Goal: Task Accomplishment & Management: Use online tool/utility

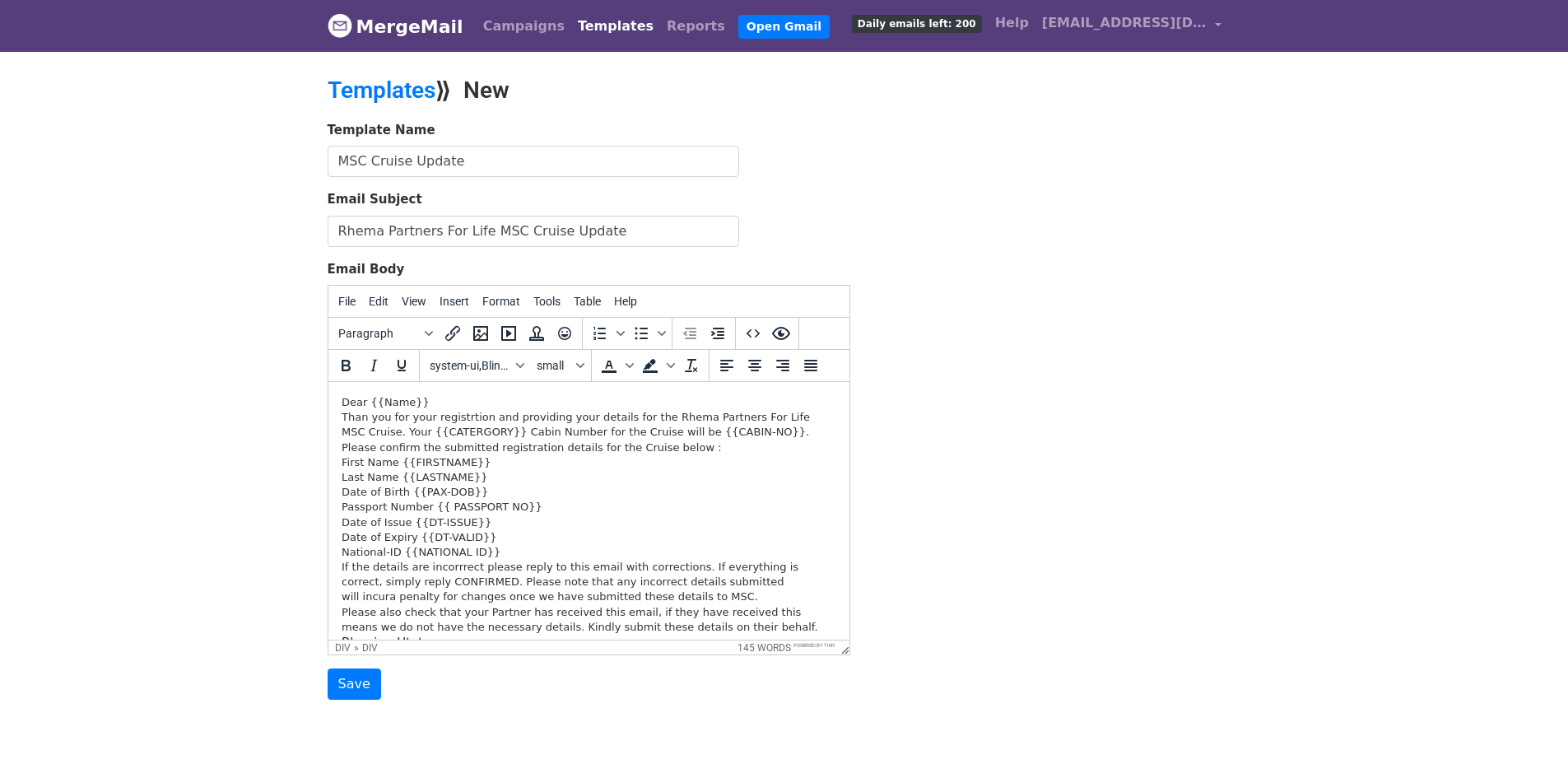
click at [517, 490] on div "Date of Birth {{PAX-DOB}}" at bounding box center [587, 493] width 495 height 15
click at [344, 419] on div "Than you for your registrtion and providing your details for the Rhema Partners…" at bounding box center [587, 425] width 495 height 30
click at [341, 419] on div "Than you for your registrtion and providing your details for the Rhema Partners…" at bounding box center [587, 425] width 495 height 30
paste body
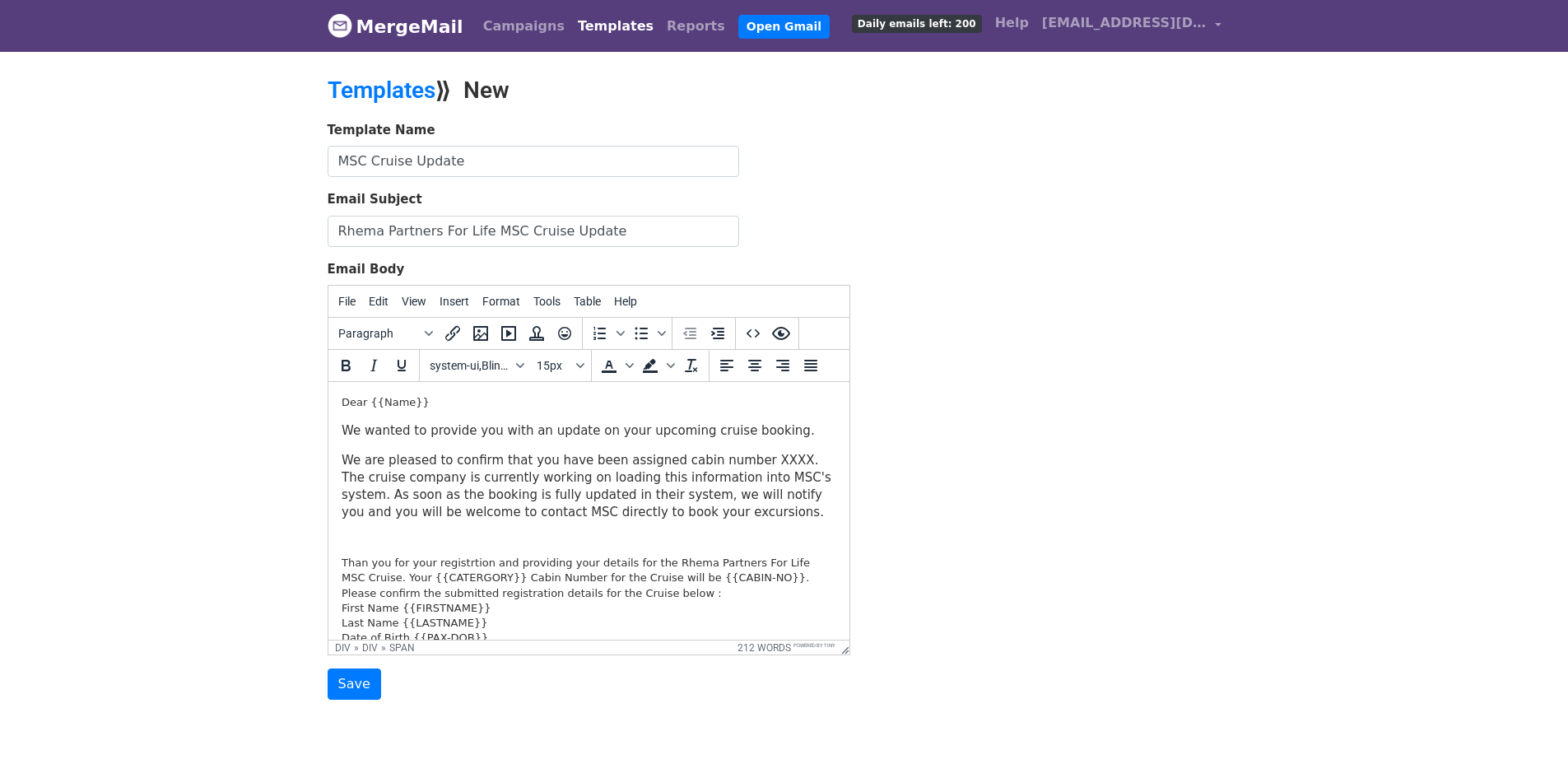
click at [725, 457] on span "We are pleased to confirm that you have been assigned cabin number XXXX. The cr…" at bounding box center [585, 487] width 490 height 67
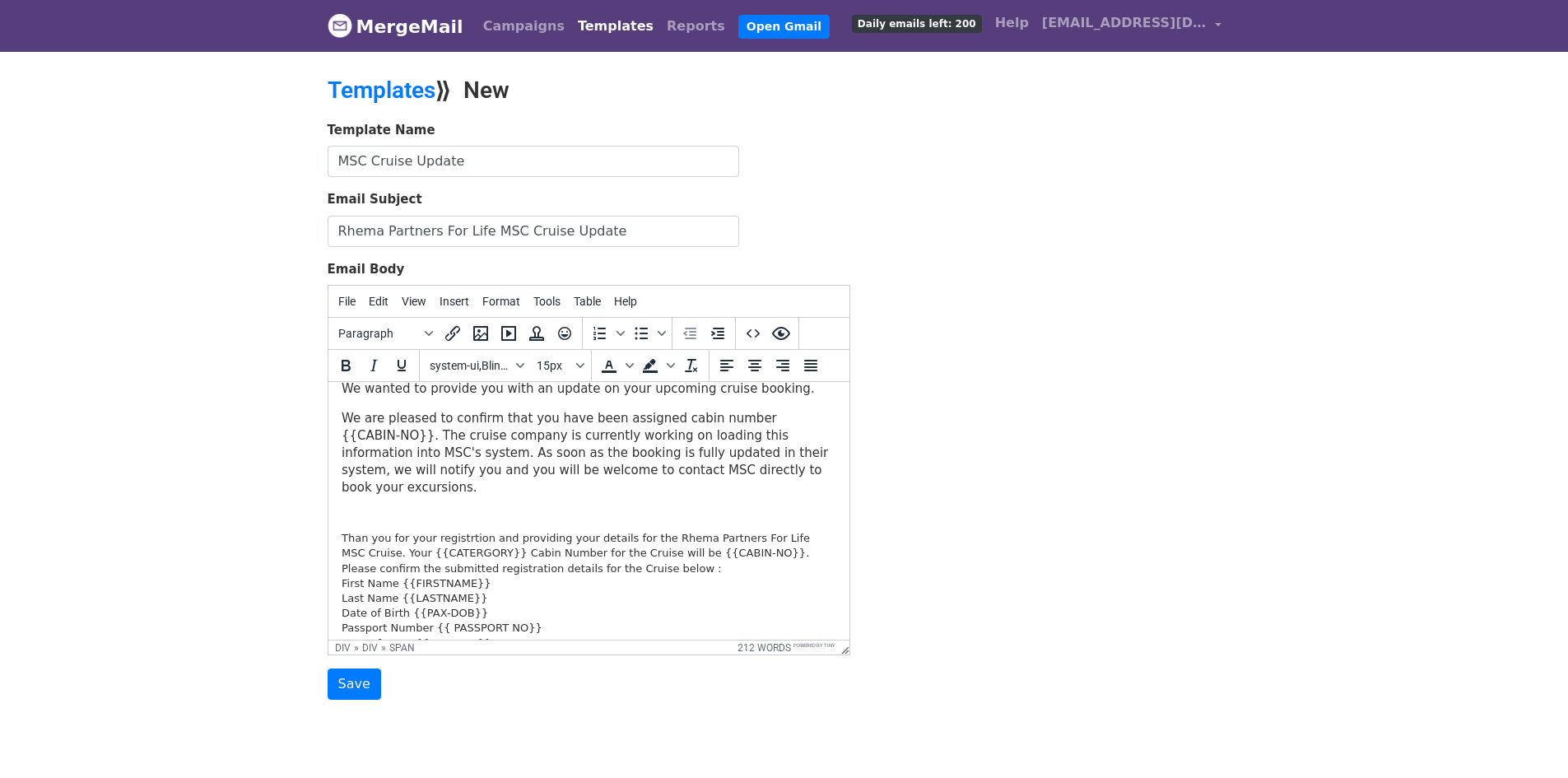
scroll to position [83, 0]
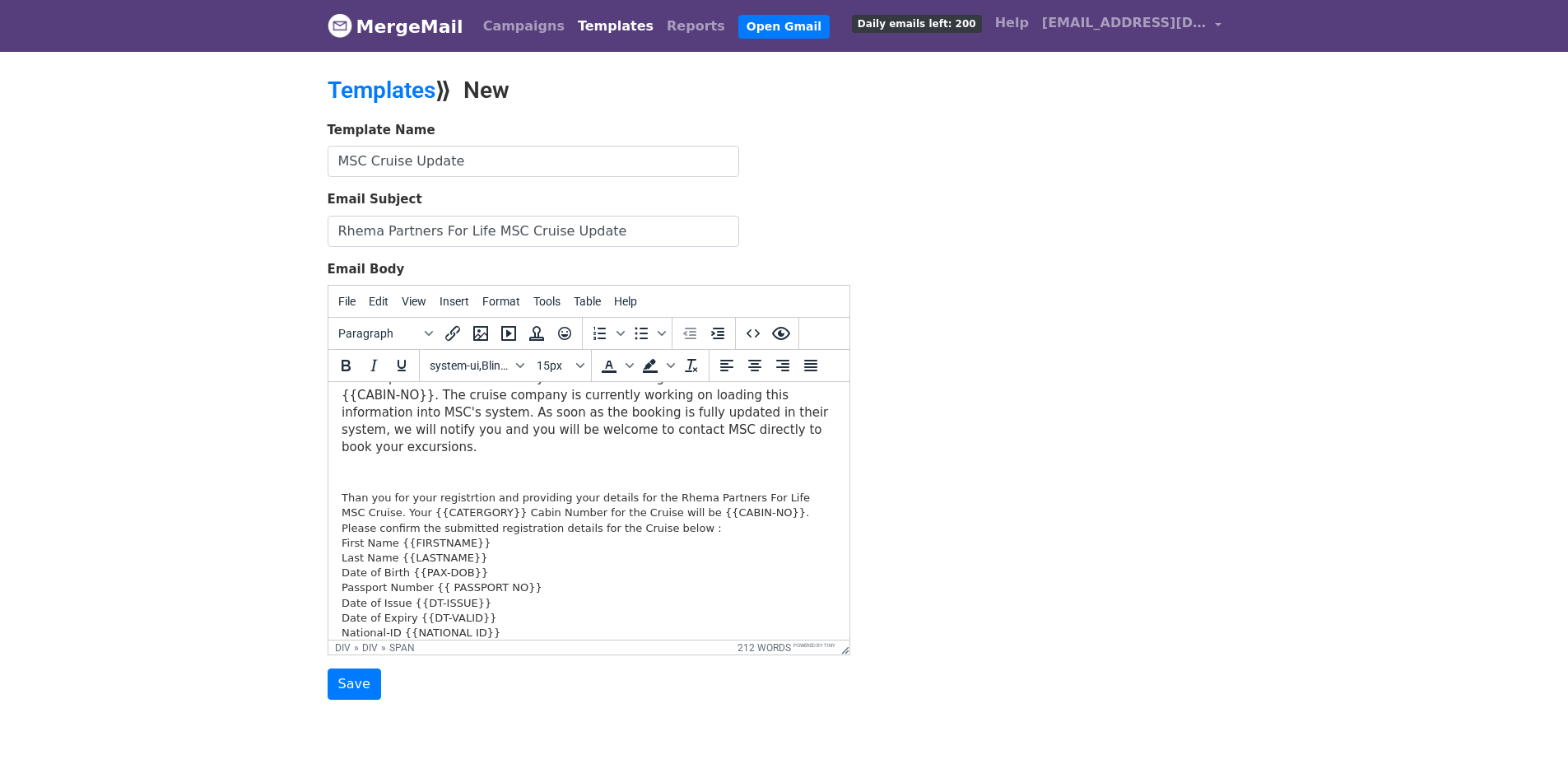
click at [340, 461] on div "We are pleased to confirm that you have been assigned cabin number {{CABIN-NO}}…" at bounding box center [587, 445] width 495 height 151
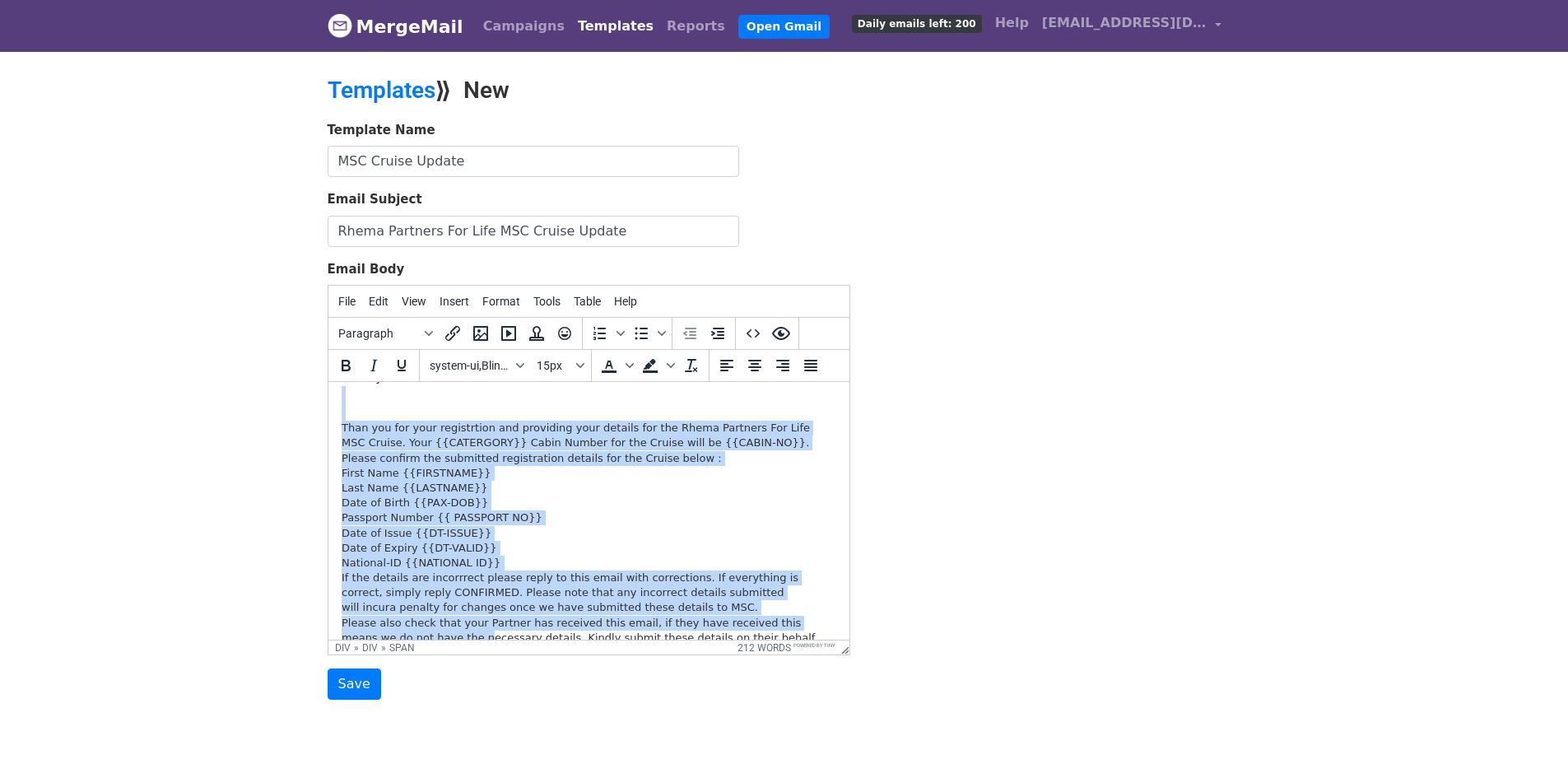
scroll to position [189, 0]
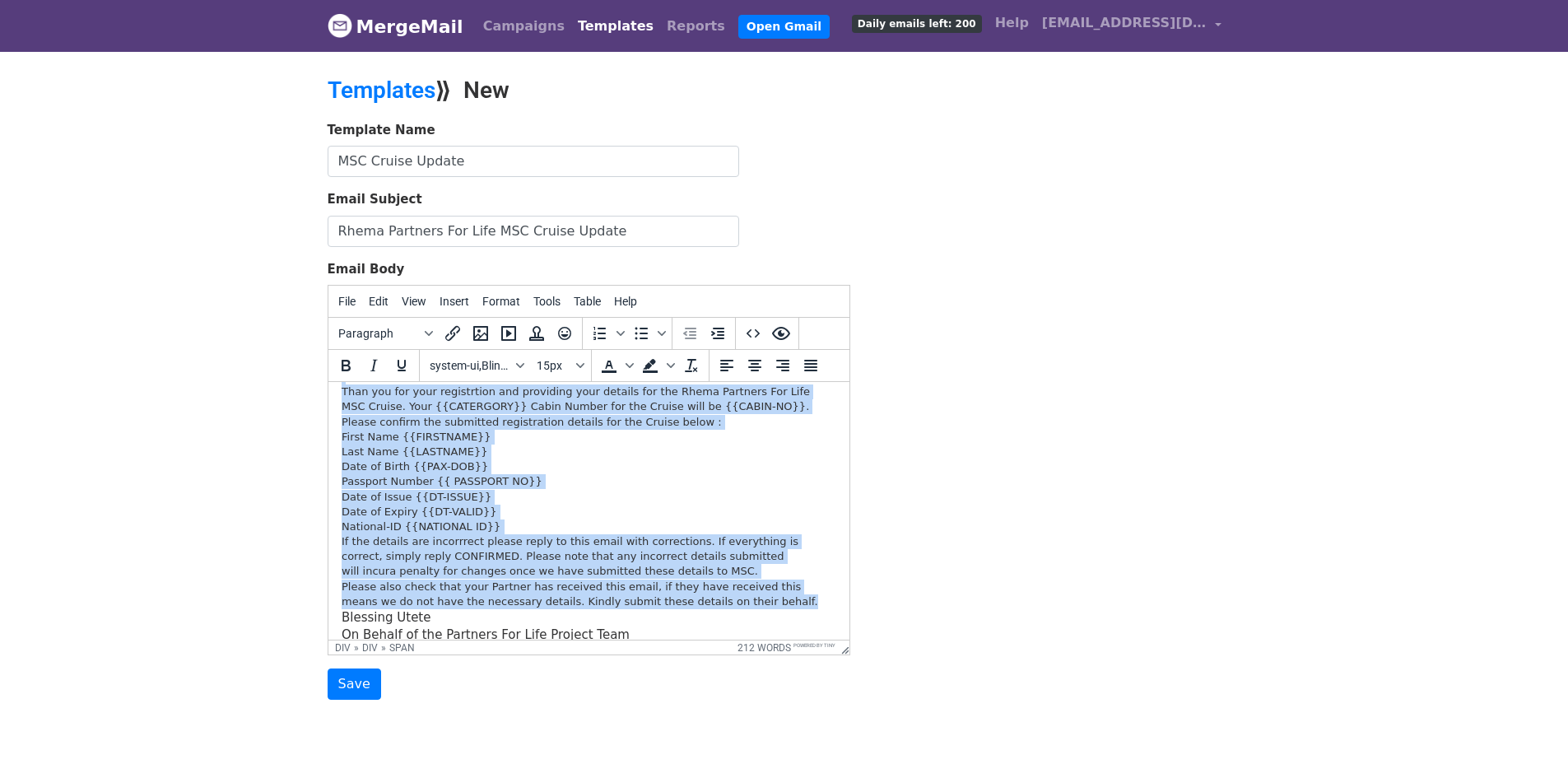
drag, startPoint x: 340, startPoint y: 461, endPoint x: 689, endPoint y: 581, distance: 369.1
click at [689, 581] on div "Dear {{Name}} We wanted to provide you with an update on your upcoming cruise b…" at bounding box center [587, 417] width 495 height 420
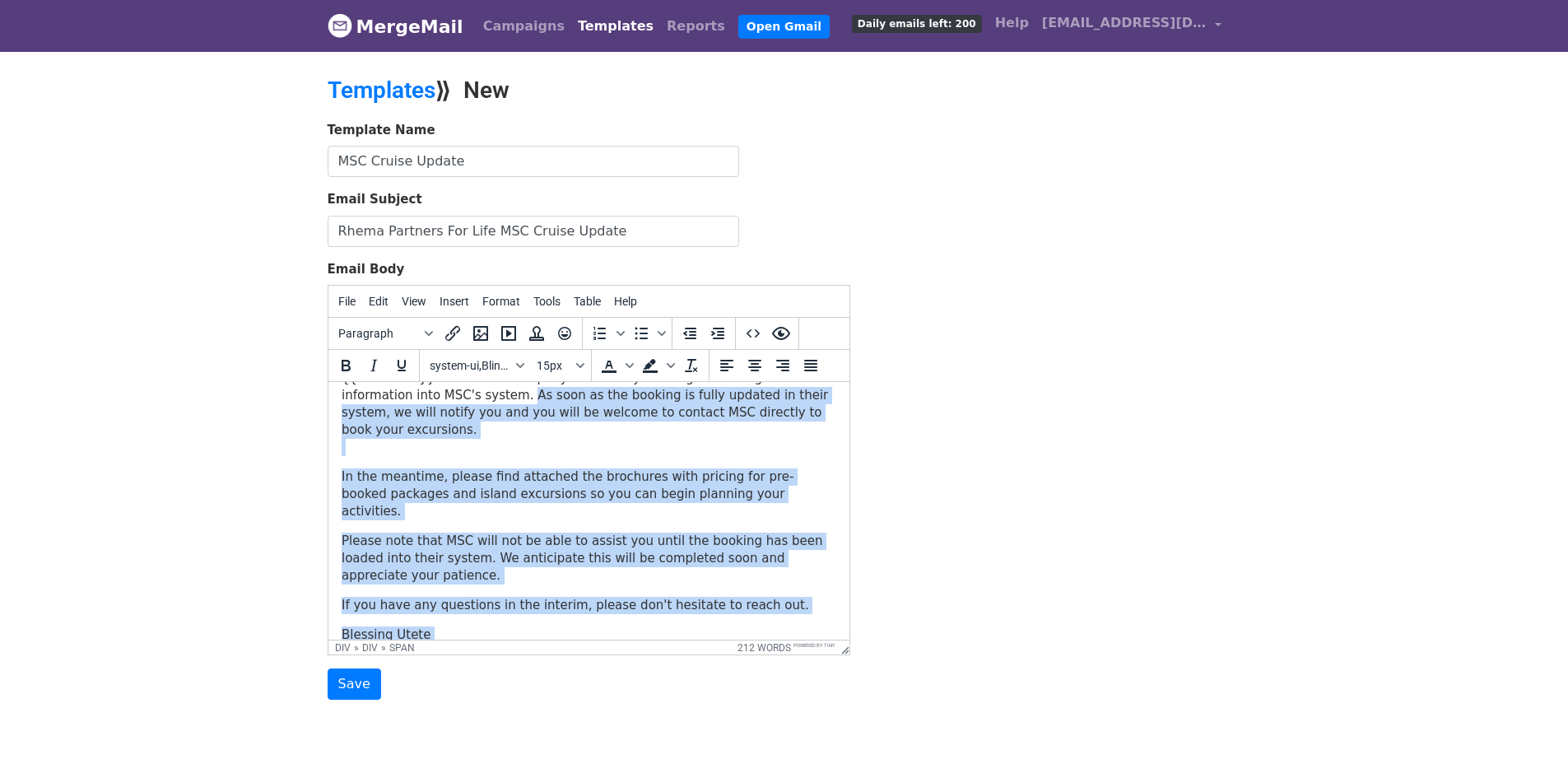
scroll to position [0, 0]
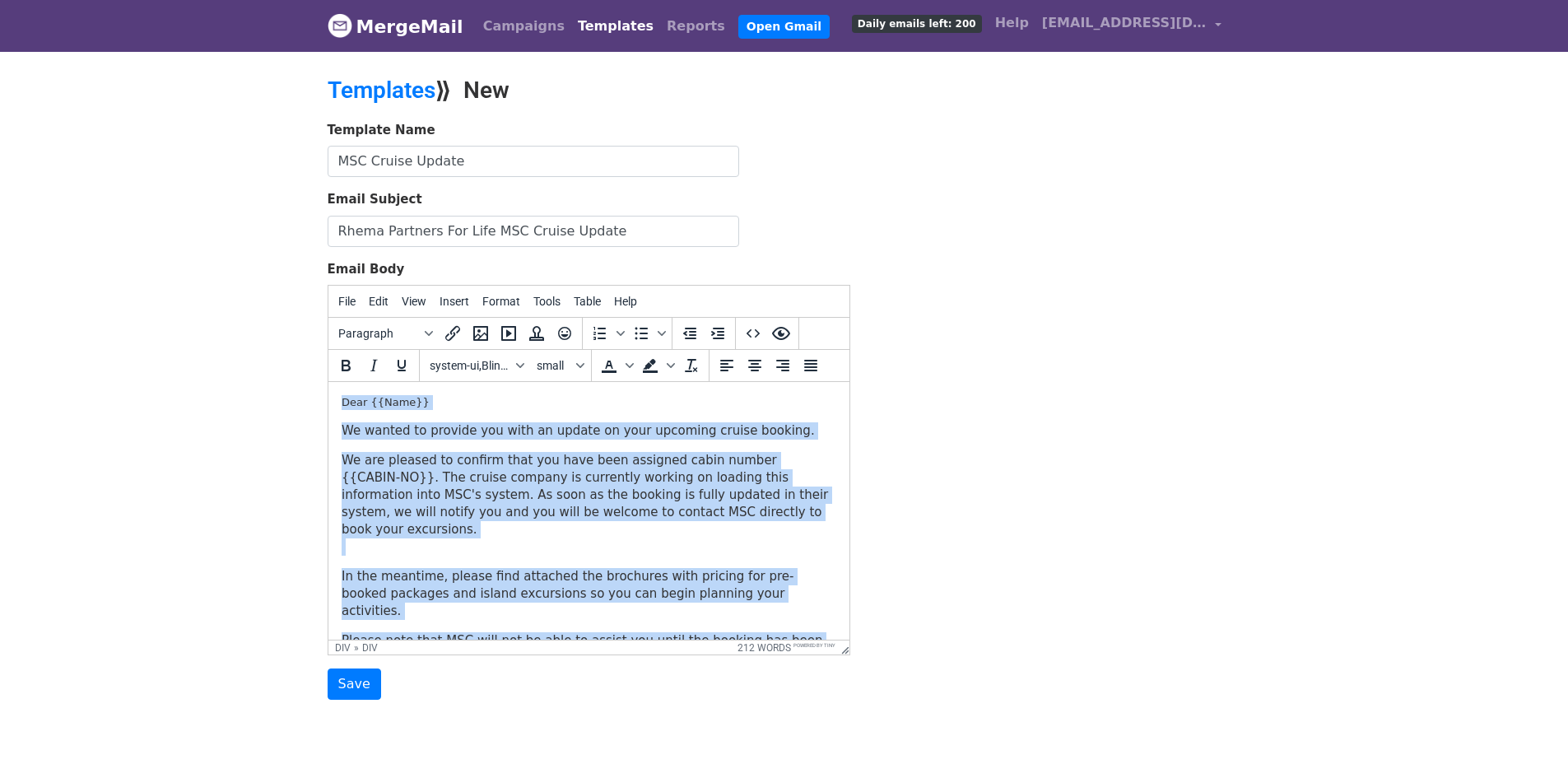
drag, startPoint x: 618, startPoint y: 625, endPoint x: 622, endPoint y: 750, distance: 125.1
click at [328, 382] on html "Dear {{Name}} We wanted to provide you with an update on your upcoming cruise b…" at bounding box center [588, 578] width 521 height 392
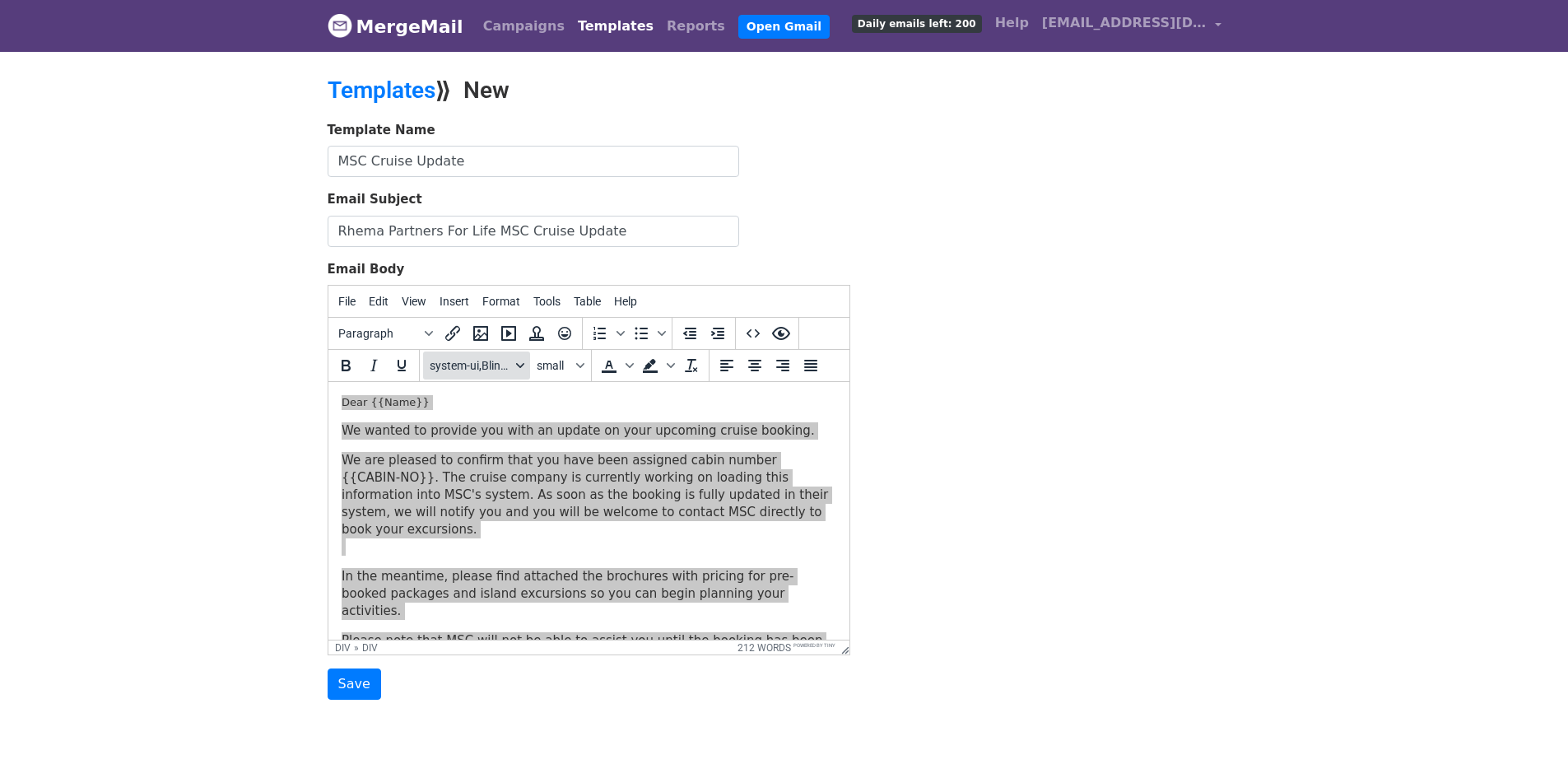
click at [519, 363] on icon "Fonts" at bounding box center [521, 366] width 8 height 8
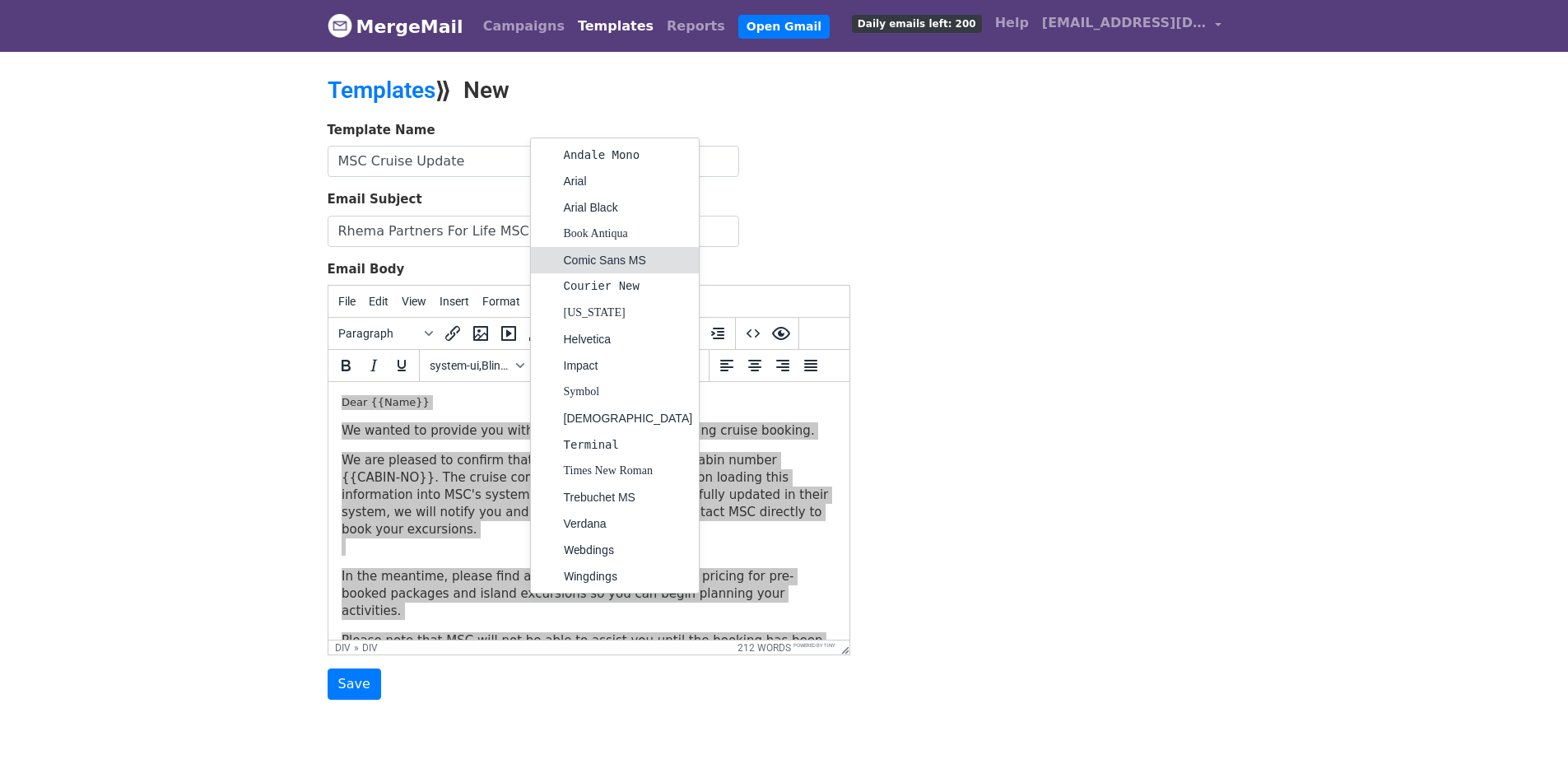
click at [598, 263] on div "Comic Sans MS" at bounding box center [628, 260] width 129 height 20
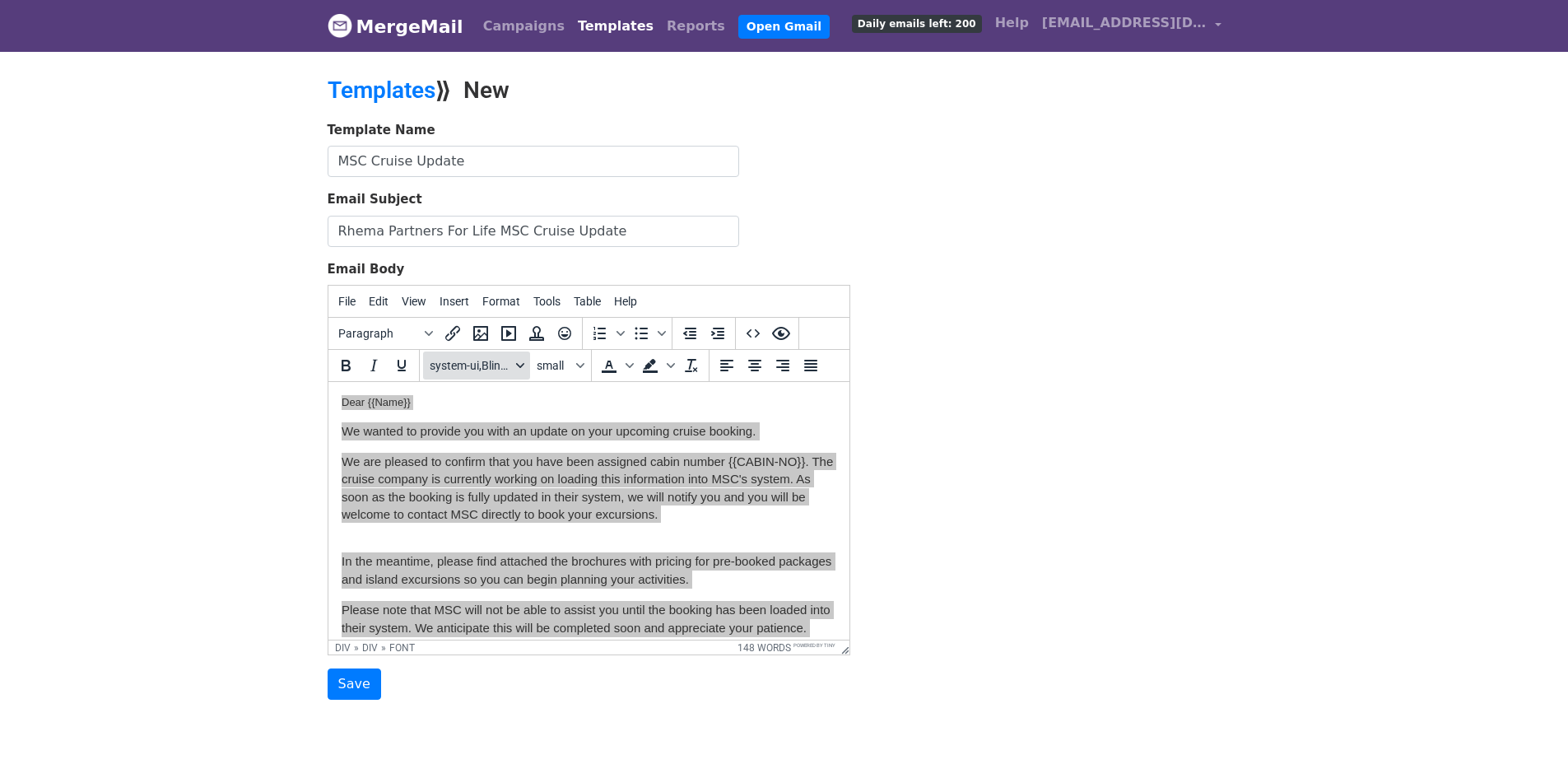
click at [525, 369] on div "Fonts" at bounding box center [521, 366] width 13 height 8
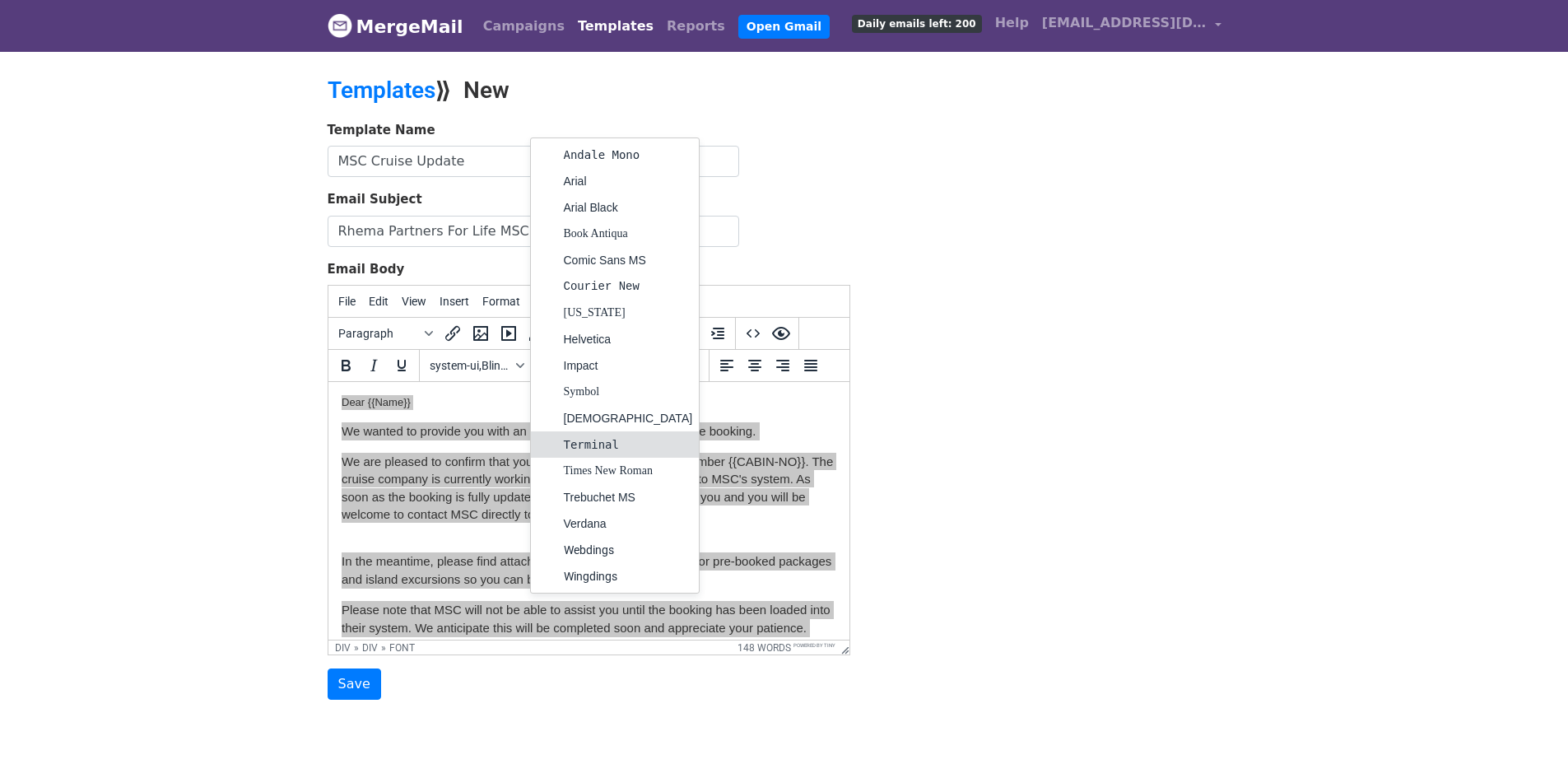
click at [595, 443] on div "Terminal" at bounding box center [628, 445] width 129 height 20
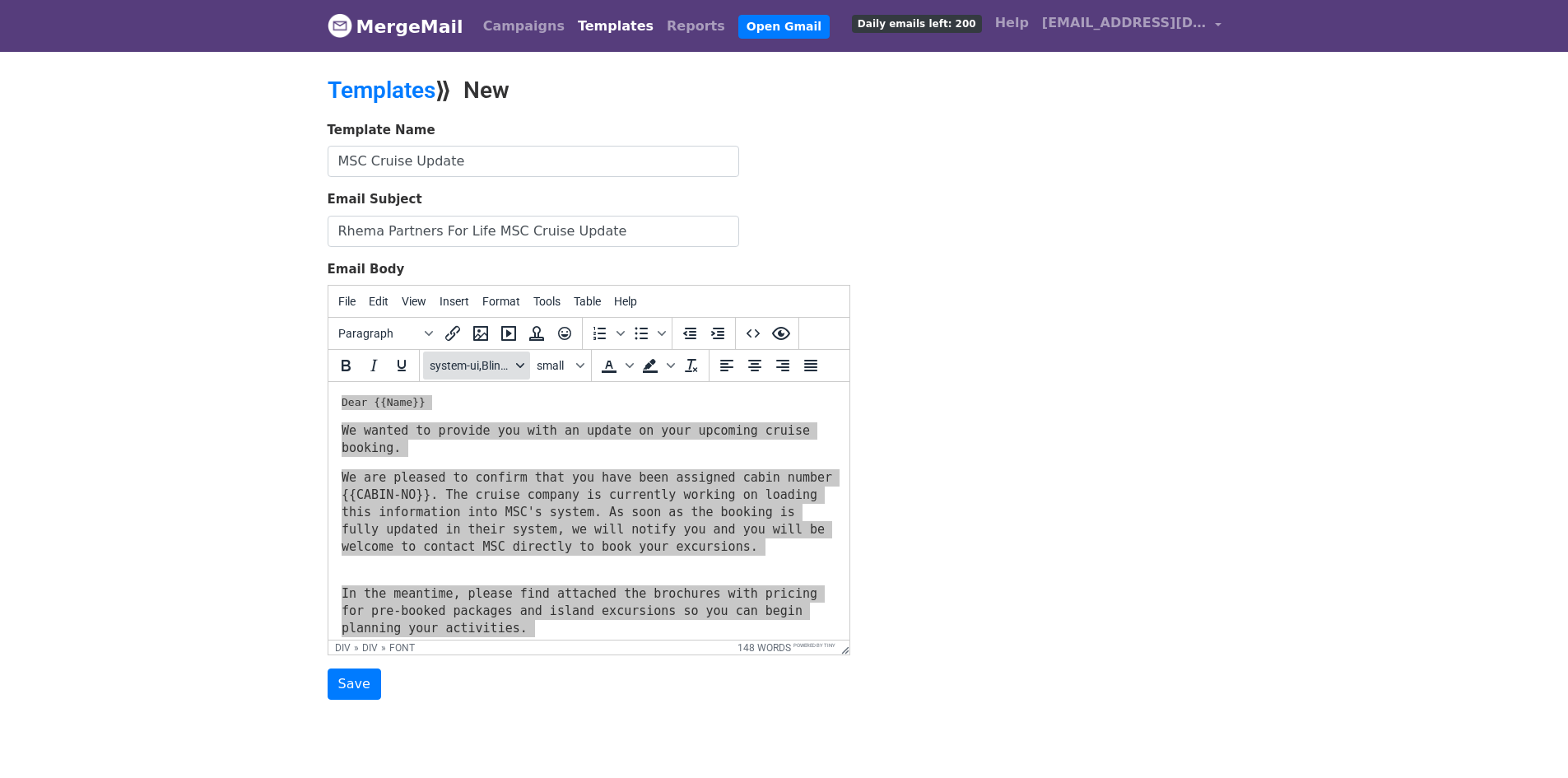
click at [502, 369] on span "system-ui,BlinkMacSystemFont,-apple-system,Segoe UI,Roboto,Oxygen,Ubuntu,Cantar…" at bounding box center [470, 366] width 81 height 13
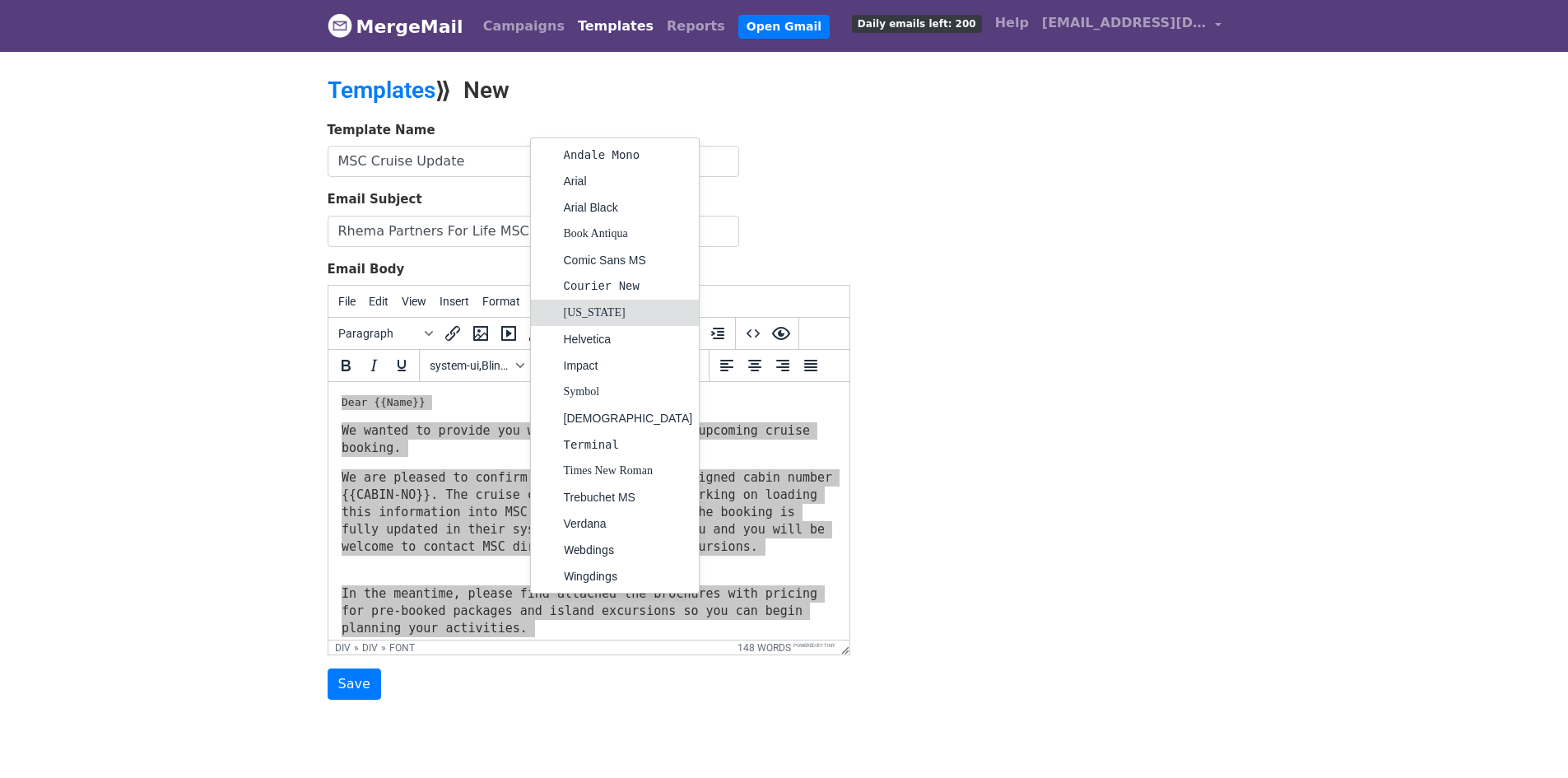
click at [575, 318] on div "[US_STATE]" at bounding box center [628, 313] width 129 height 20
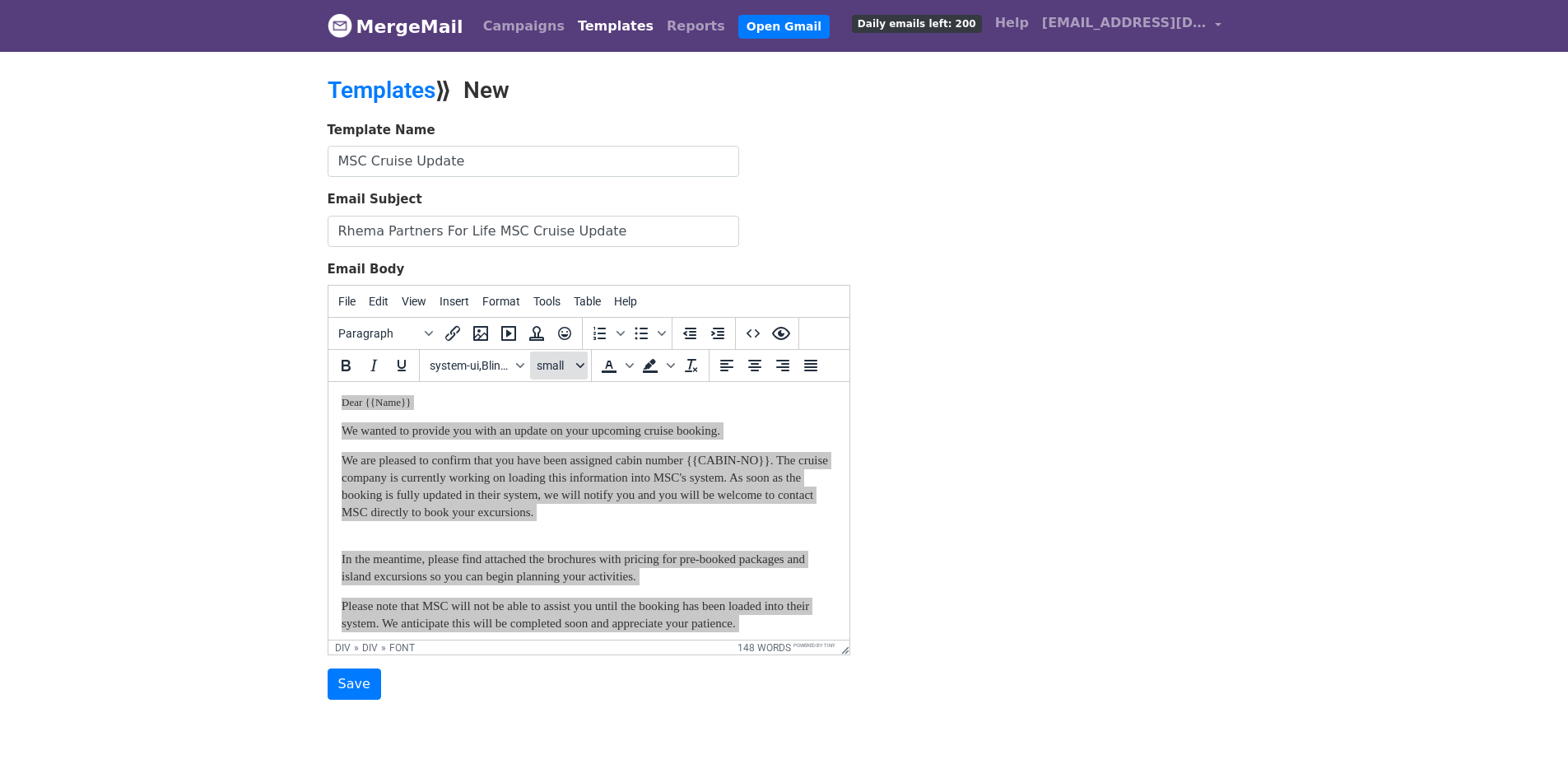
click at [577, 367] on icon "Font sizes" at bounding box center [581, 366] width 8 height 8
click at [526, 371] on button "system-ui,BlinkMacSystemFont,-apple-system,Segoe UI,Roboto,Oxygen,Ubuntu,Cantar…" at bounding box center [476, 366] width 107 height 28
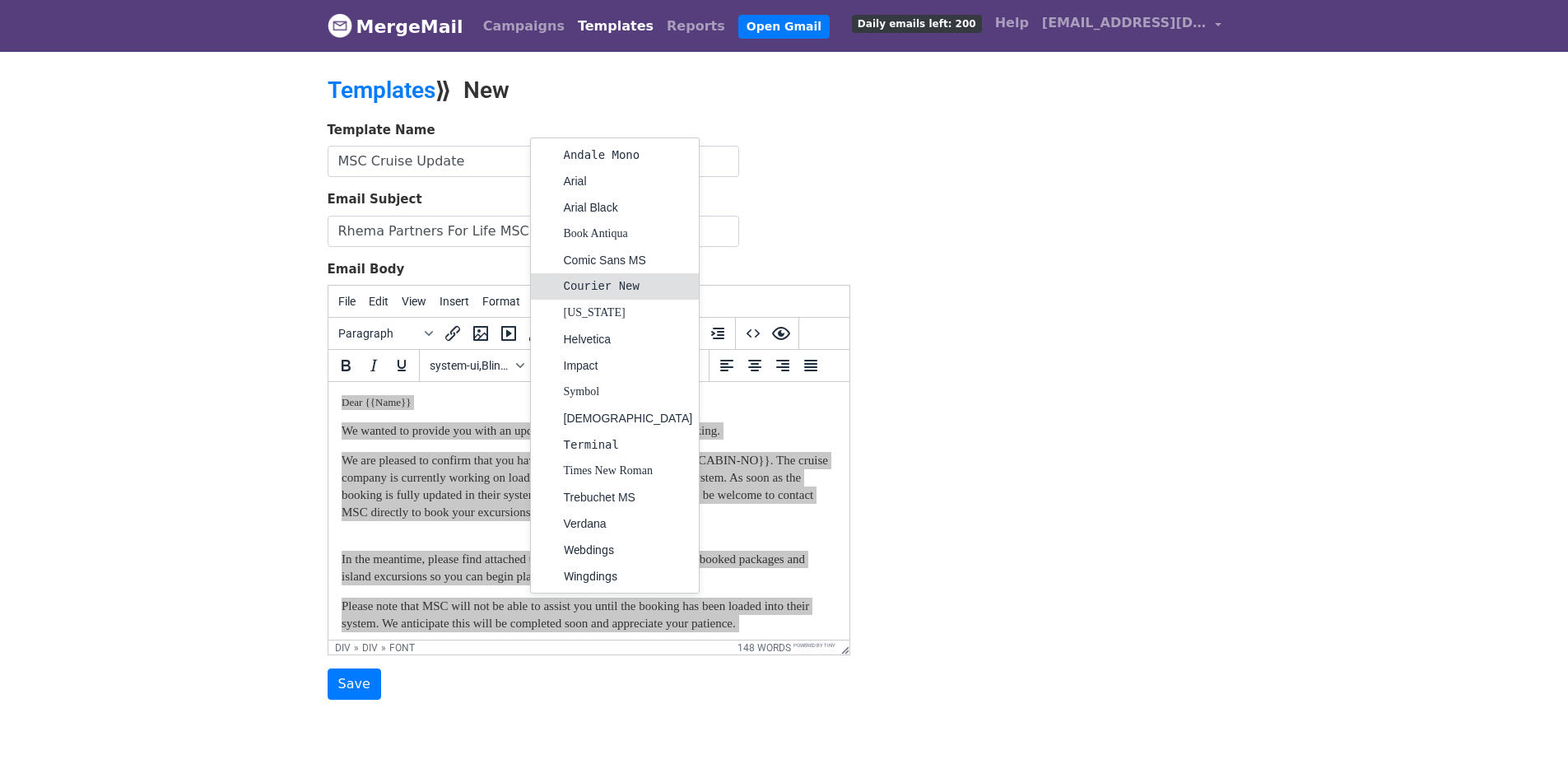
click at [586, 288] on div "Courier New" at bounding box center [628, 286] width 129 height 20
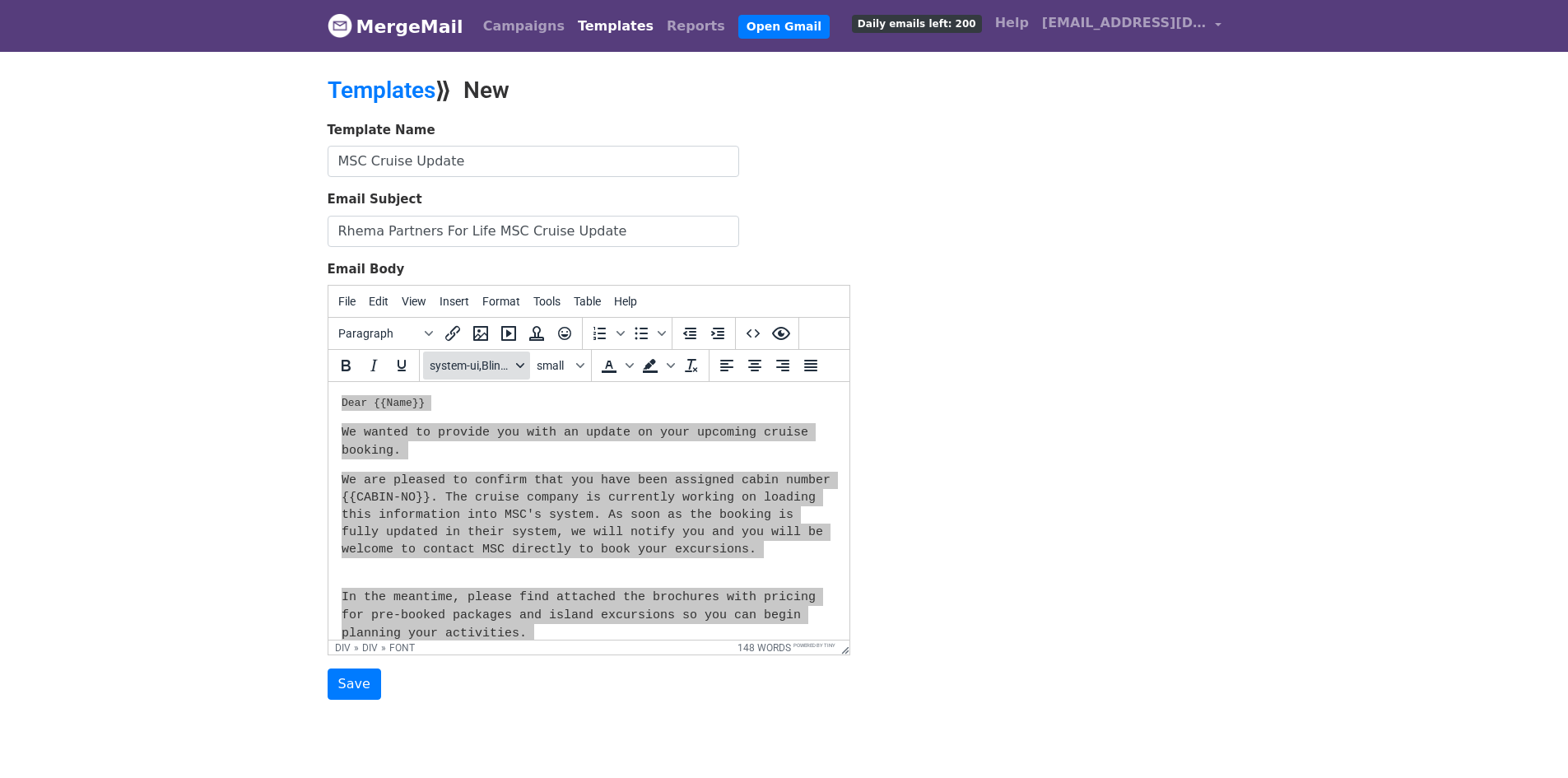
click at [508, 367] on span "system-ui,BlinkMacSystemFont,-apple-system,Segoe UI,Roboto,Oxygen,Ubuntu,Cantar…" at bounding box center [470, 366] width 81 height 13
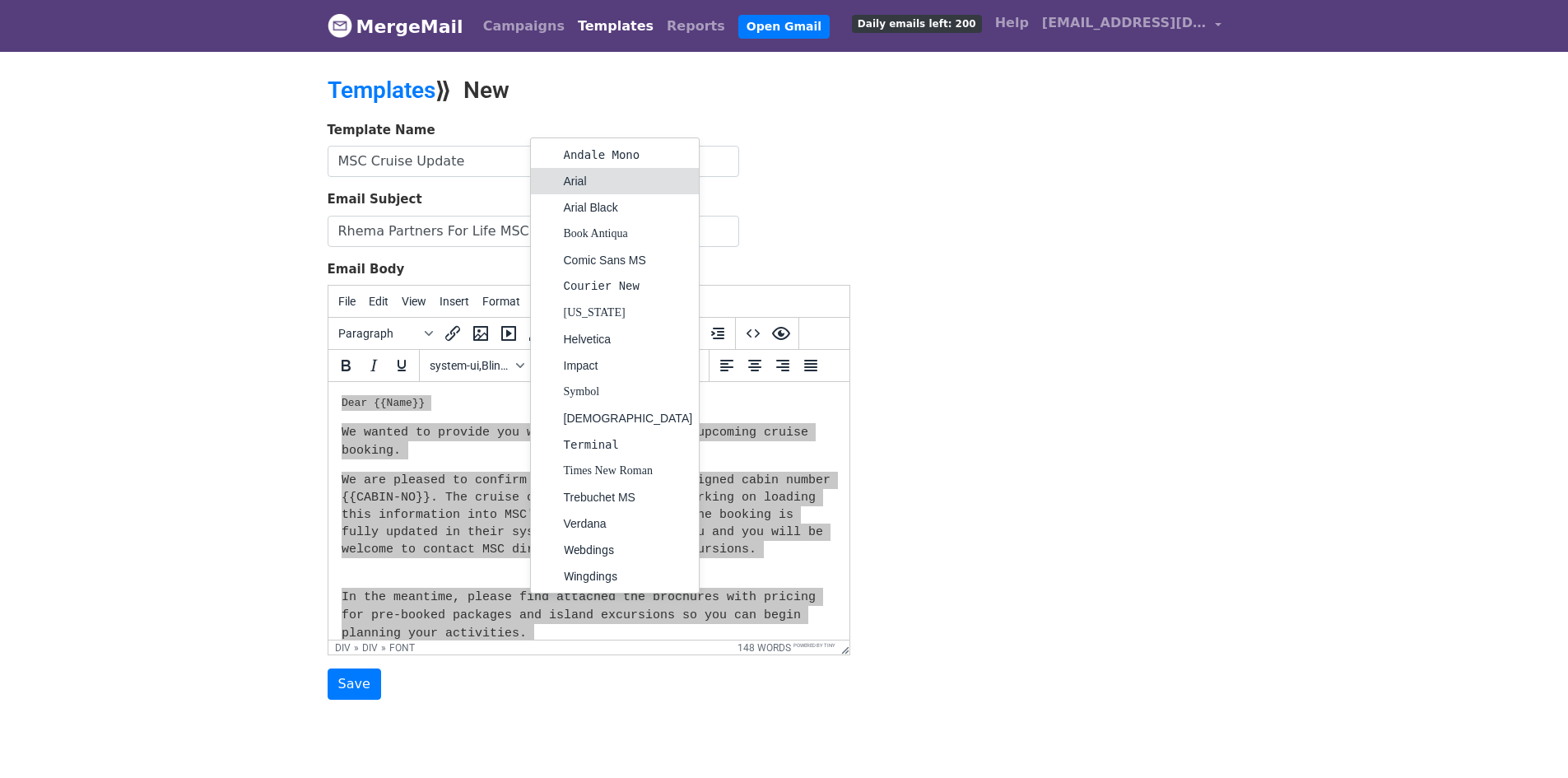
click at [570, 180] on div "Arial" at bounding box center [628, 181] width 129 height 20
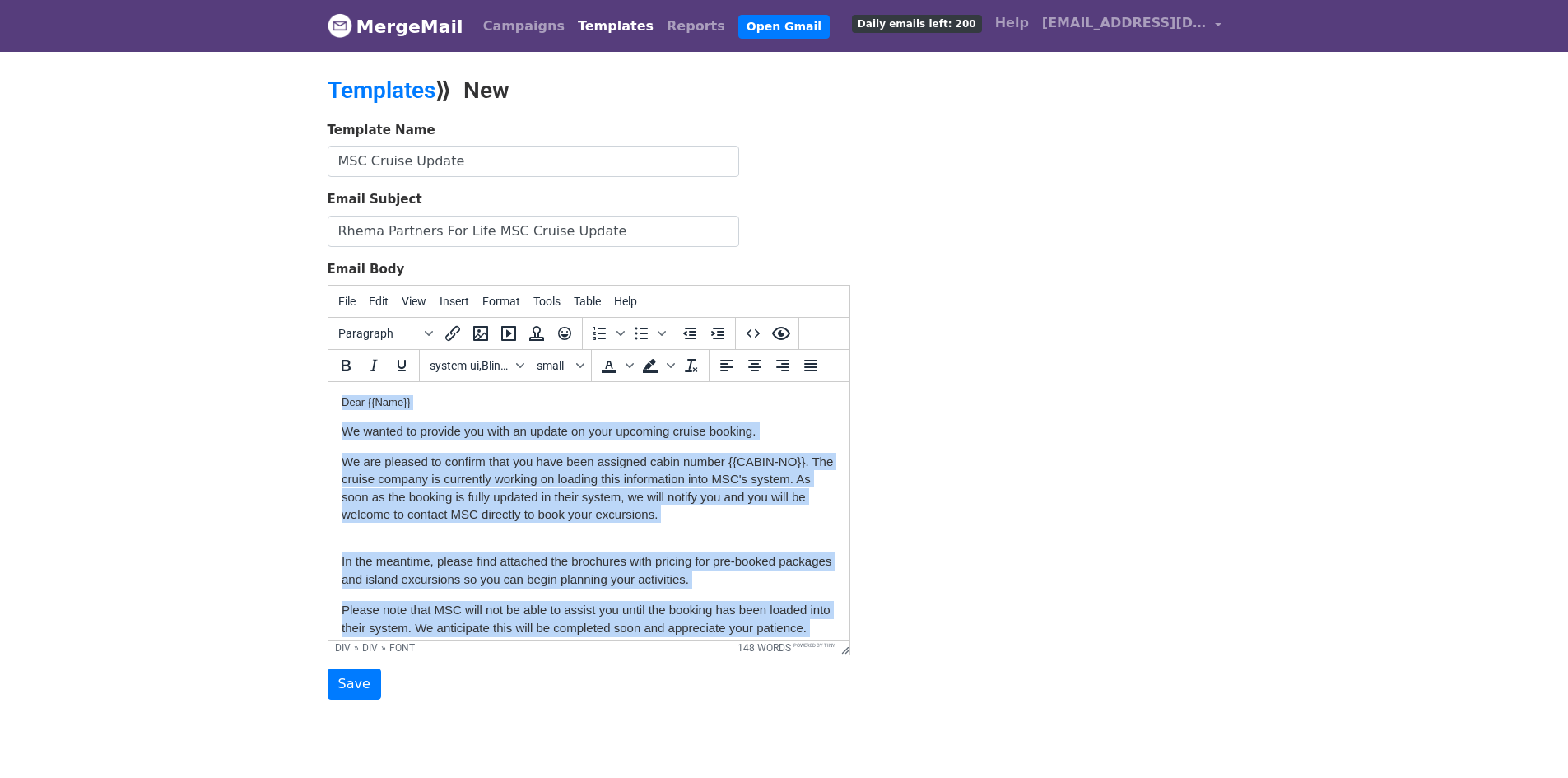
click at [517, 396] on div "Dear {{Name}}" at bounding box center [587, 403] width 495 height 15
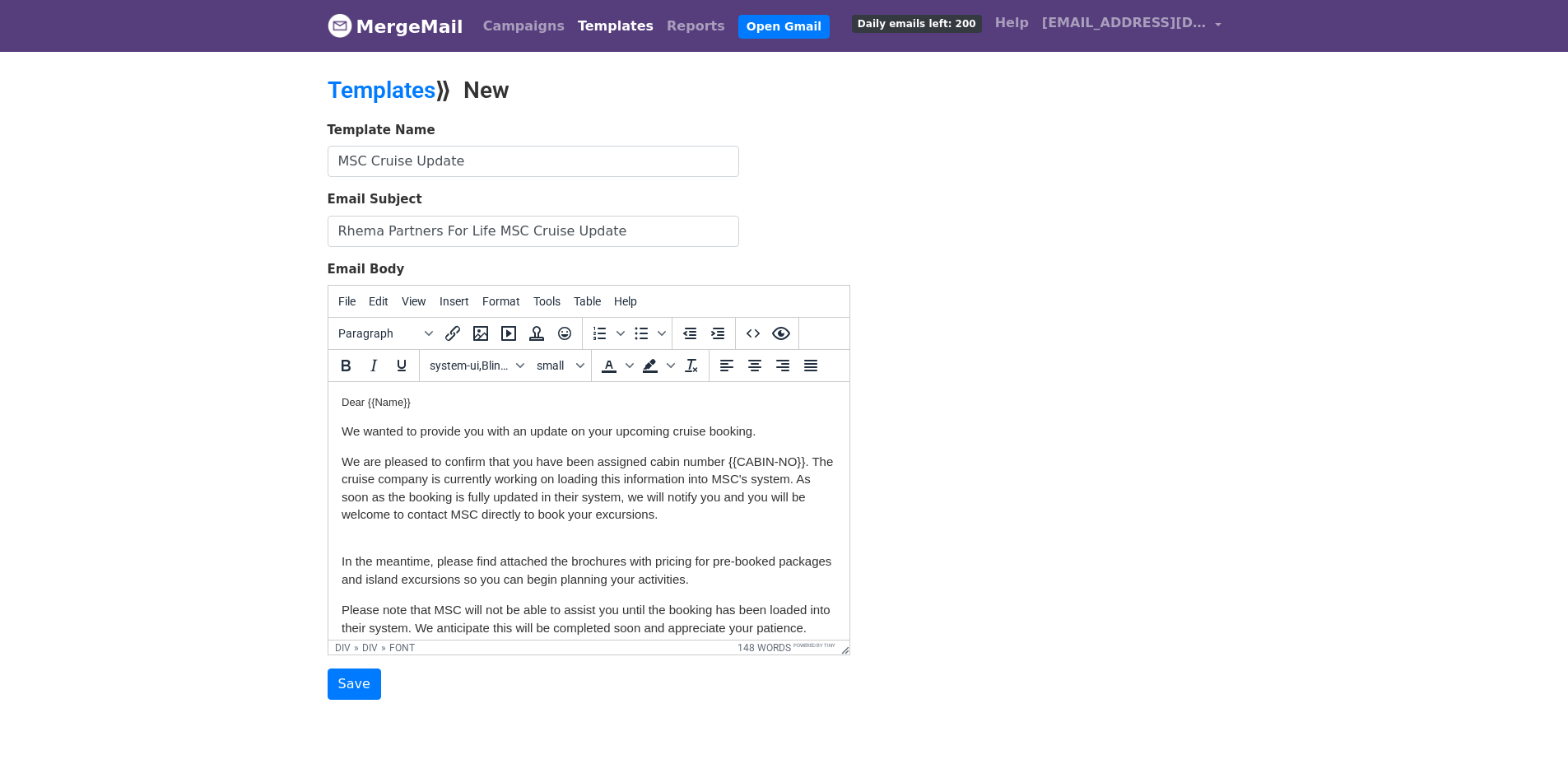
drag, startPoint x: 374, startPoint y: 404, endPoint x: 417, endPoint y: 412, distance: 43.7
click at [374, 404] on font "Dear {{Name}}" at bounding box center [375, 402] width 69 height 13
click at [446, 402] on div "Dear {{FIRSTNAME}}" at bounding box center [587, 403] width 495 height 15
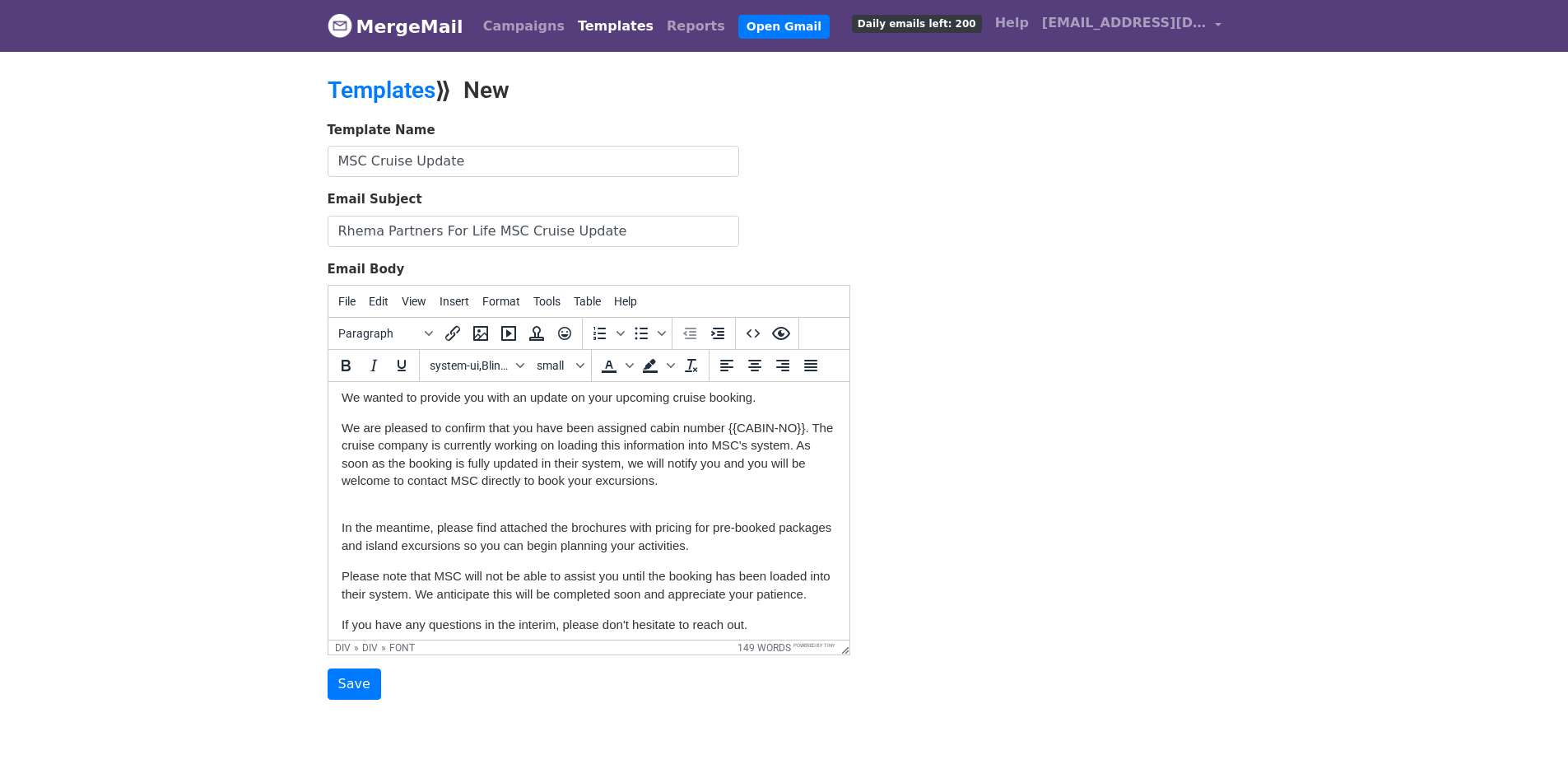
scroll to position [35, 0]
click at [384, 498] on div "We are pleased to confirm that you have been assigned cabin number {{CABIN-NO}}…" at bounding box center [587, 461] width 495 height 88
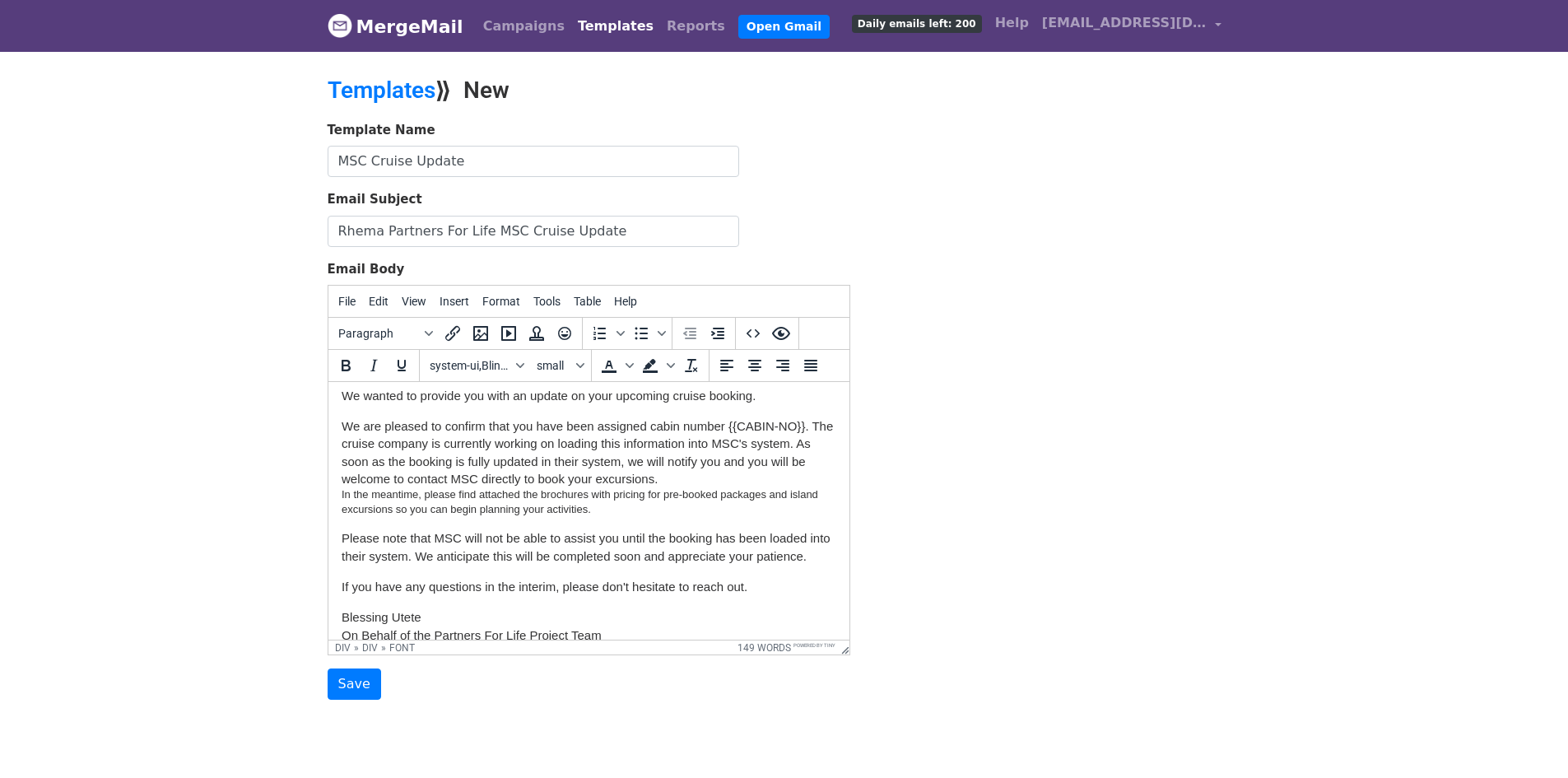
click at [583, 518] on div "We are pleased to confirm that you have been assigned cabin number {{CABIN-NO}}…" at bounding box center [587, 467] width 495 height 99
click at [668, 481] on div "We are pleased to confirm that you have been assigned cabin number {{CABIN-NO}}…" at bounding box center [587, 467] width 495 height 99
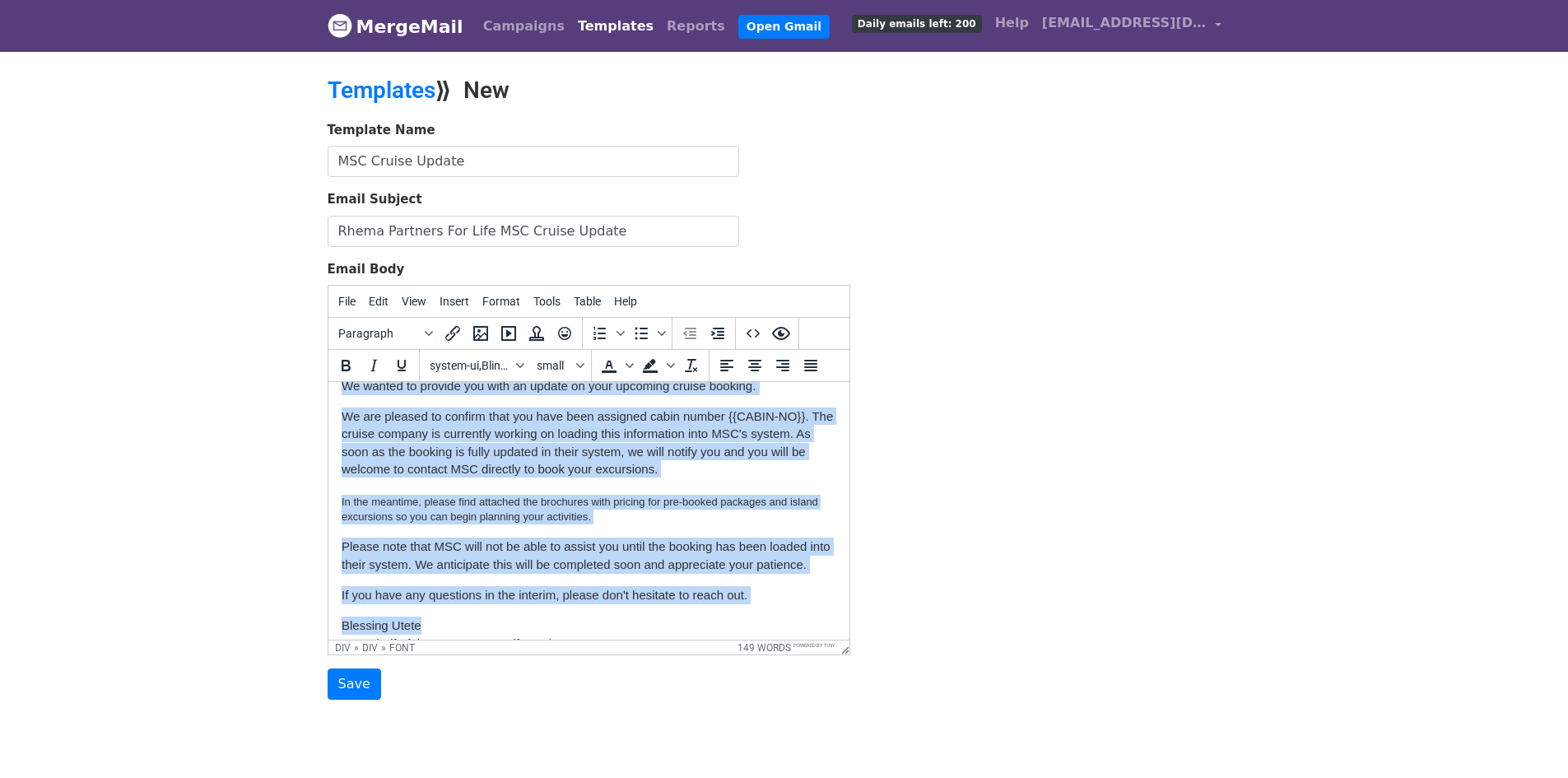
scroll to position [87, 0]
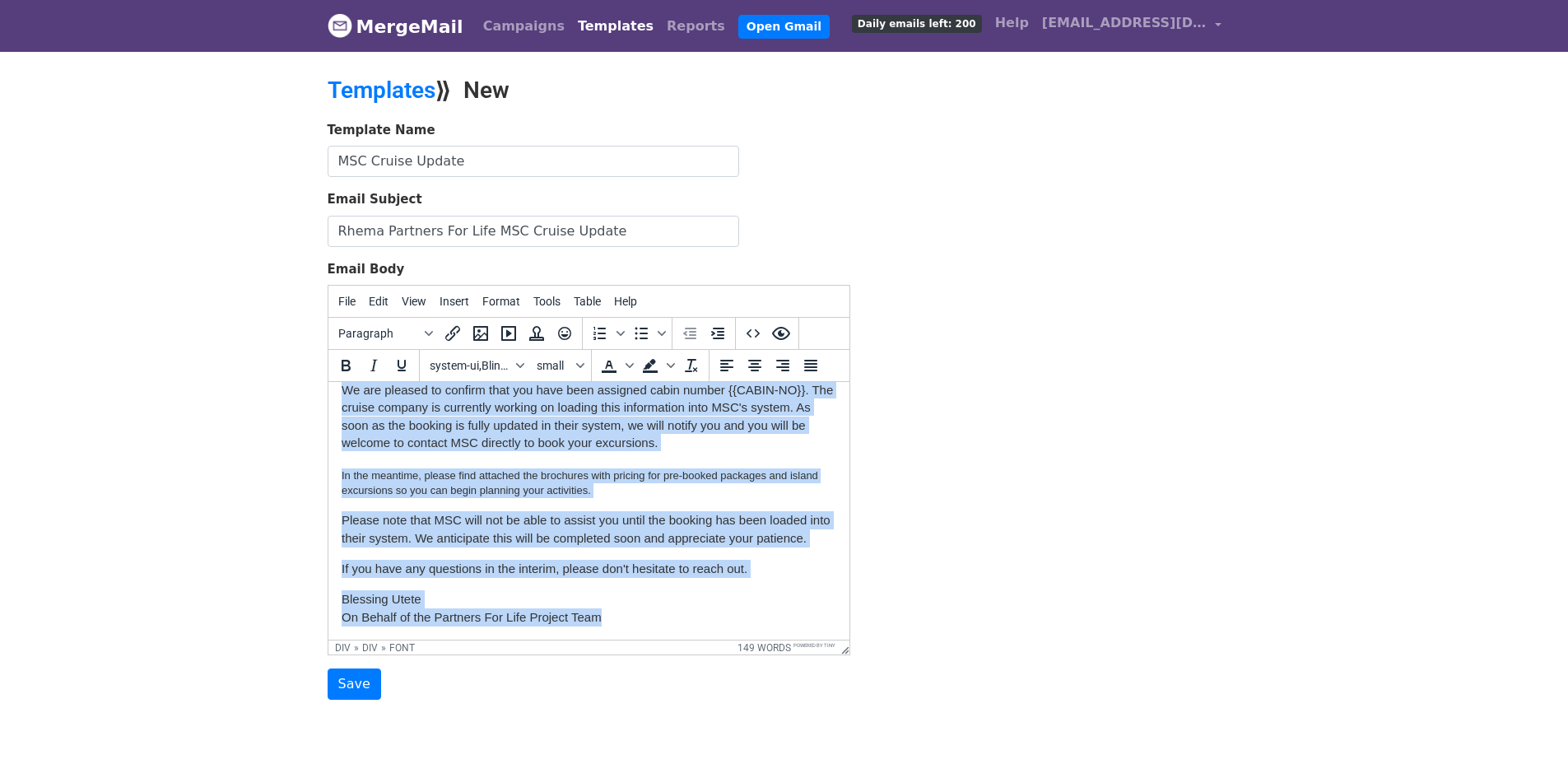
drag, startPoint x: 341, startPoint y: 398, endPoint x: 631, endPoint y: 617, distance: 363.4
click at [631, 617] on body "Dear {{FIRSTNAME}}{{LASTNAME}} We wanted to provide you with an update on your …" at bounding box center [587, 475] width 495 height 303
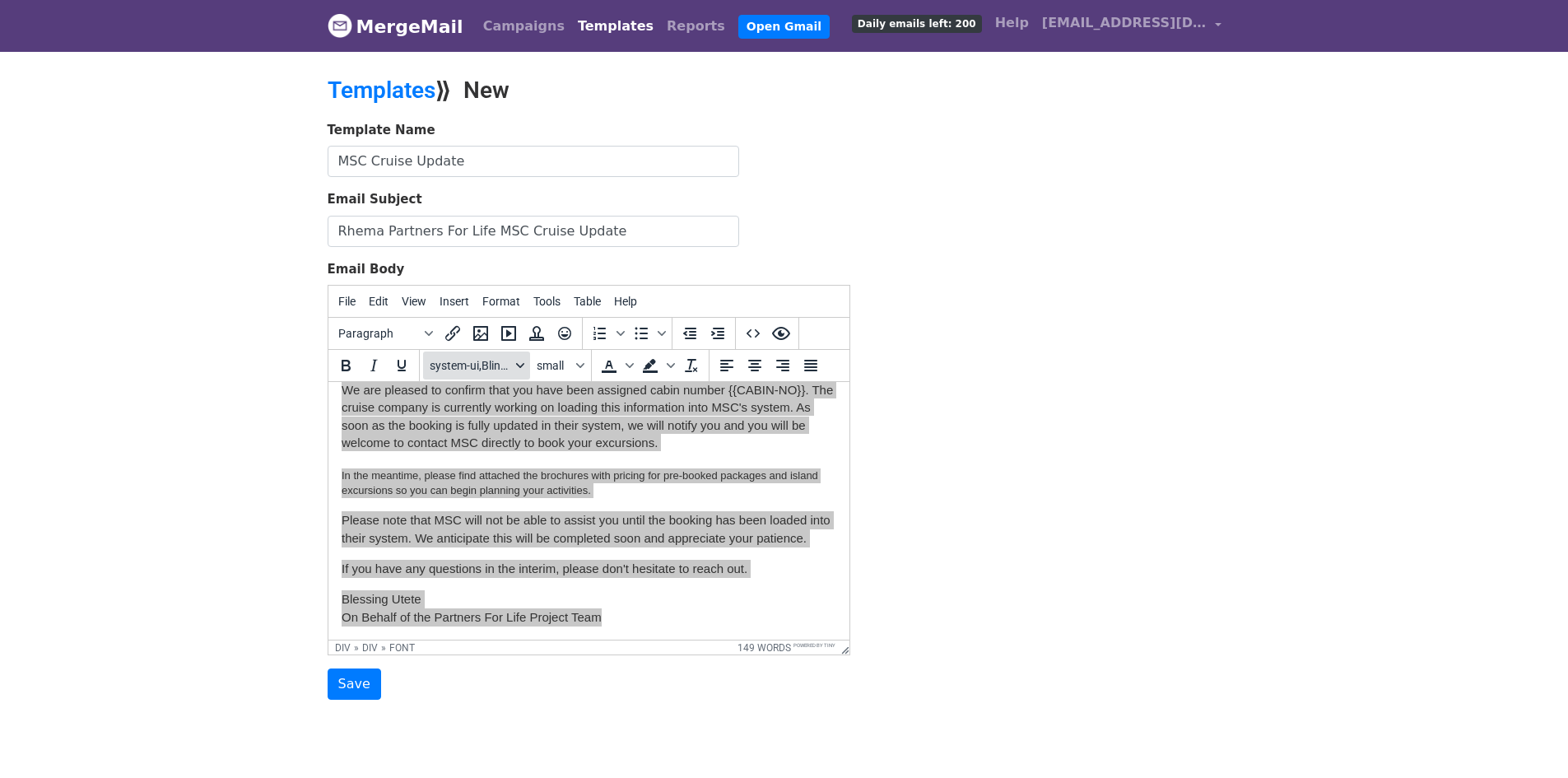
click at [524, 368] on div "Fonts" at bounding box center [521, 366] width 13 height 8
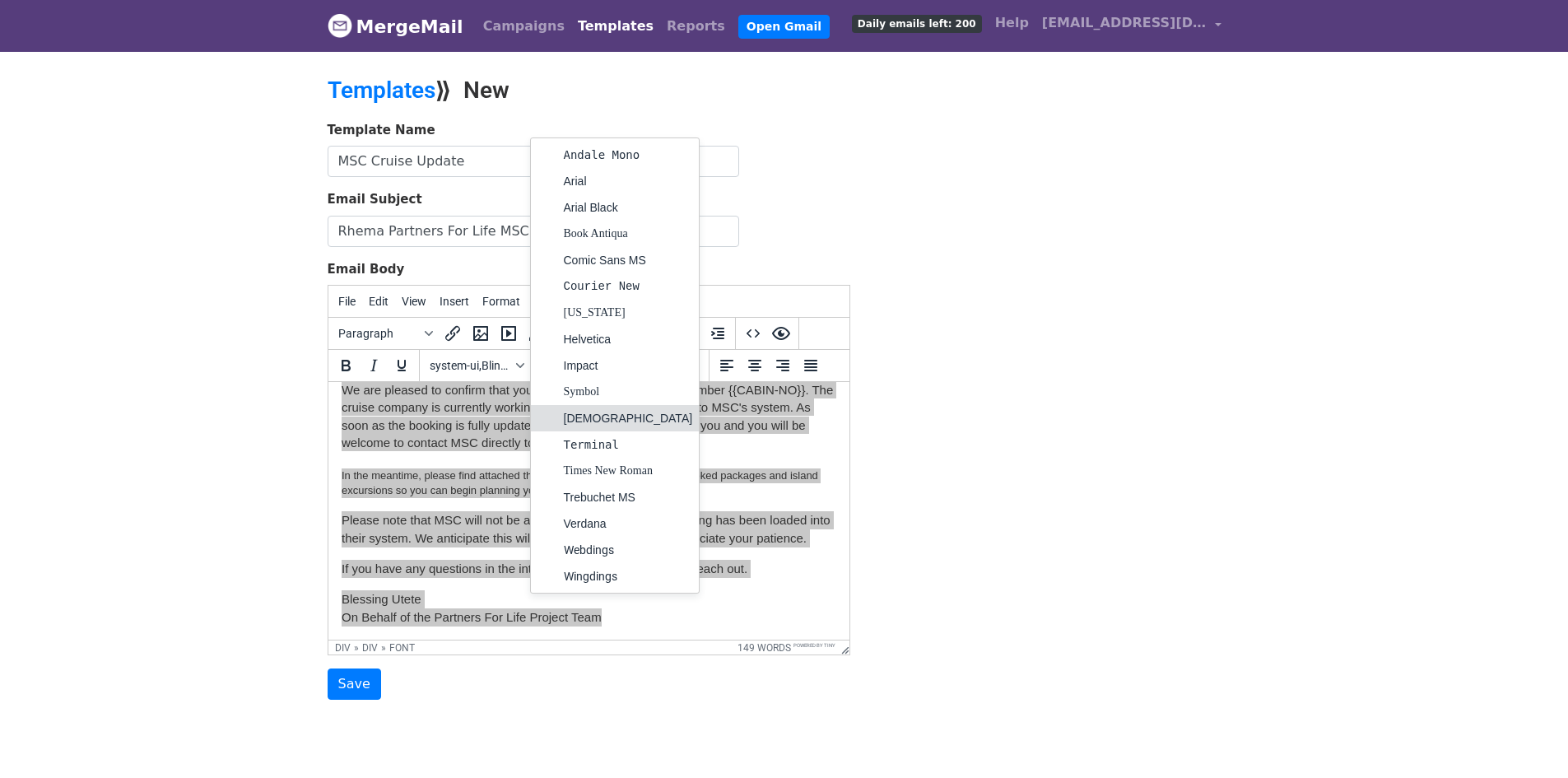
click at [577, 414] on div "[DEMOGRAPHIC_DATA]" at bounding box center [628, 418] width 129 height 20
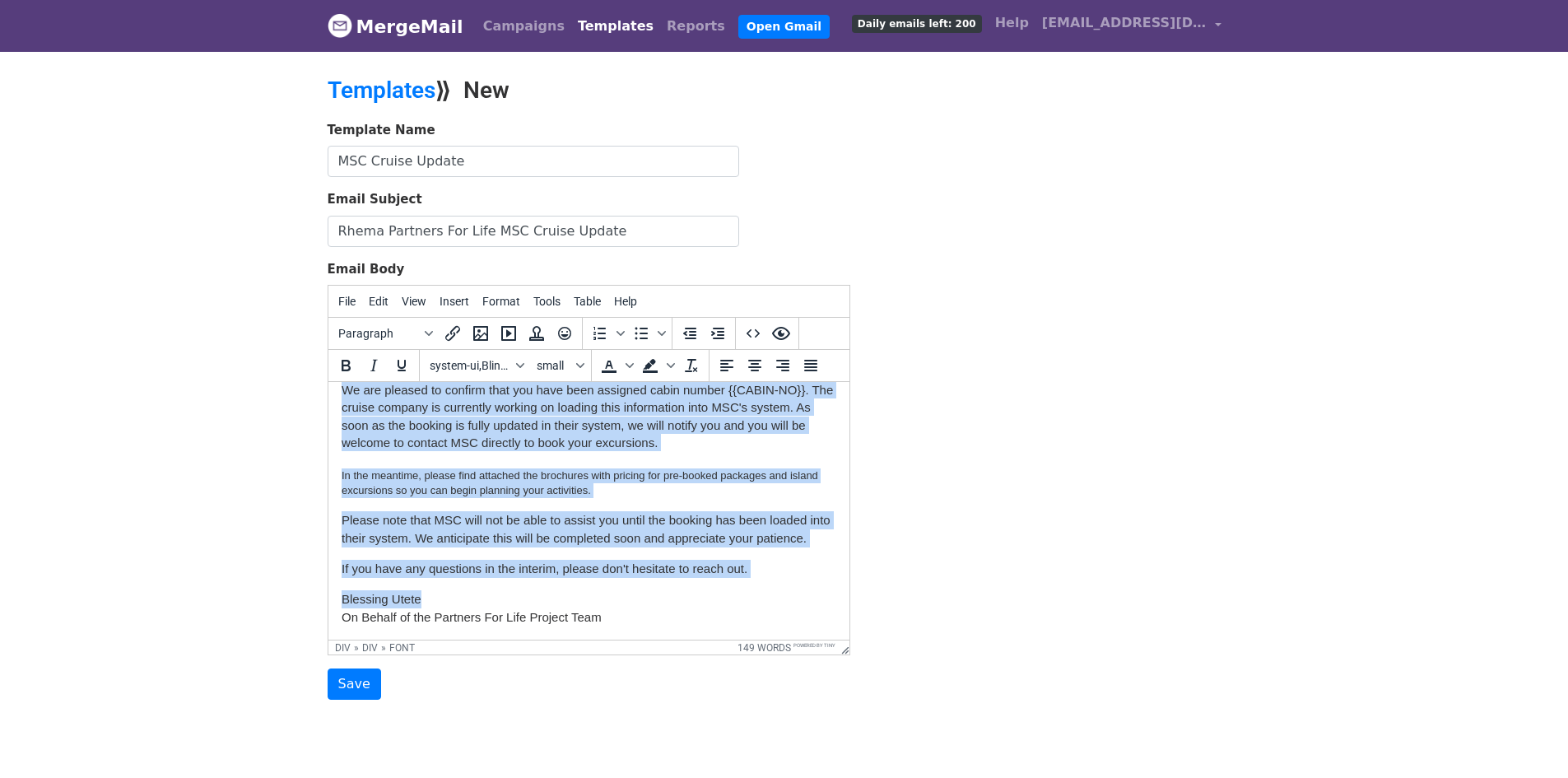
scroll to position [83, 0]
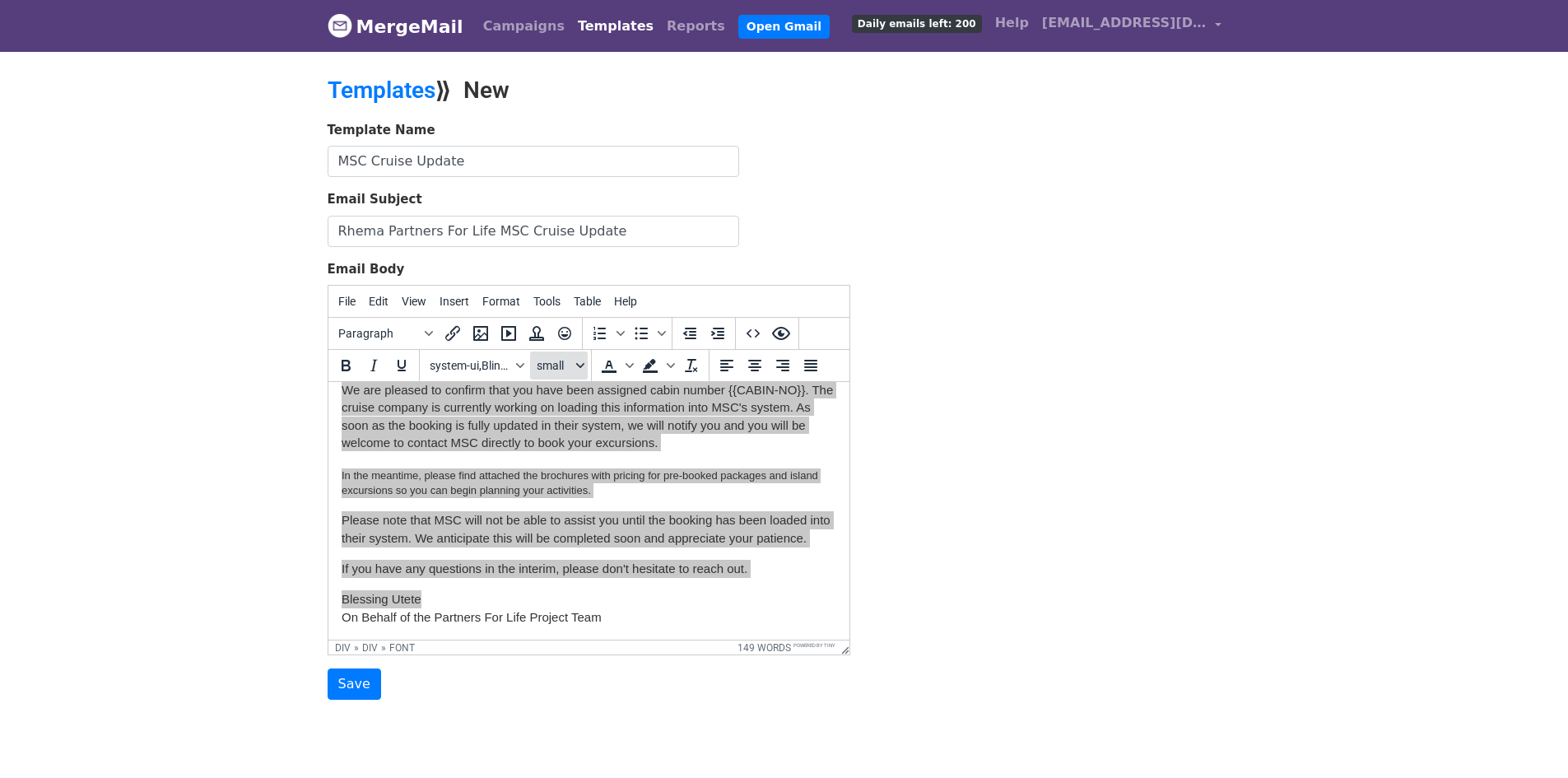
click at [577, 362] on icon "Font sizes" at bounding box center [581, 366] width 8 height 8
click at [567, 420] on div "10pt" at bounding box center [576, 423] width 24 height 20
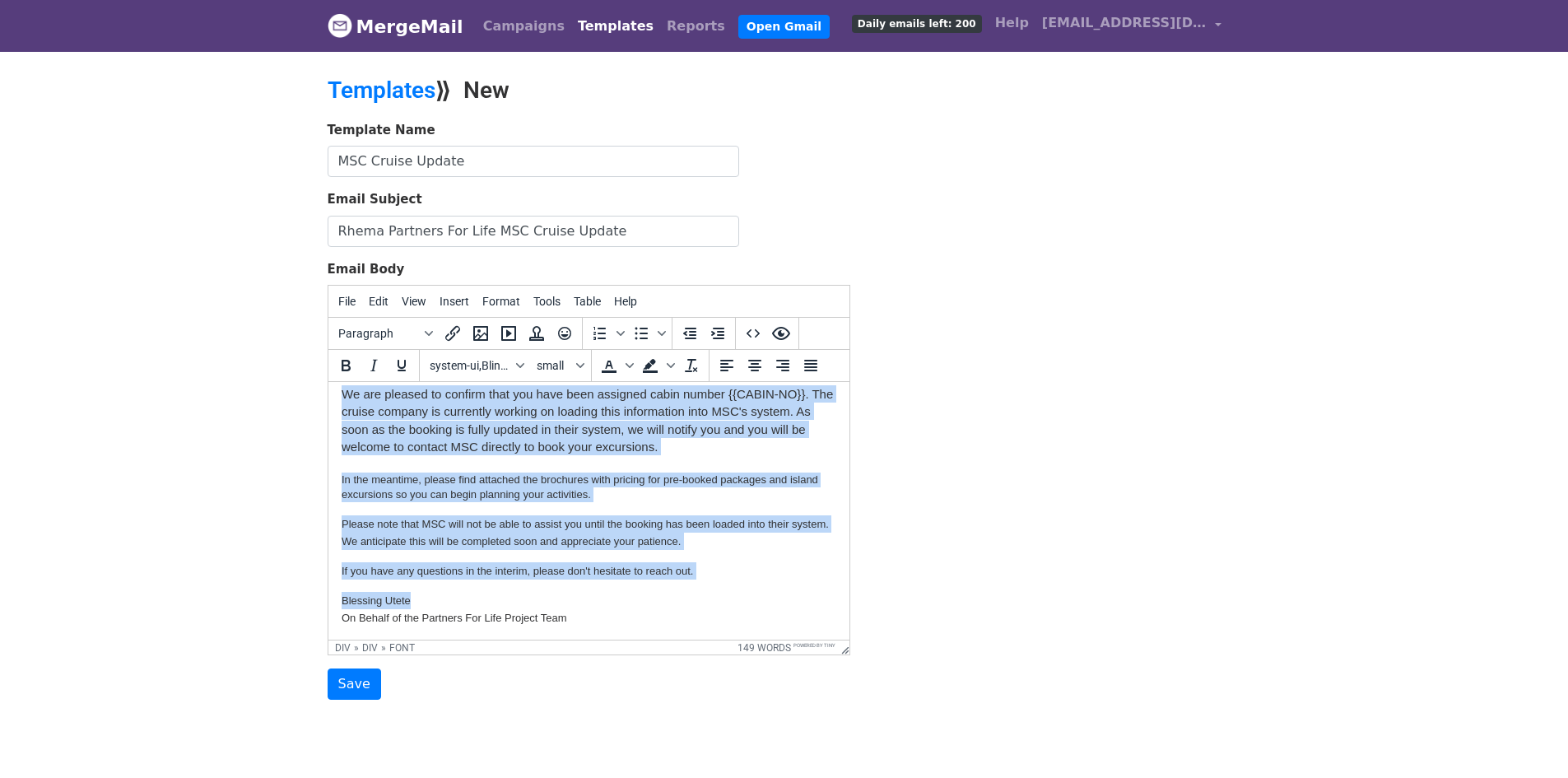
scroll to position [66, 0]
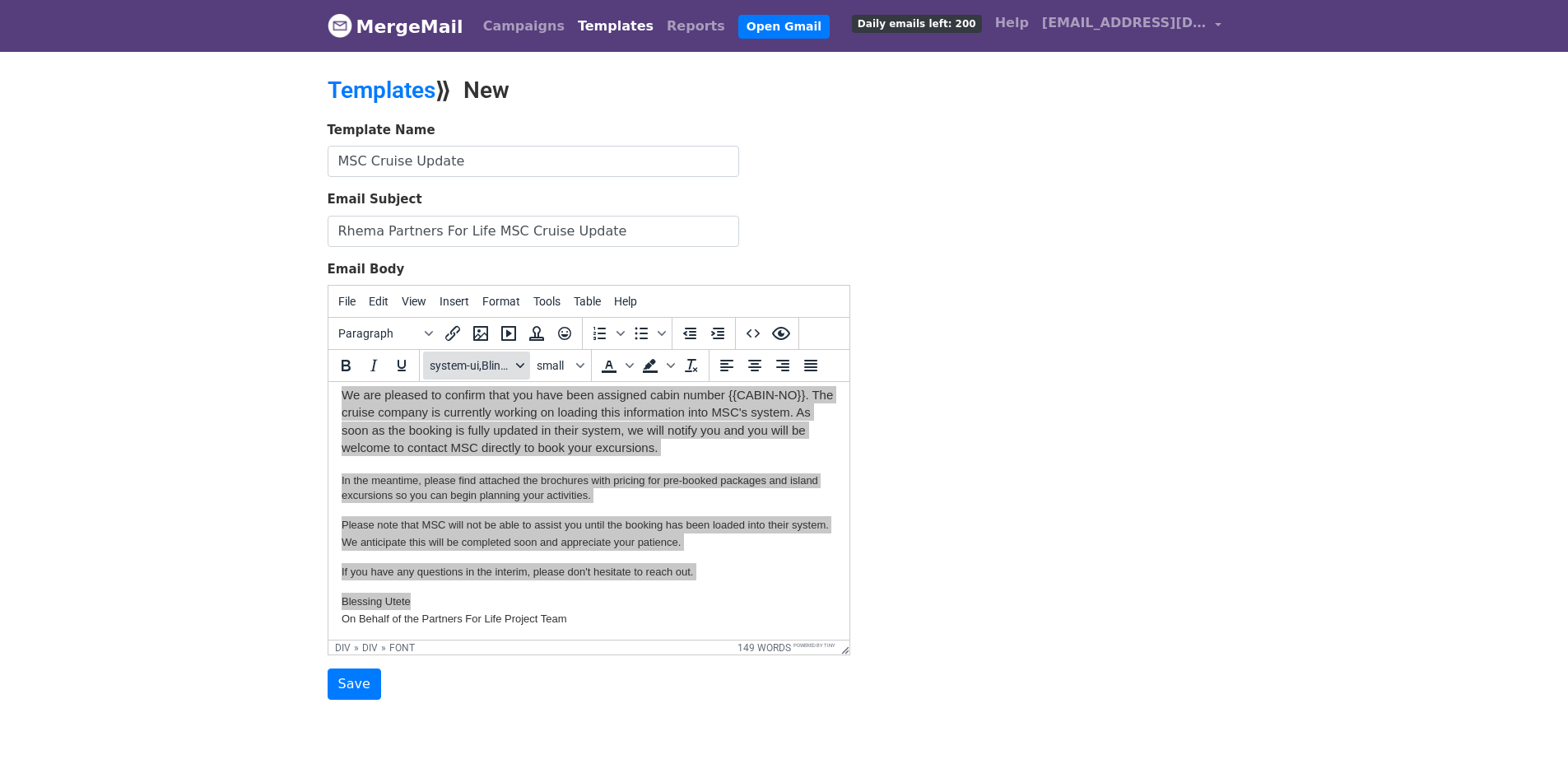
click at [518, 362] on icon "Fonts" at bounding box center [521, 366] width 8 height 8
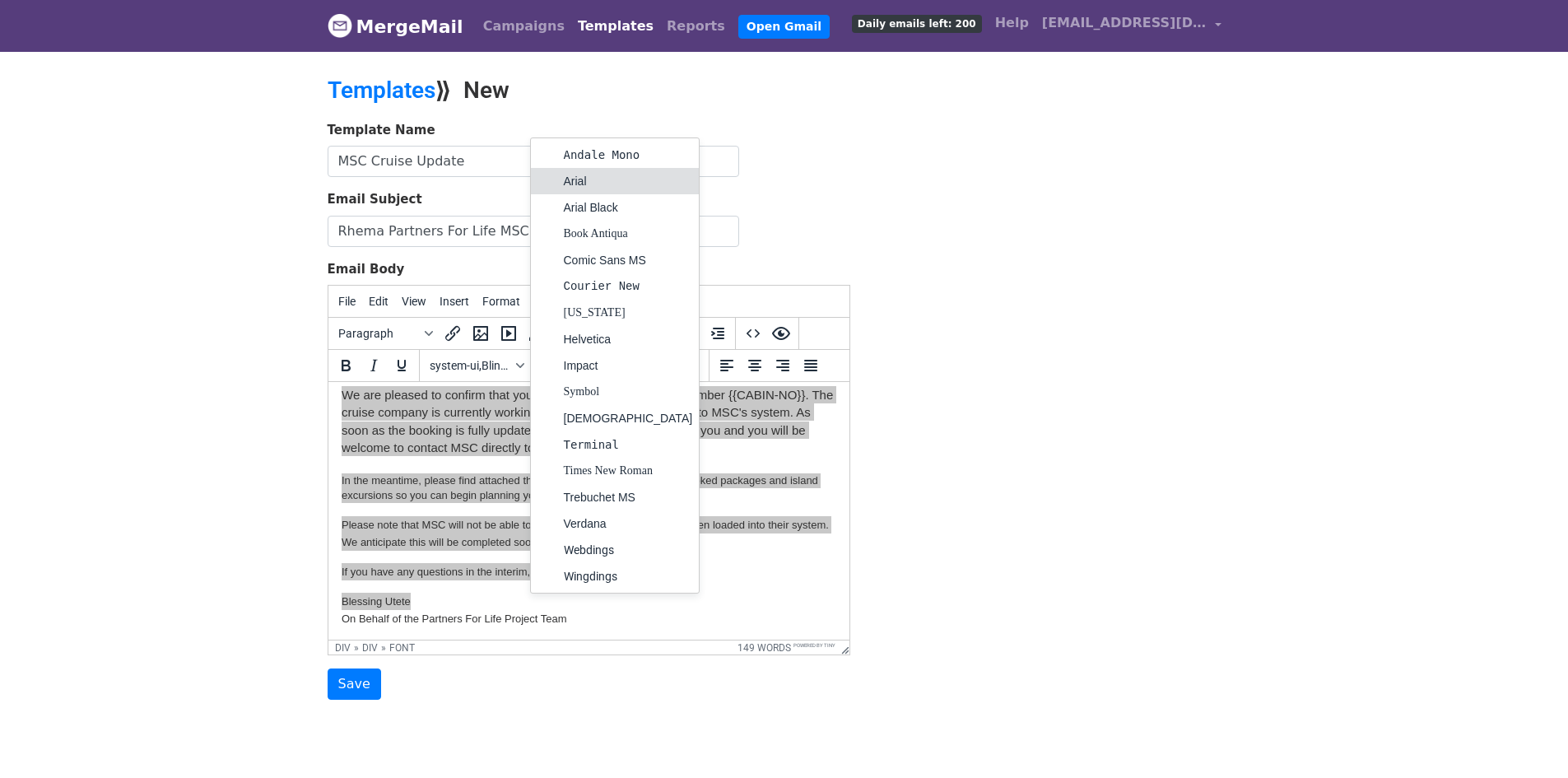
click at [582, 183] on div "Arial" at bounding box center [628, 181] width 129 height 20
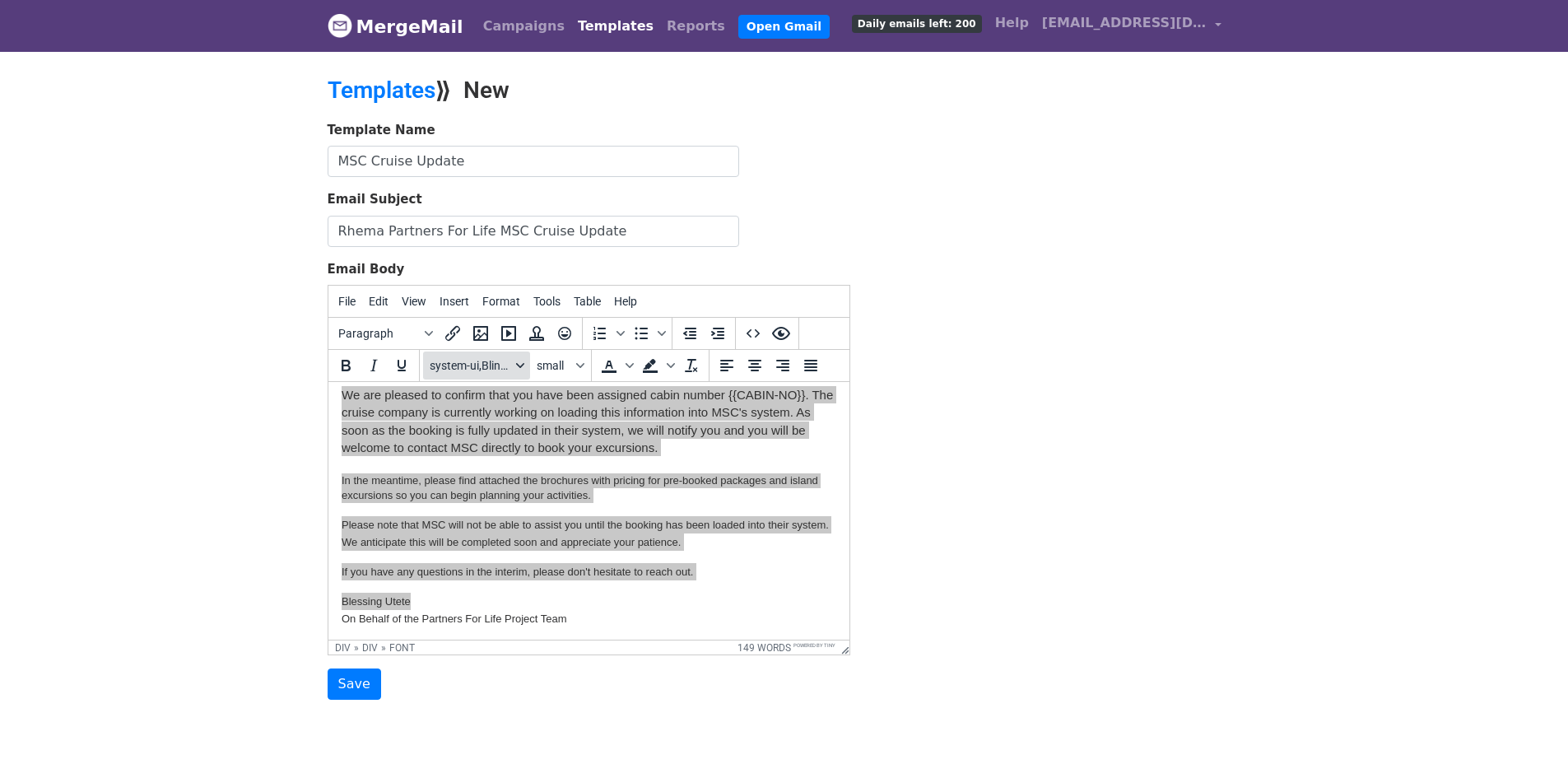
click at [521, 366] on icon "Fonts" at bounding box center [520, 366] width 8 height 5
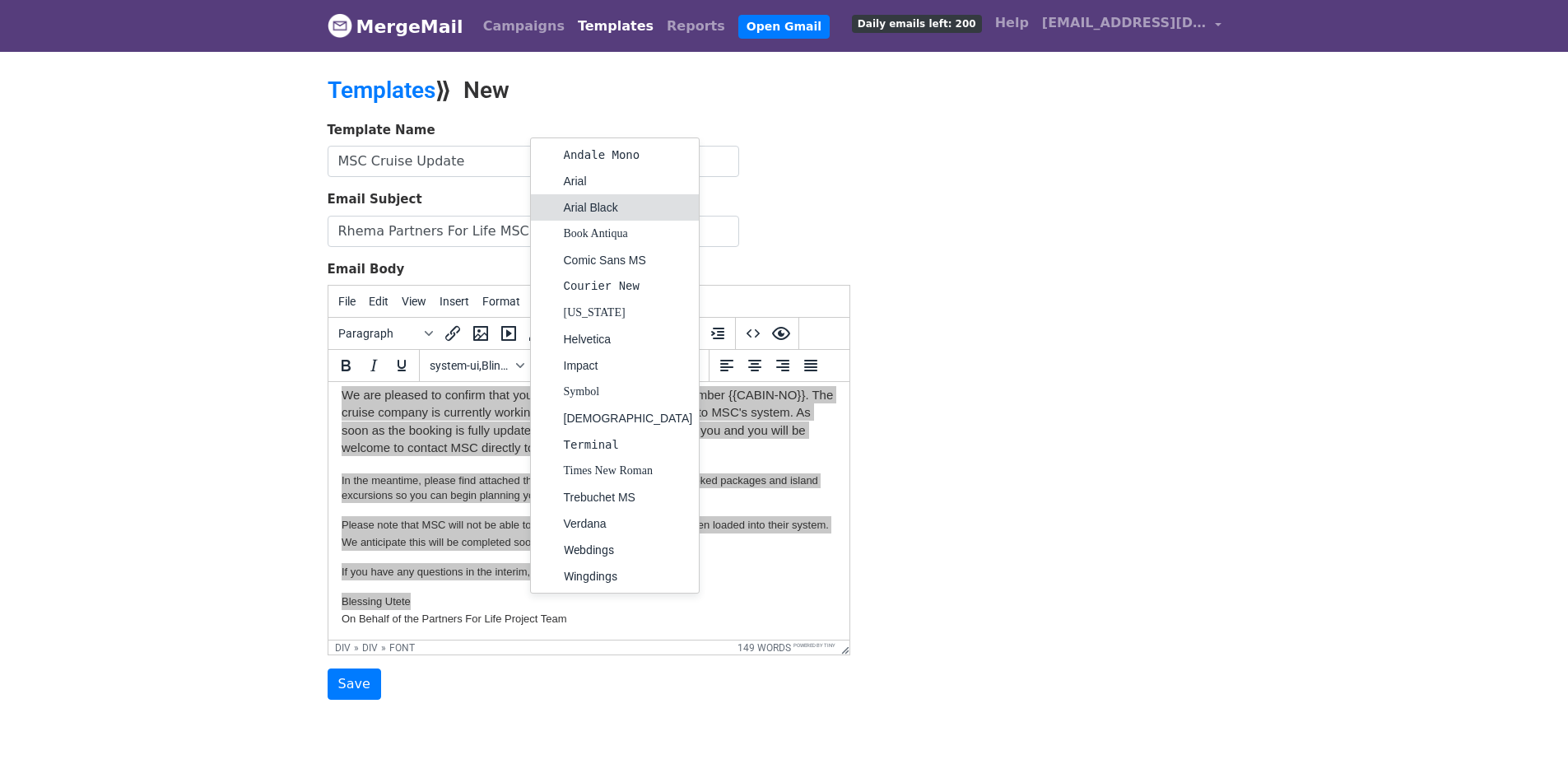
click at [578, 206] on div "Arial Black" at bounding box center [628, 208] width 129 height 20
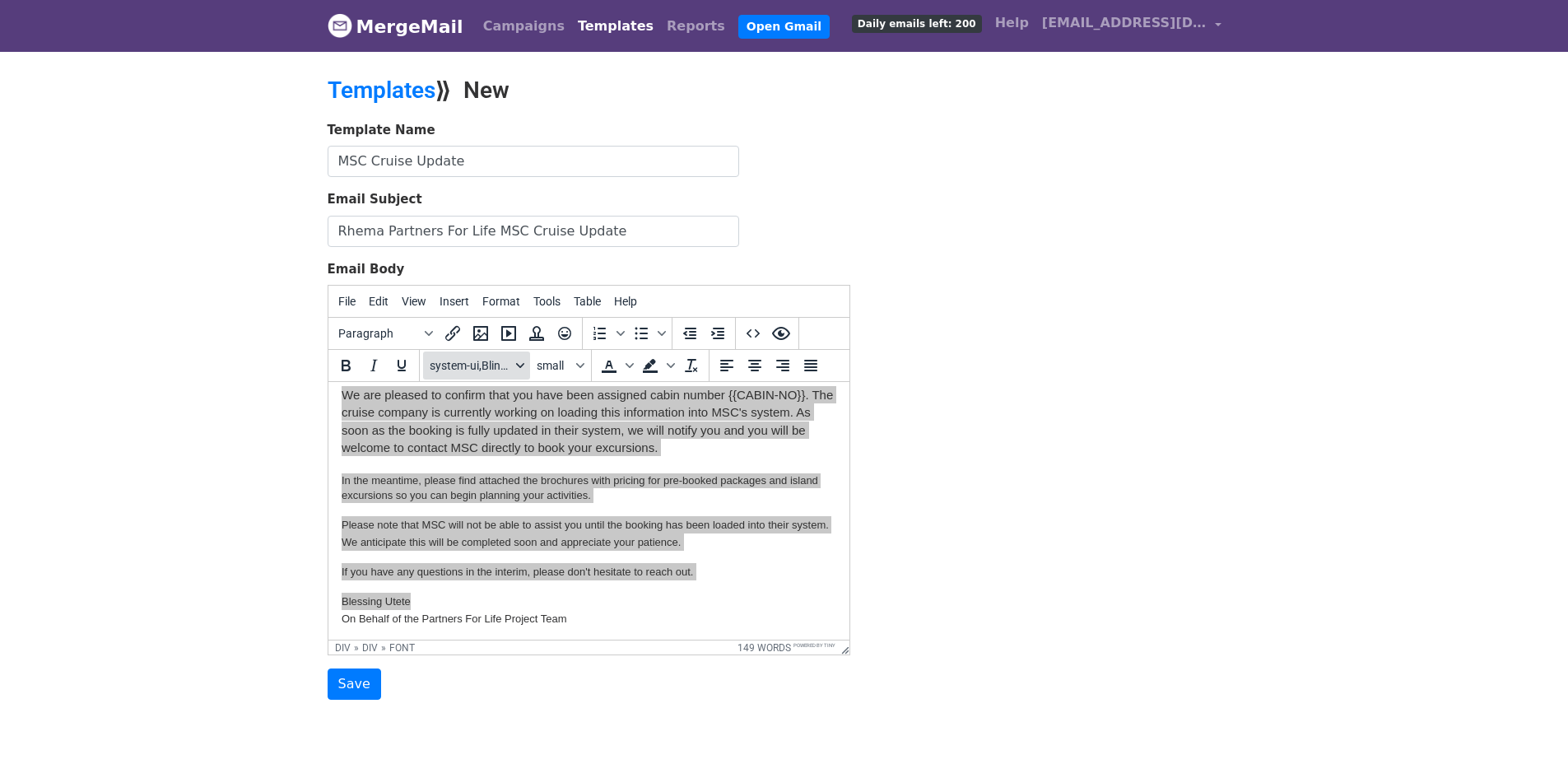
click at [514, 358] on button "system-ui,BlinkMacSystemFont,-apple-system,Segoe UI,Roboto,Oxygen,Ubuntu,Cantar…" at bounding box center [476, 366] width 107 height 28
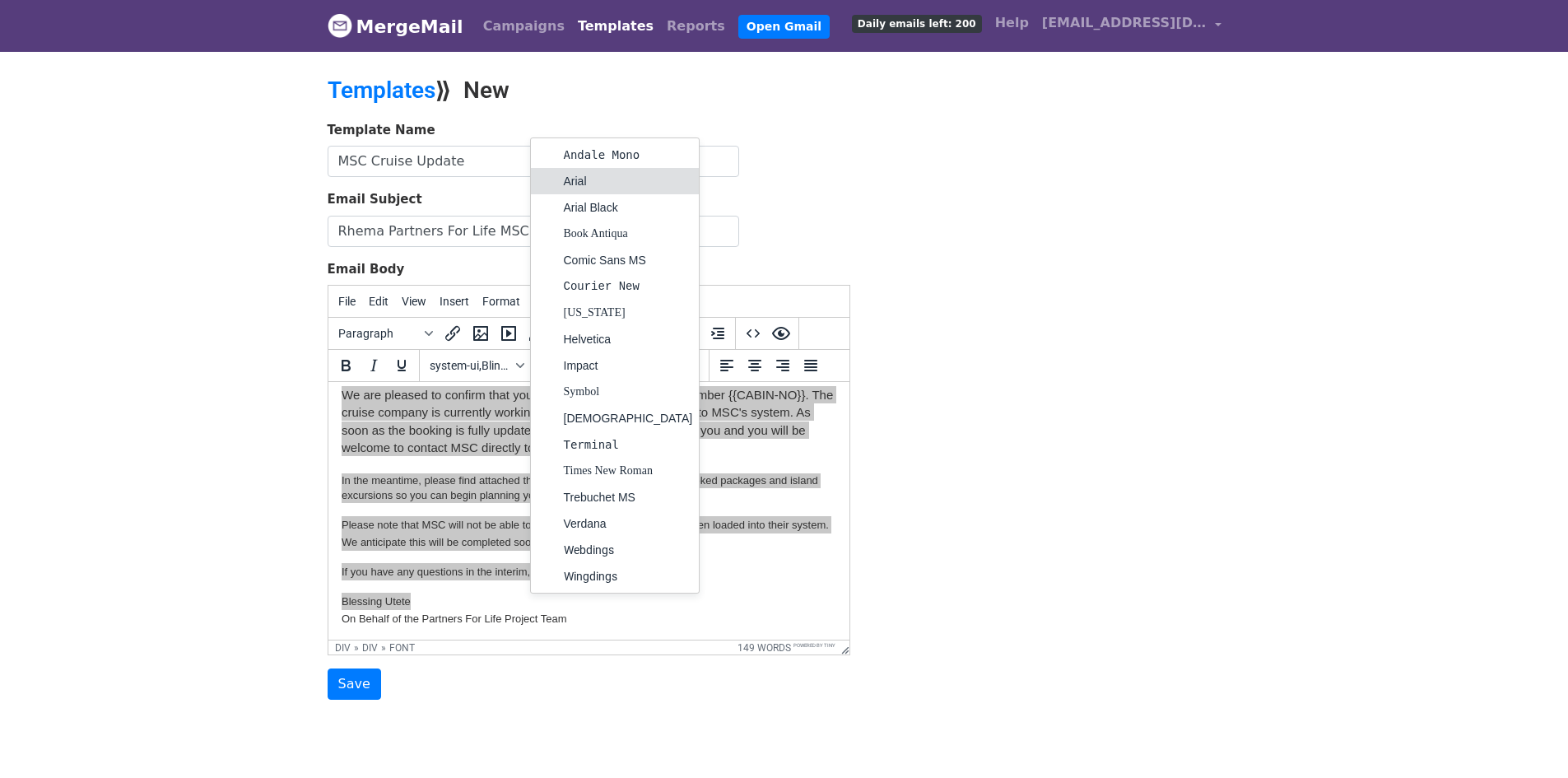
click at [577, 184] on div "Arial" at bounding box center [628, 181] width 129 height 20
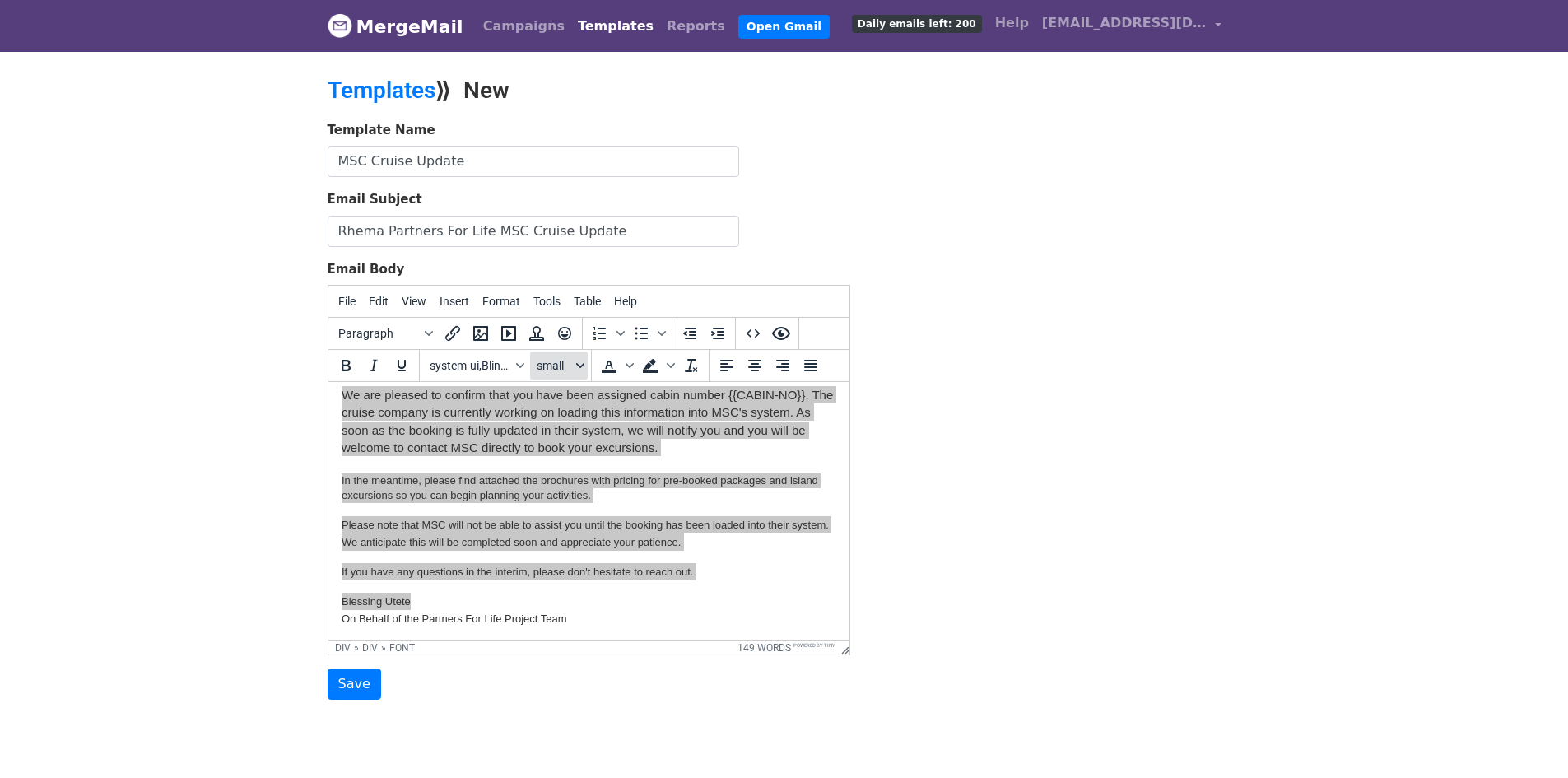
click at [582, 361] on icon "Font sizes" at bounding box center [581, 366] width 8 height 8
click at [571, 400] on div "8pt" at bounding box center [576, 397] width 24 height 20
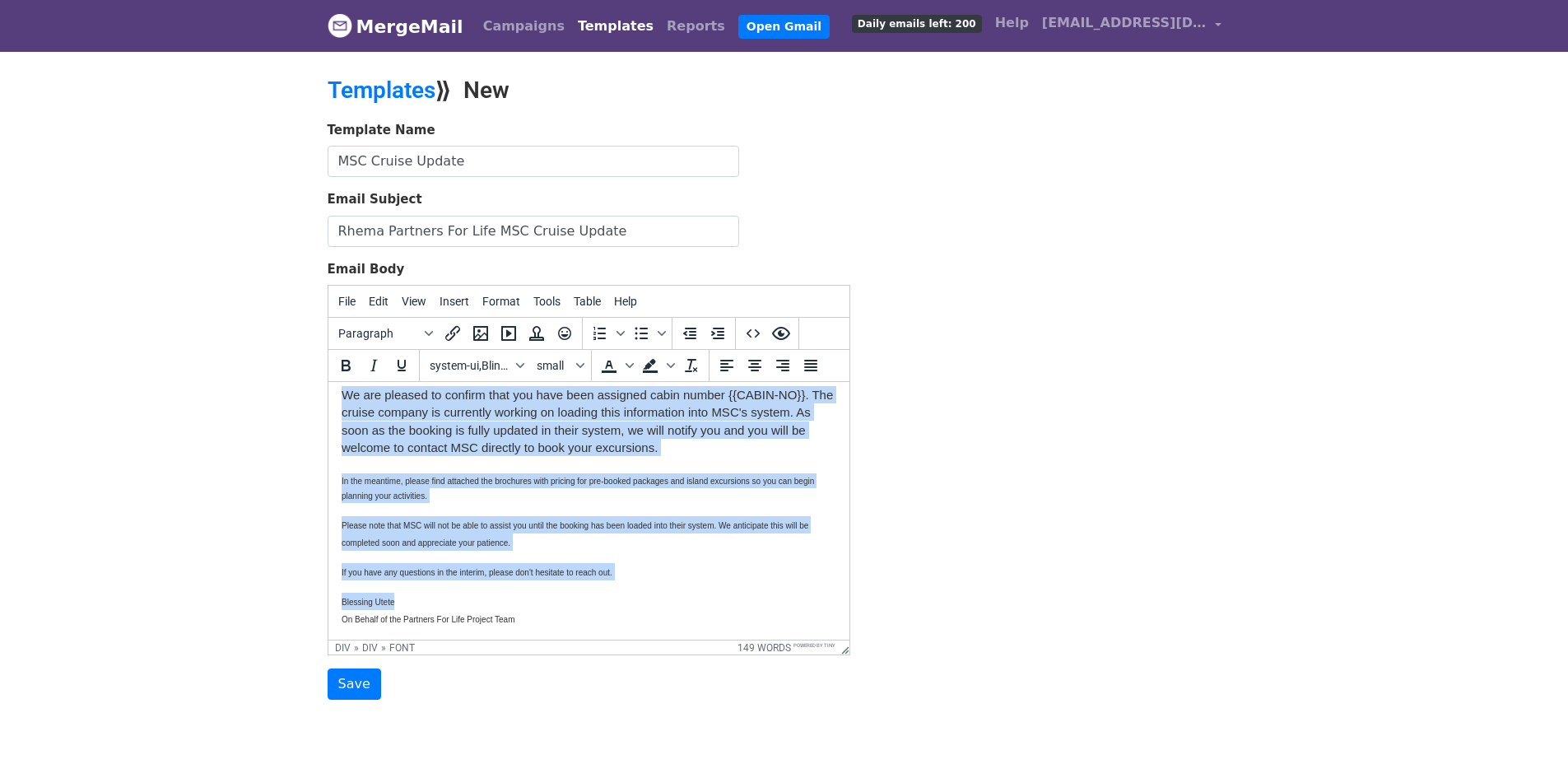
click at [616, 420] on div "We are pleased to confirm that you have been assigned cabin number {{CABIN-NO}}…" at bounding box center [587, 445] width 495 height 117
click at [645, 437] on div "We are pleased to confirm that you have been assigned cabin number {{CABIN-NO}}…" at bounding box center [587, 445] width 495 height 117
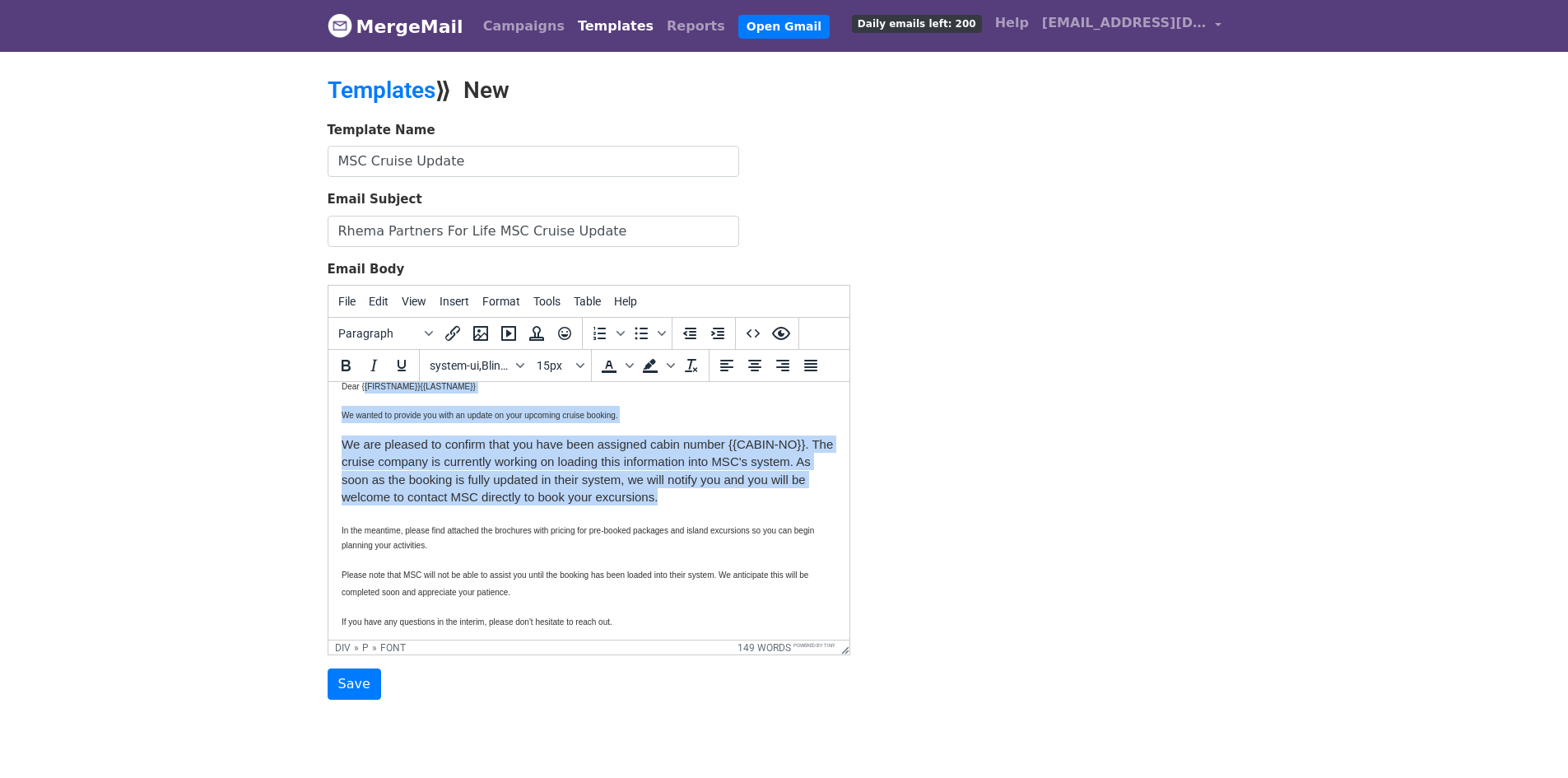
scroll to position [0, 0]
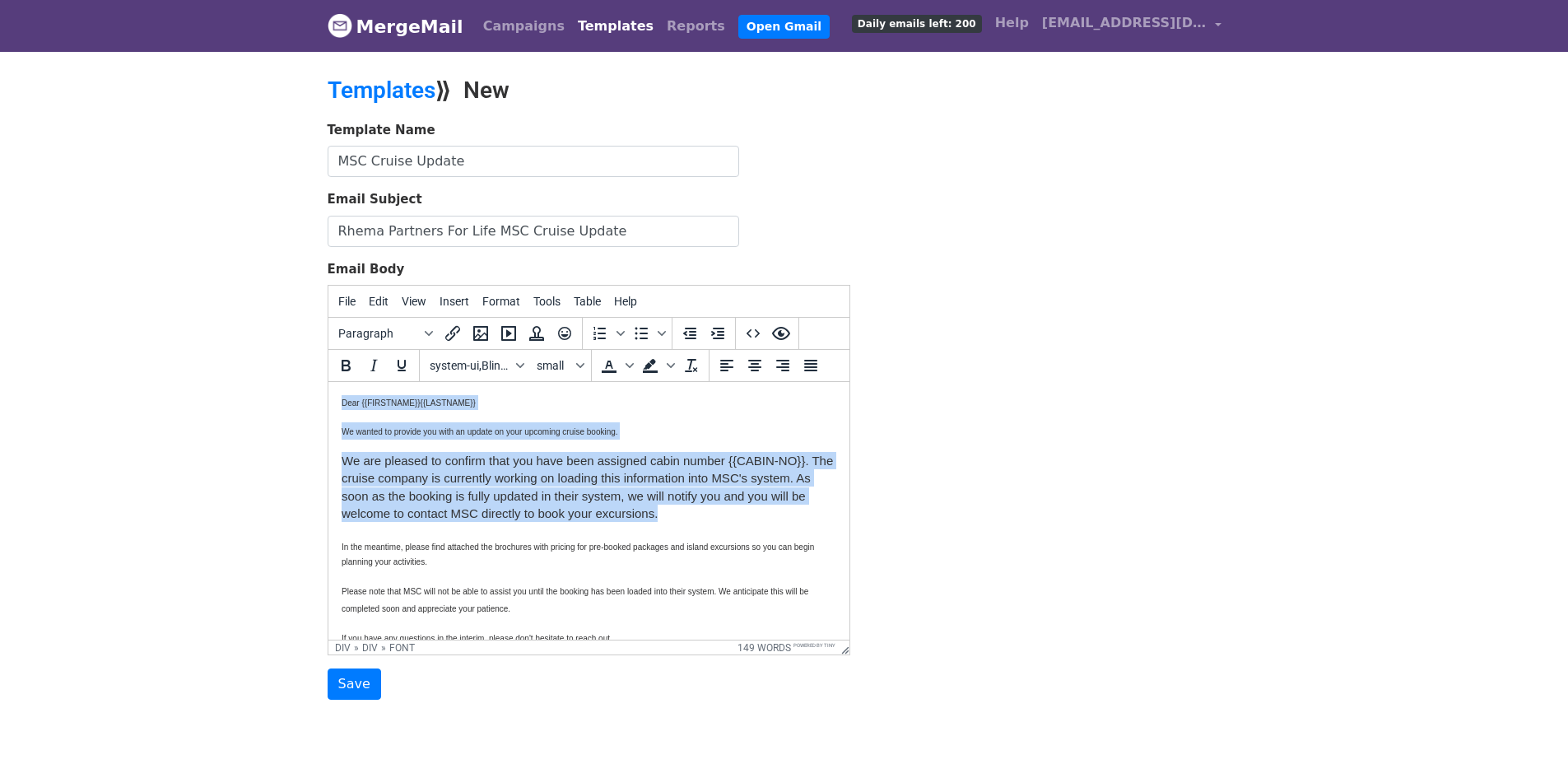
drag, startPoint x: 663, startPoint y: 447, endPoint x: 754, endPoint y: 761, distance: 326.9
click at [328, 401] on html "Dear {{FIRSTNAME}}{{LASTNAME}} We wanted to provide you with an update on your …" at bounding box center [588, 544] width 521 height 325
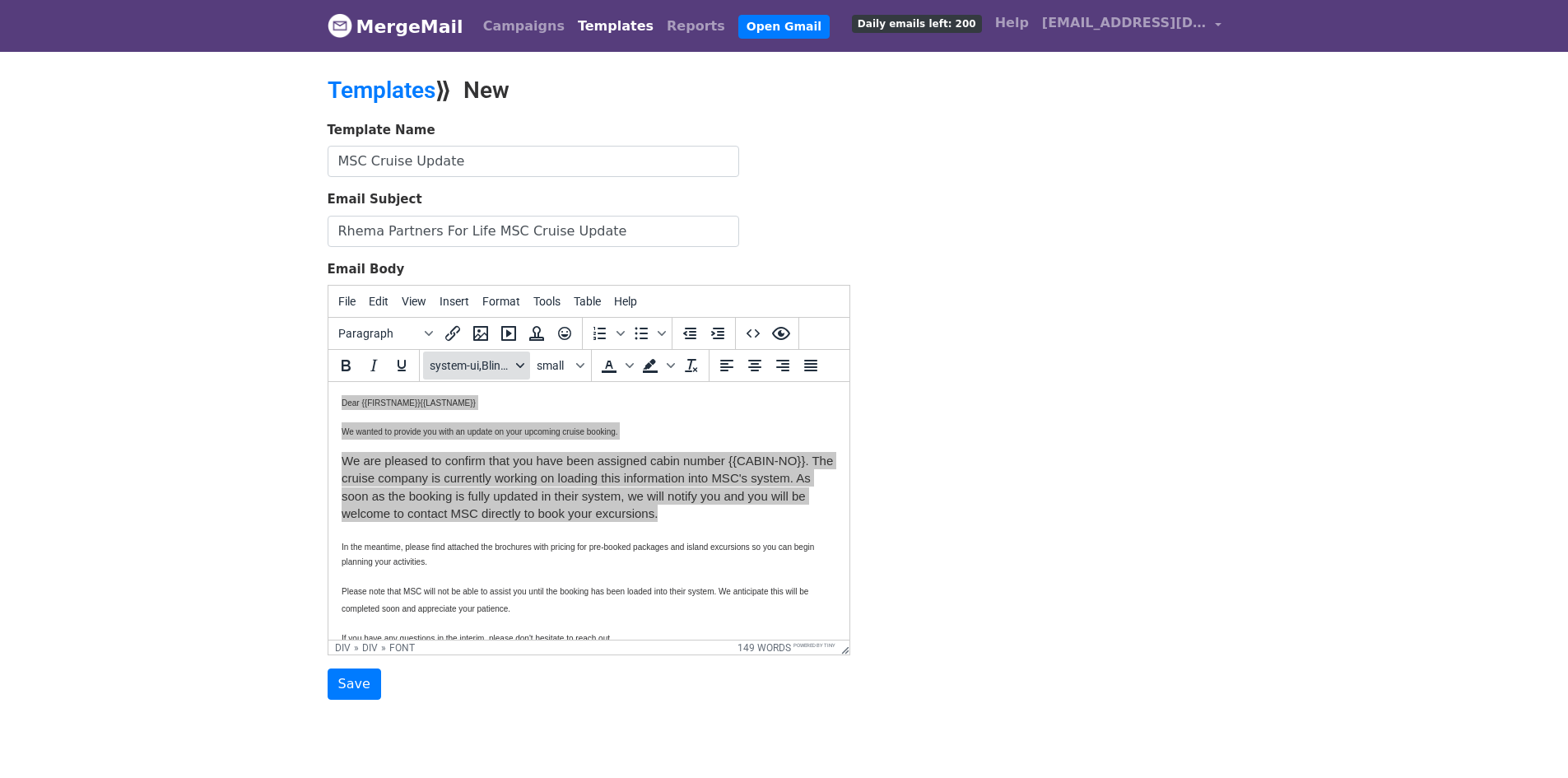
click at [515, 366] on div "Fonts" at bounding box center [521, 366] width 13 height 8
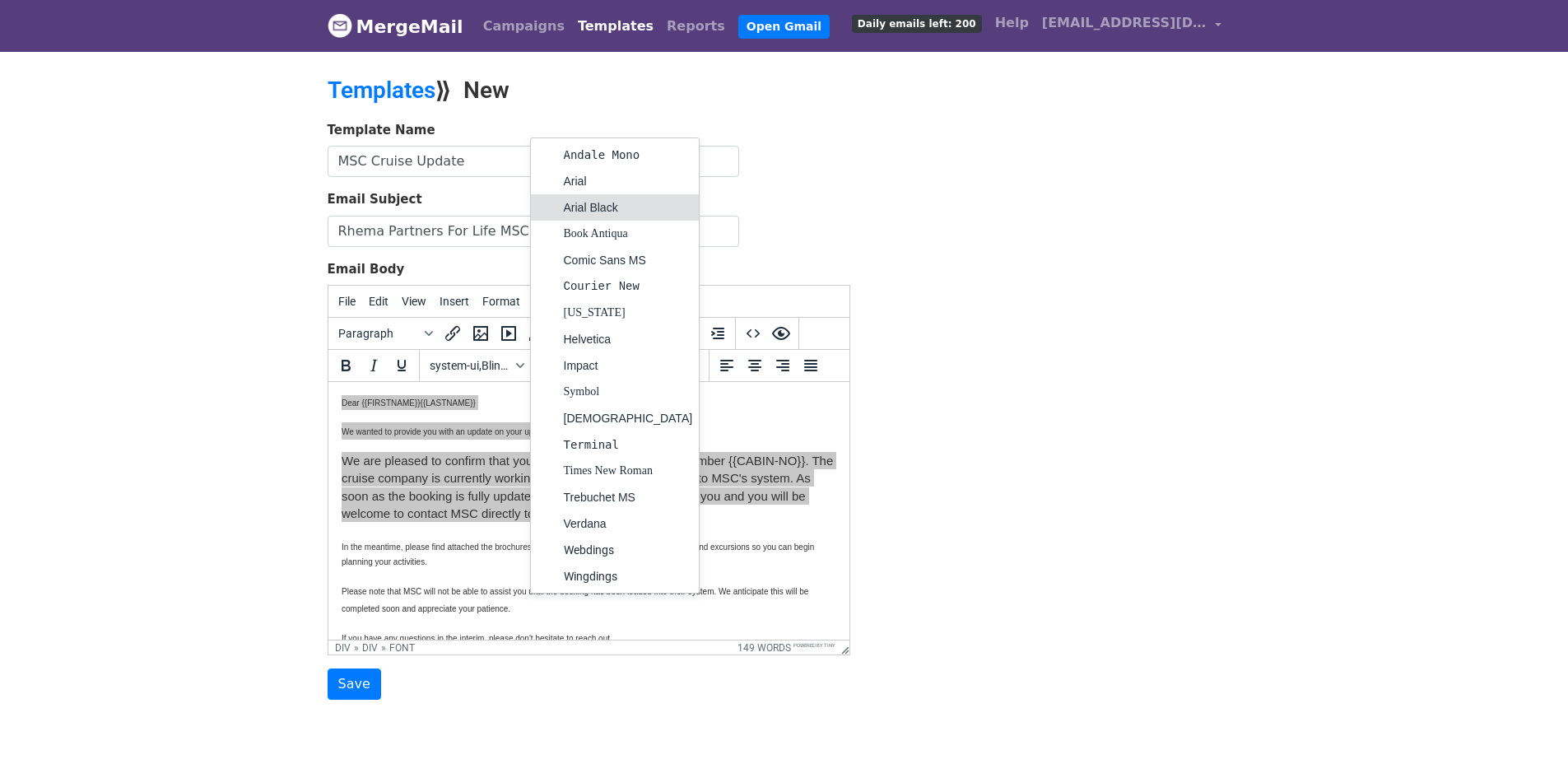
click at [589, 207] on div "Arial Black" at bounding box center [628, 208] width 129 height 20
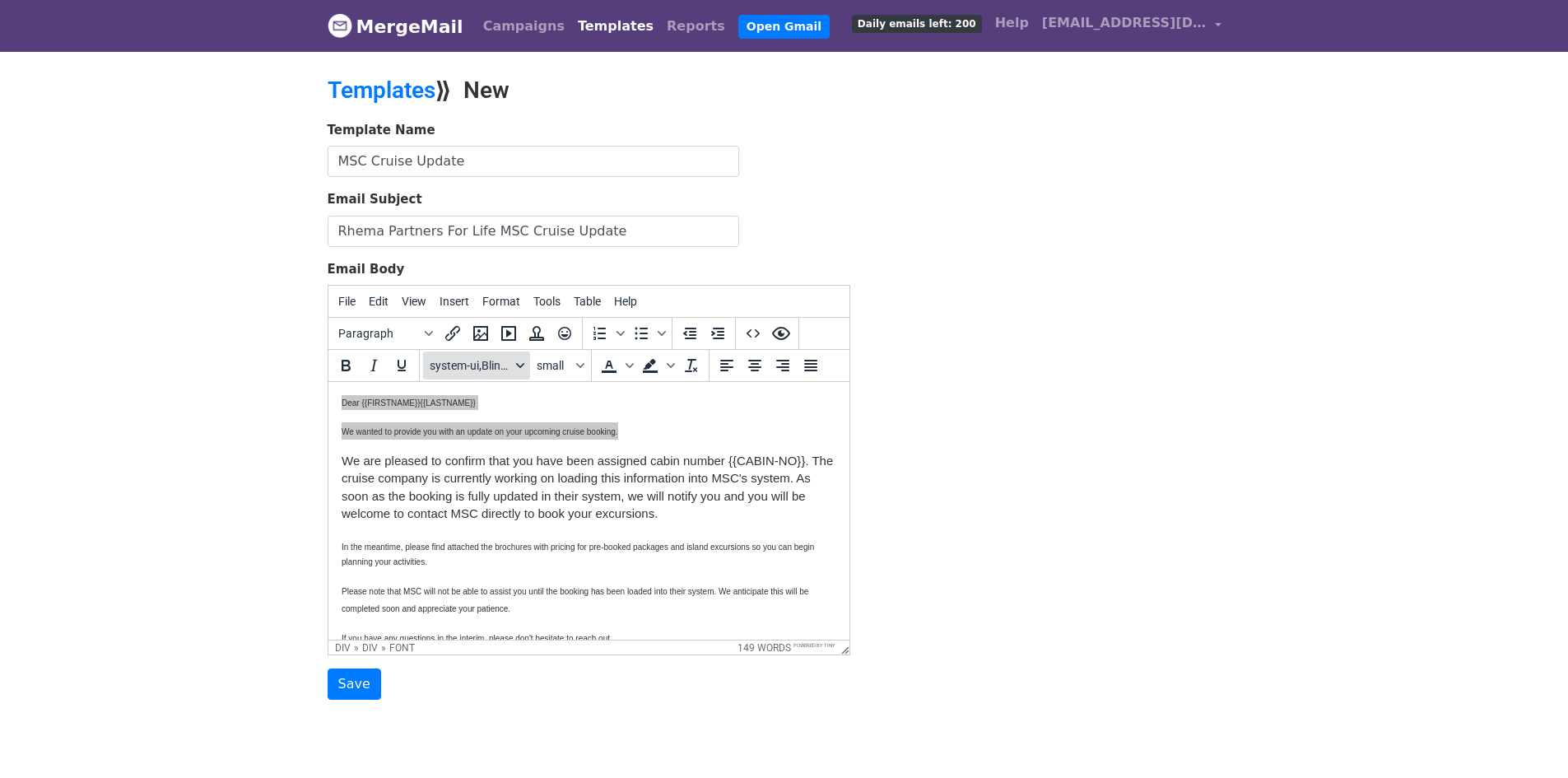
click at [525, 366] on div "Fonts" at bounding box center [521, 366] width 13 height 8
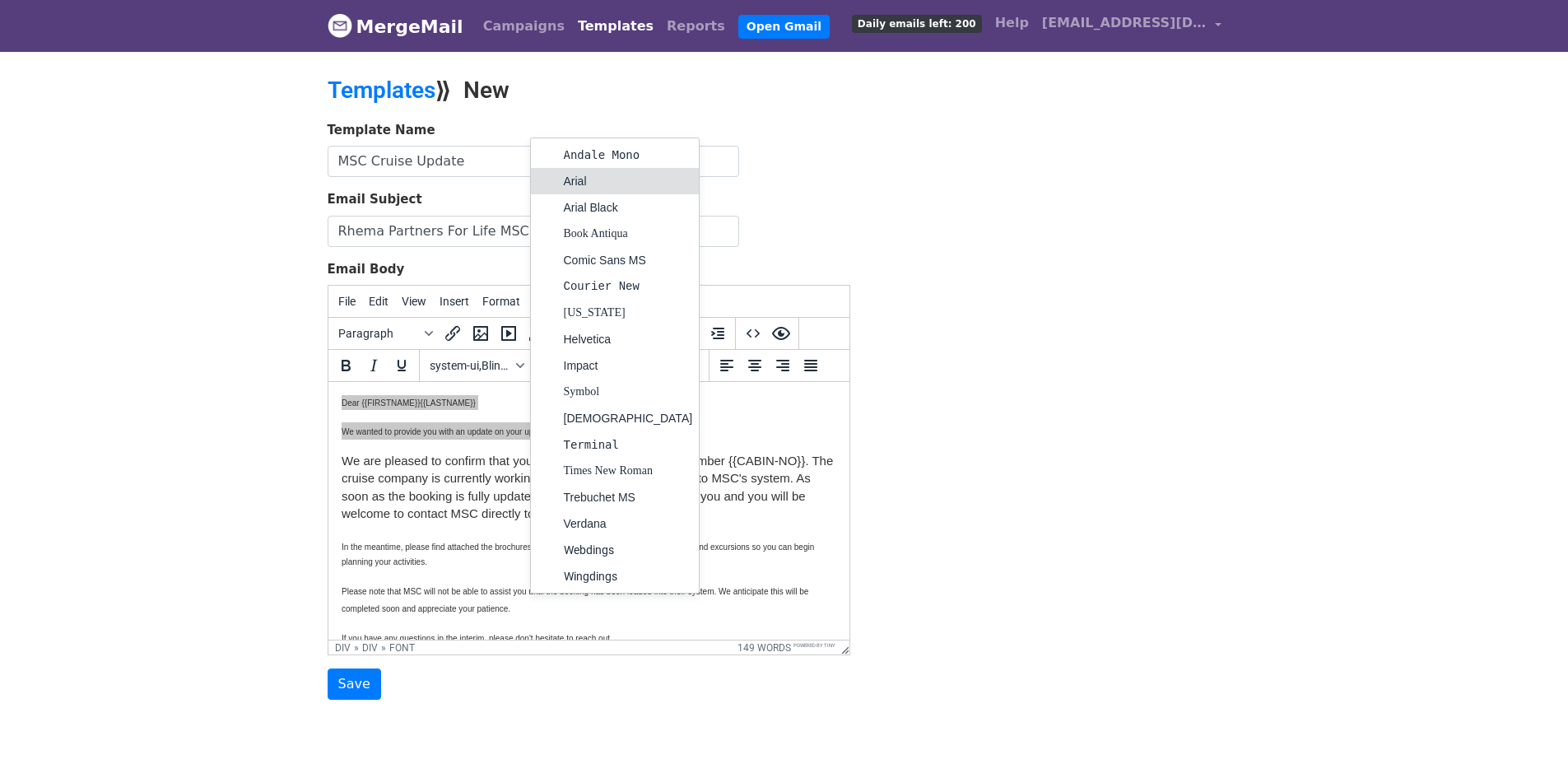
click at [578, 182] on div "Arial" at bounding box center [628, 181] width 129 height 20
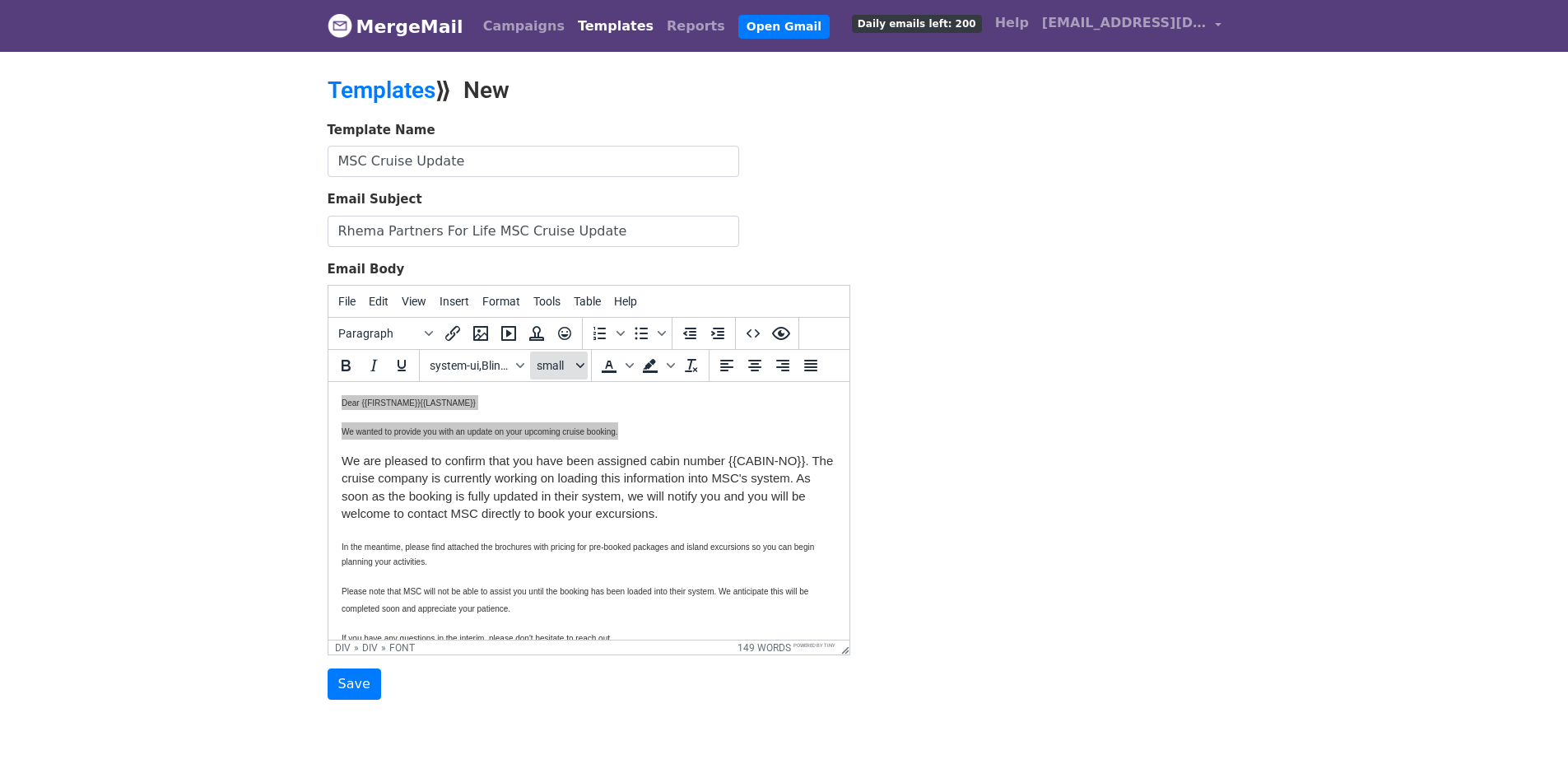
click at [581, 363] on icon "Font sizes" at bounding box center [581, 366] width 8 height 8
click at [567, 397] on div "8pt" at bounding box center [576, 397] width 24 height 20
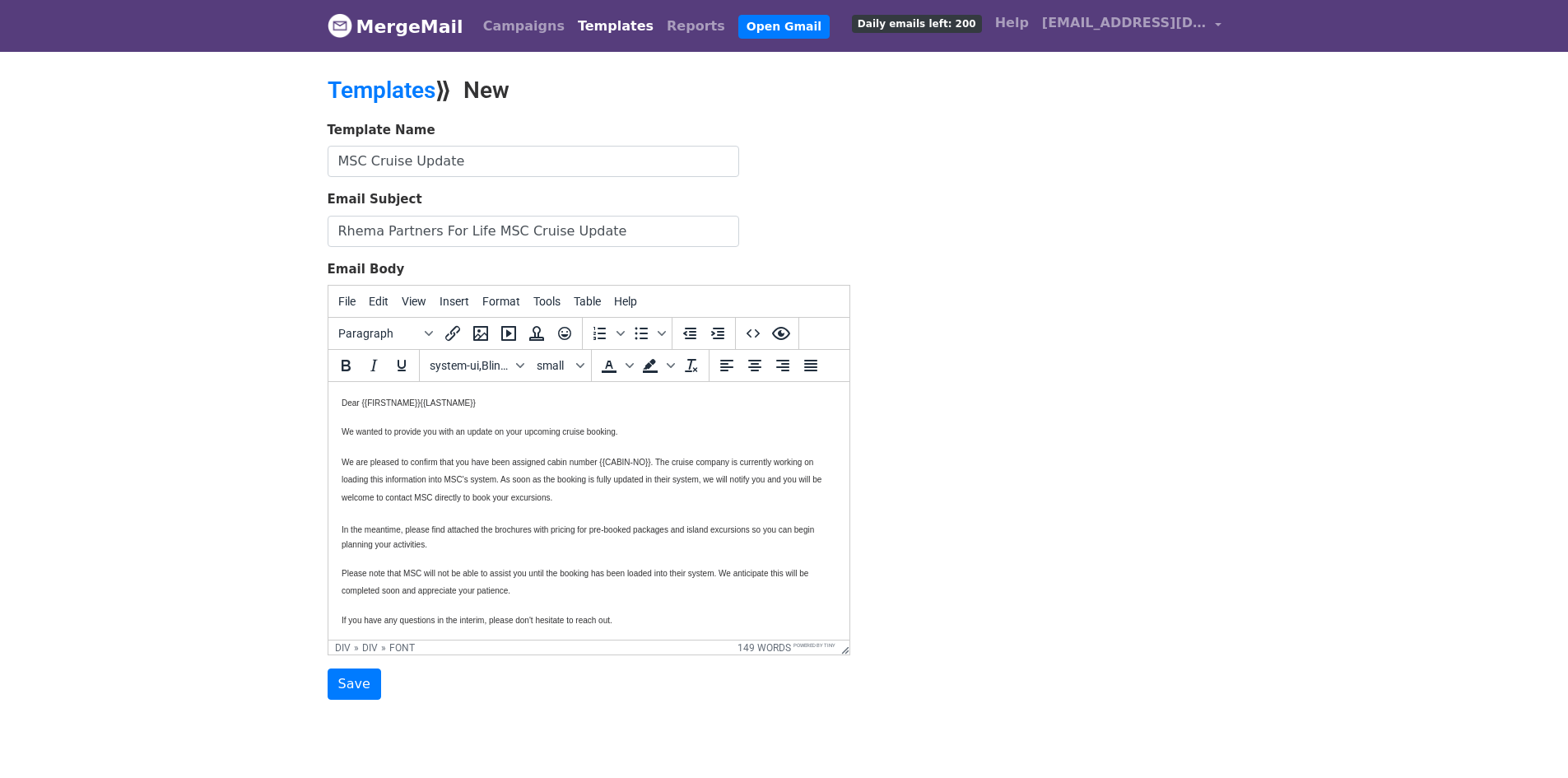
click at [565, 508] on div "We are pleased to confirm that you have been assigned cabin number {{CABIN-NO}}…" at bounding box center [587, 502] width 495 height 99
drag, startPoint x: 339, startPoint y: 402, endPoint x: 417, endPoint y: 506, distance: 130.0
click at [419, 520] on html "Dear {{FIRSTNAME}}{{LASTNAME}} We wanted to provide you with an update on your …" at bounding box center [588, 535] width 521 height 306
click at [340, 405] on html "Dear {{FIRSTNAME}}{{LASTNAME}} We wanted to provide you with an update on your …" at bounding box center [588, 535] width 521 height 306
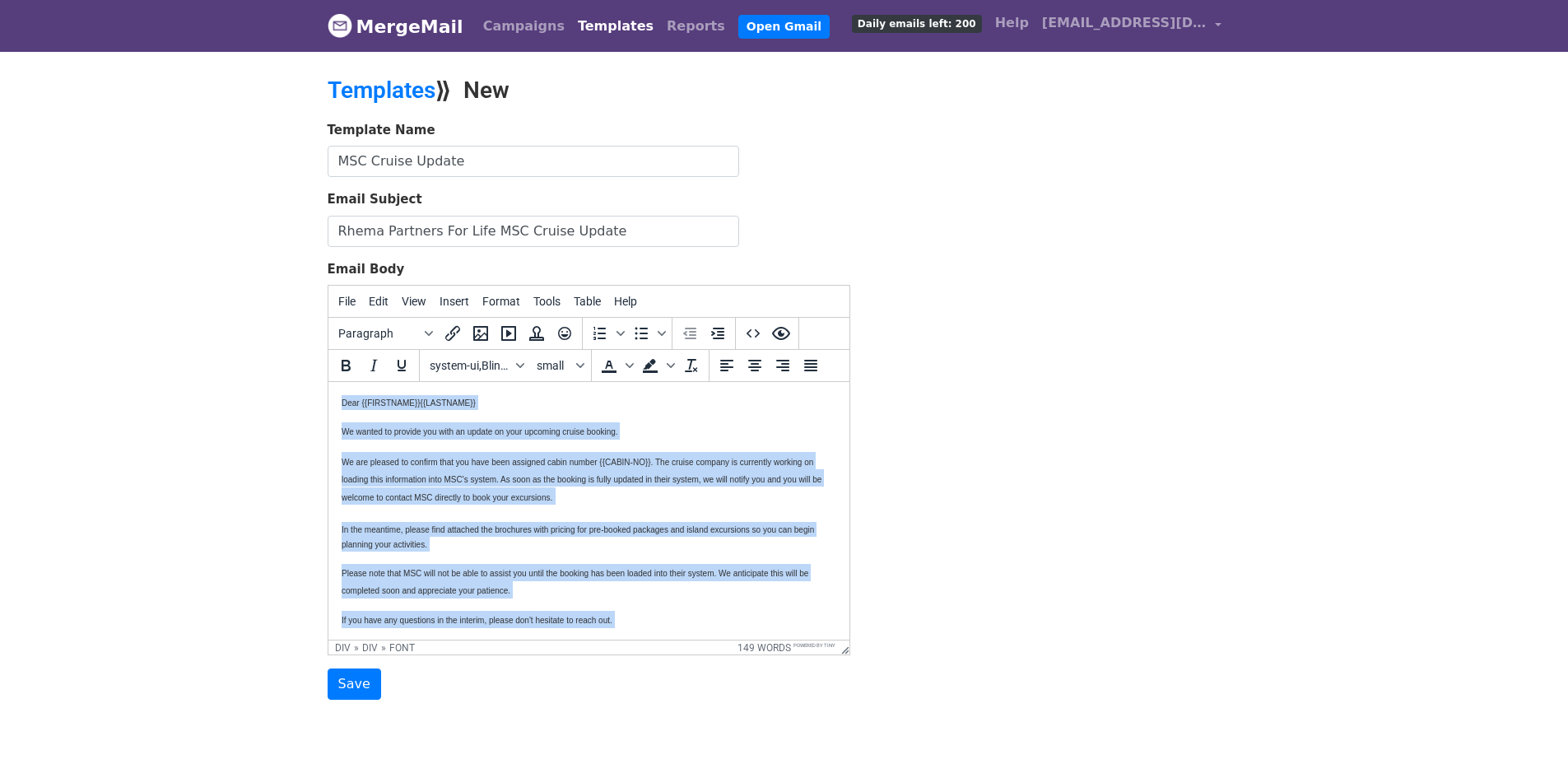
scroll to position [48, 0]
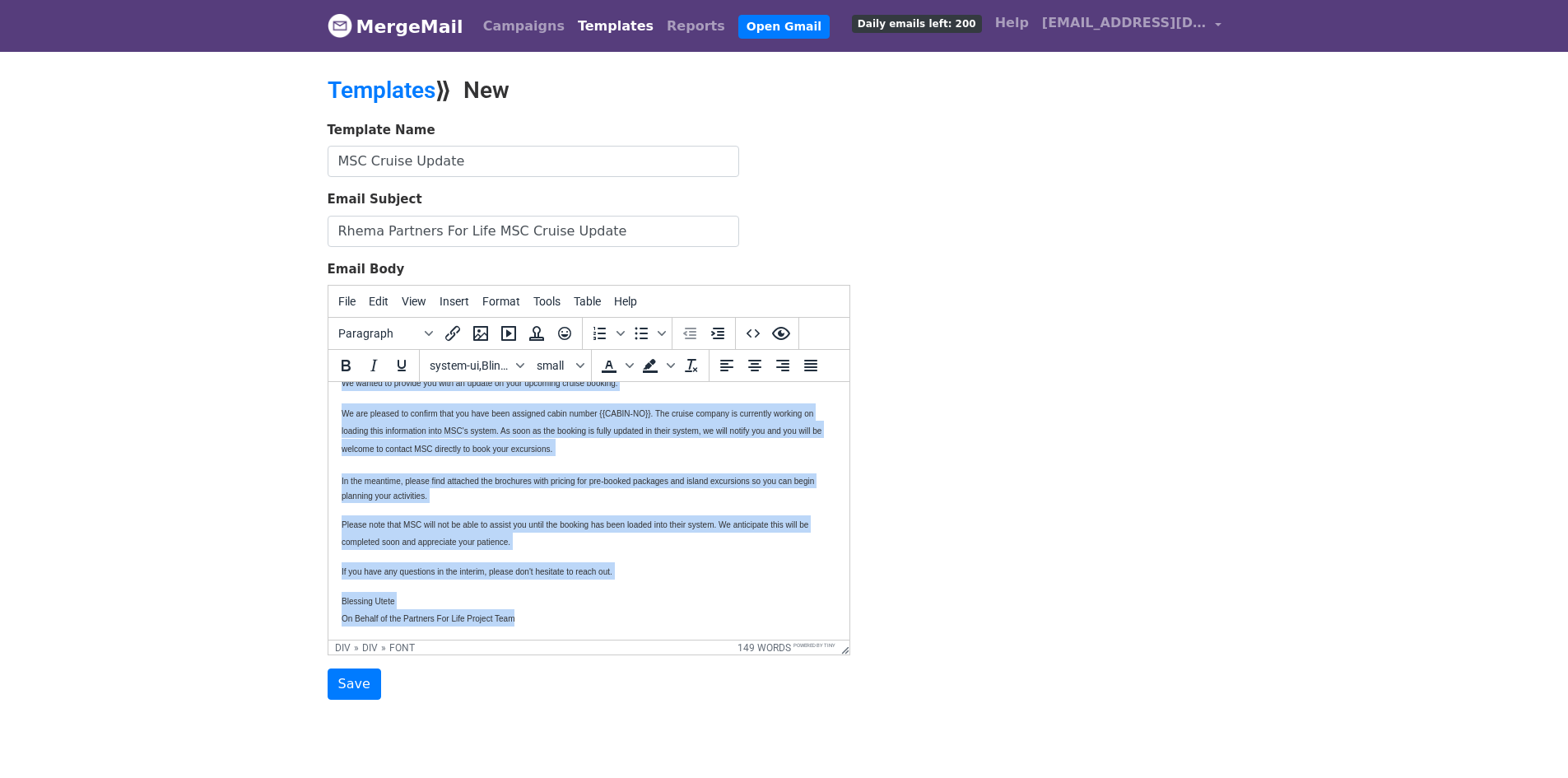
drag, startPoint x: 341, startPoint y: 404, endPoint x: 592, endPoint y: 628, distance: 336.4
click at [592, 628] on html "Dear {{FIRSTNAME}}{{LASTNAME}} We wanted to provide you with an update on your …" at bounding box center [588, 487] width 521 height 306
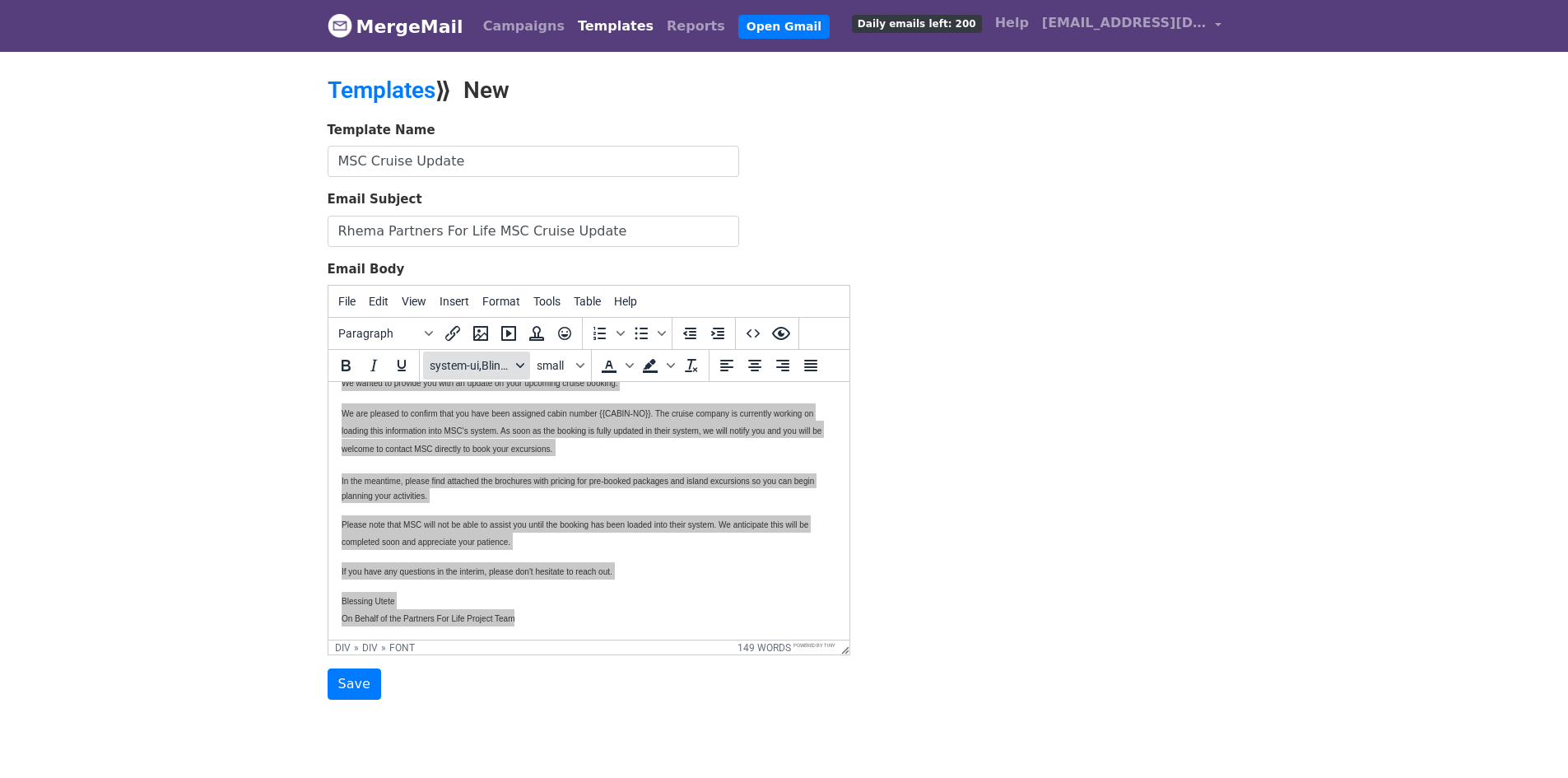
click at [517, 366] on icon "Fonts" at bounding box center [521, 366] width 8 height 8
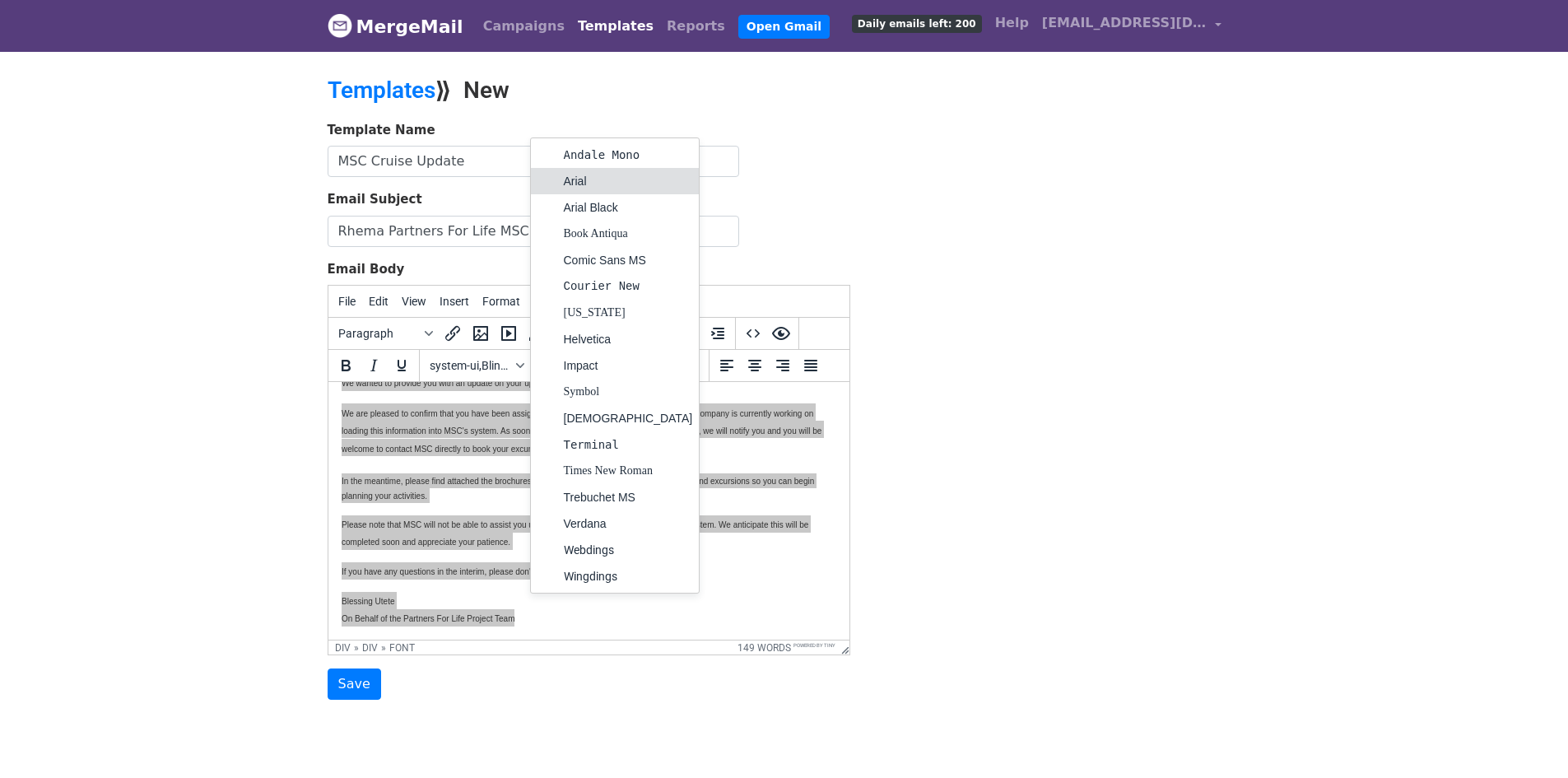
click at [579, 179] on div "Arial" at bounding box center [628, 181] width 129 height 20
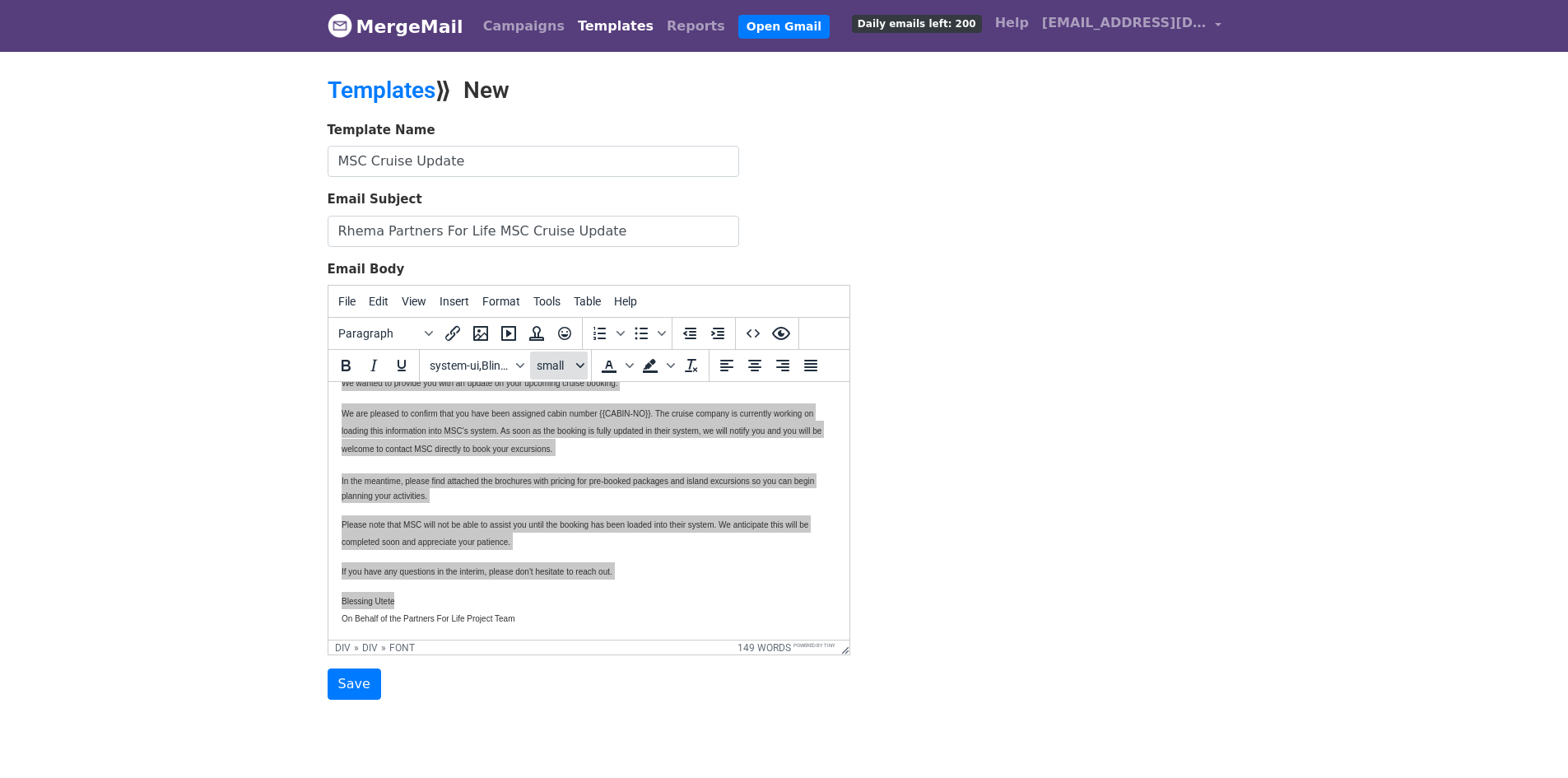
click at [572, 367] on span "small" at bounding box center [554, 366] width 36 height 13
click at [566, 448] on div "12pt" at bounding box center [576, 450] width 24 height 20
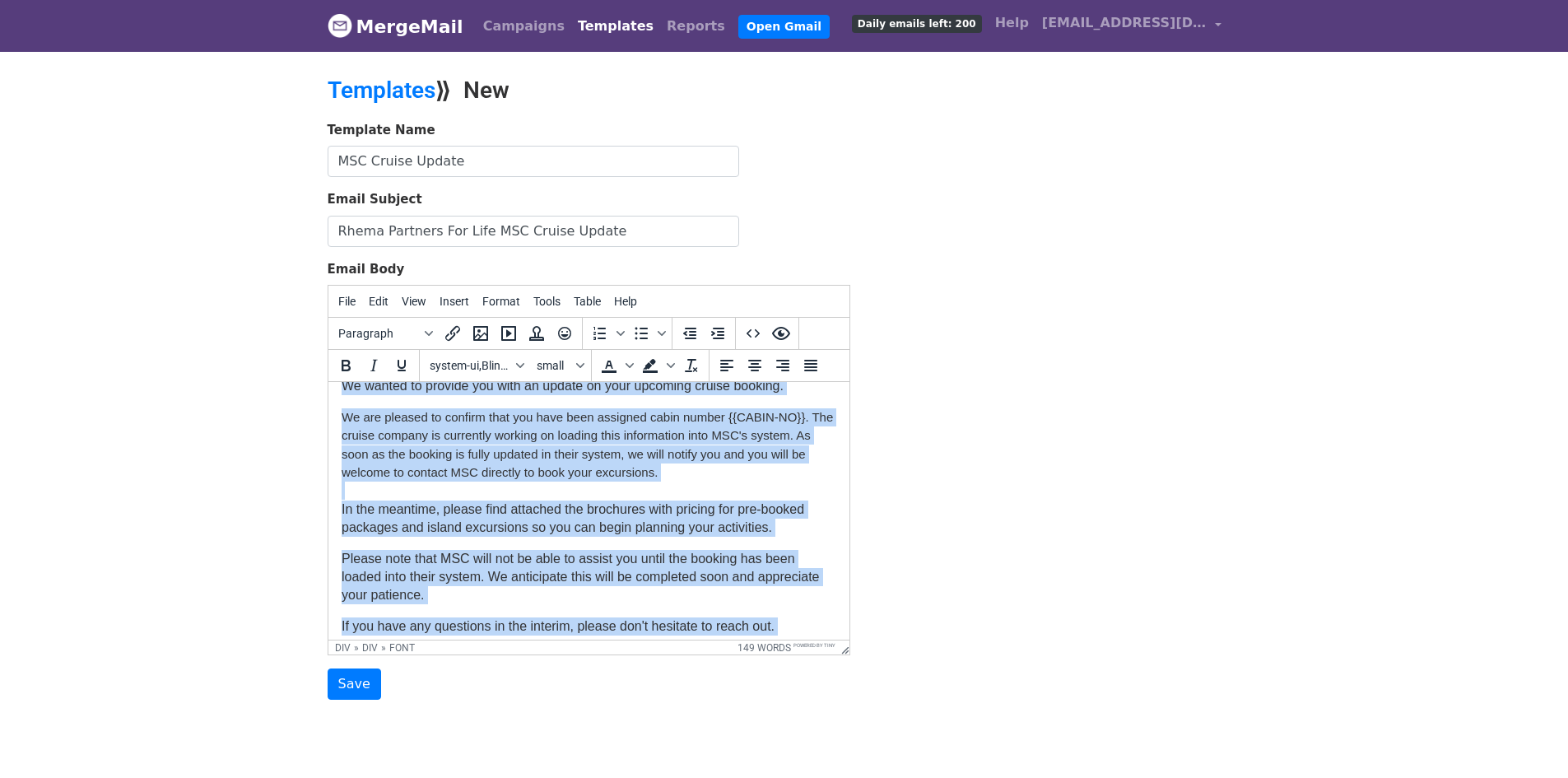
click at [690, 472] on div "We are pleased to confirm that you have been assigned cabin number {{CABIN-NO}}…" at bounding box center [587, 472] width 495 height 129
click at [732, 465] on div "We are pleased to confirm that you have been assigned cabin number {{CABIN-NO}}…" at bounding box center [587, 472] width 495 height 129
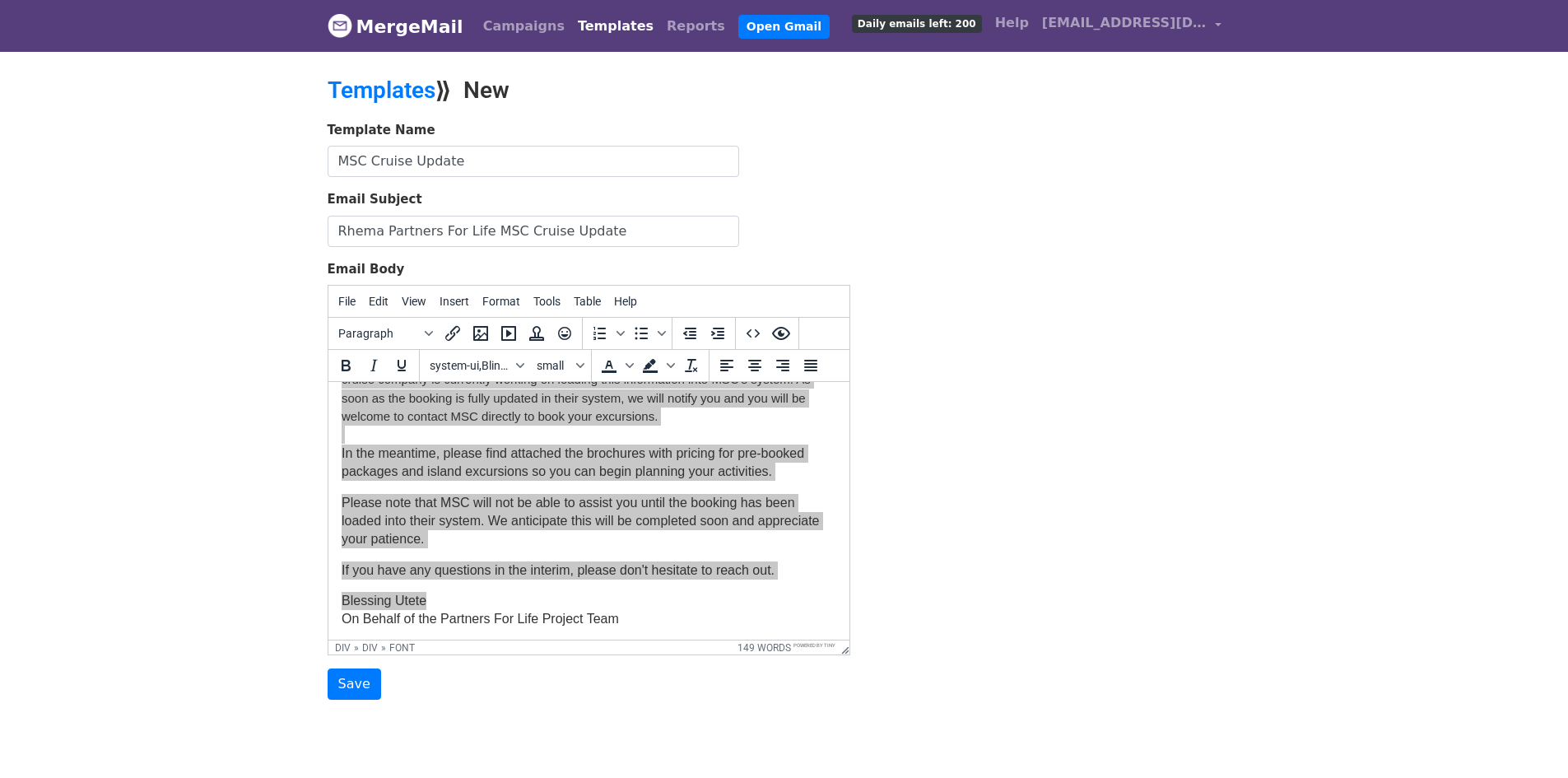
scroll to position [107, 0]
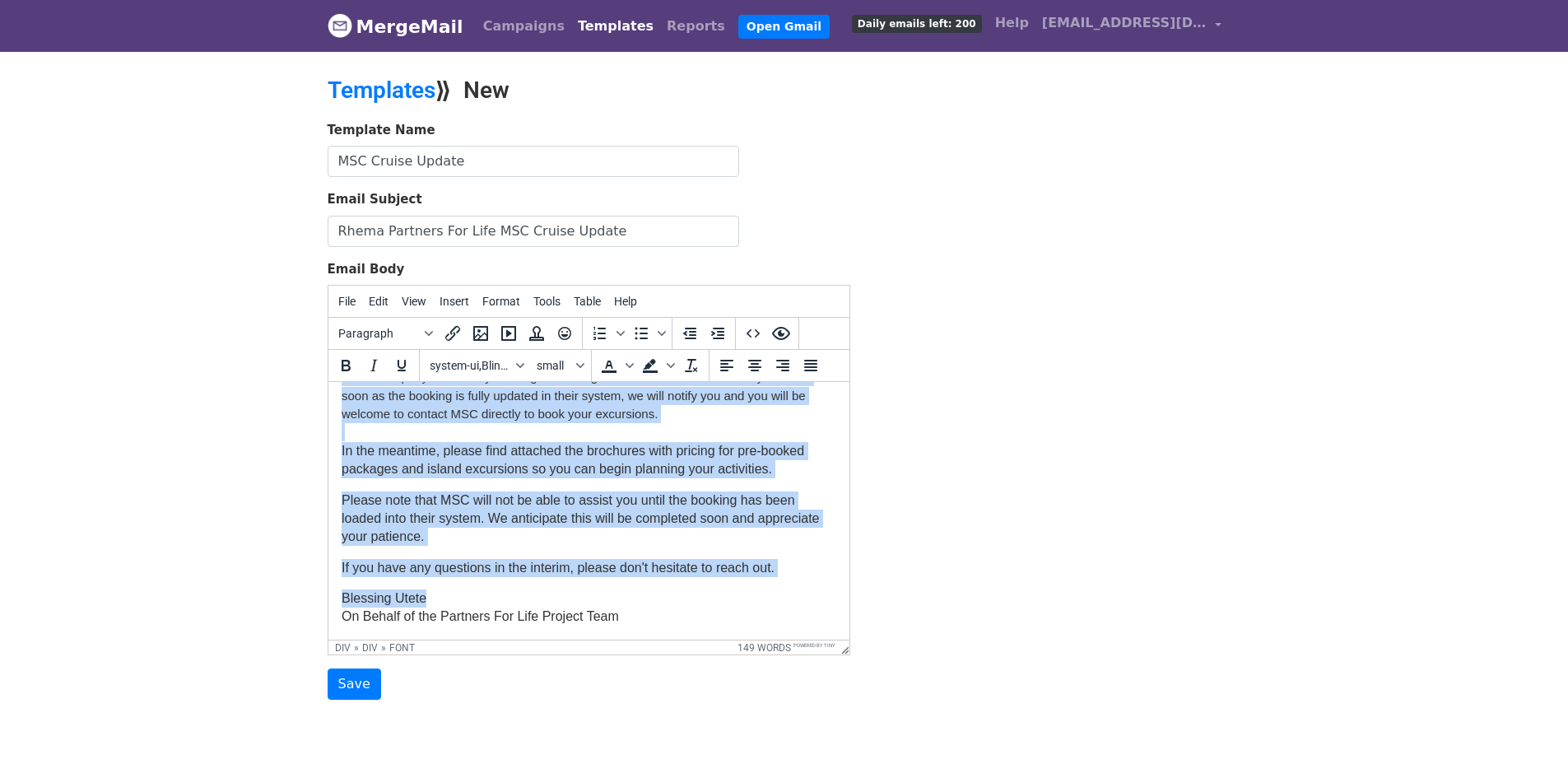
click at [701, 545] on p "Please note that MSC will not be able to assist you until the booking has been …" at bounding box center [587, 519] width 495 height 55
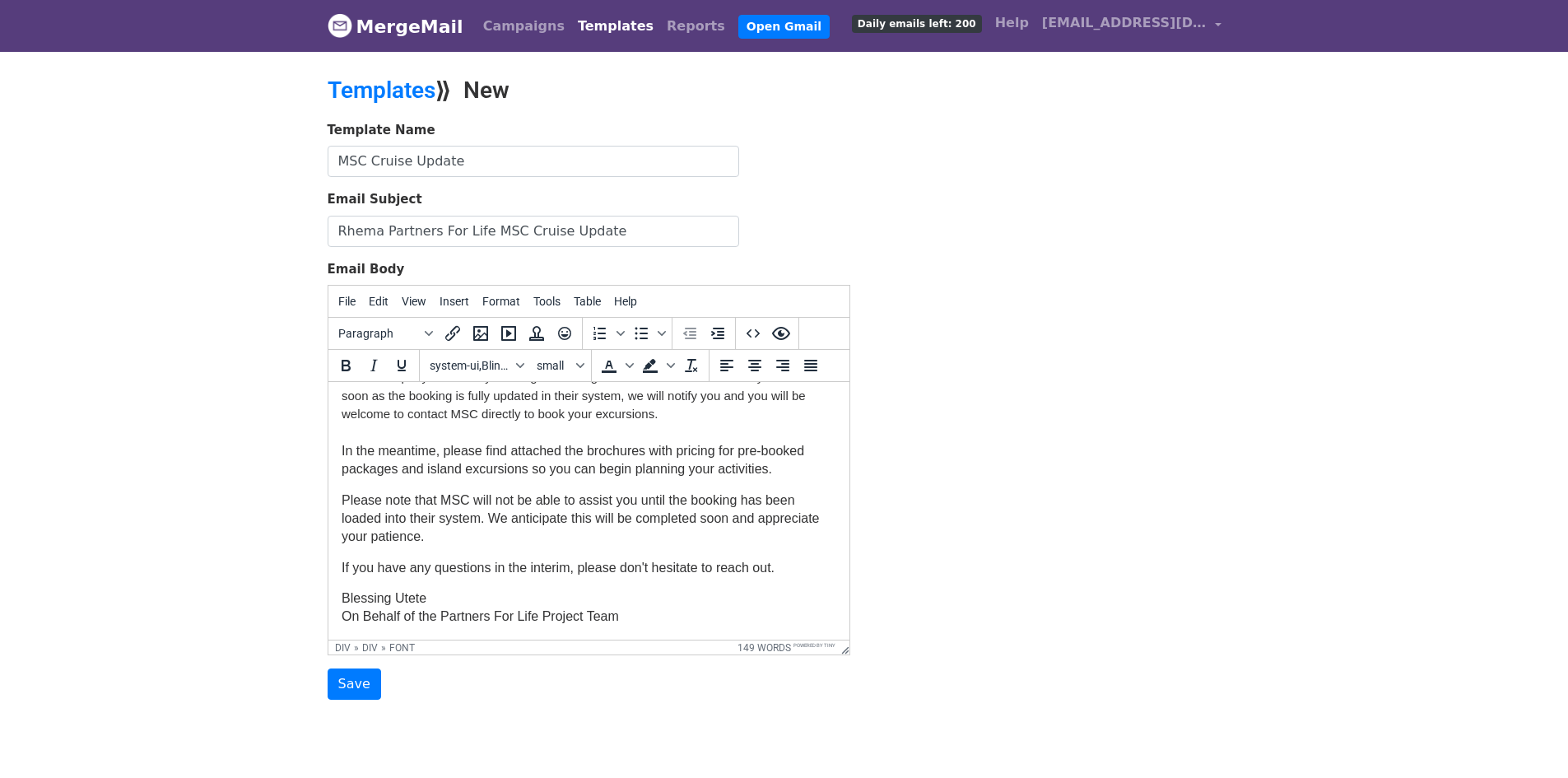
click at [587, 448] on font "We are pleased to confirm that you have been assigned cabin number {{CABIN-NO}}…" at bounding box center [586, 413] width 492 height 124
click at [586, 454] on font "We are pleased to confirm that you have been assigned cabin number {{CABIN-NO}}…" at bounding box center [586, 413] width 492 height 124
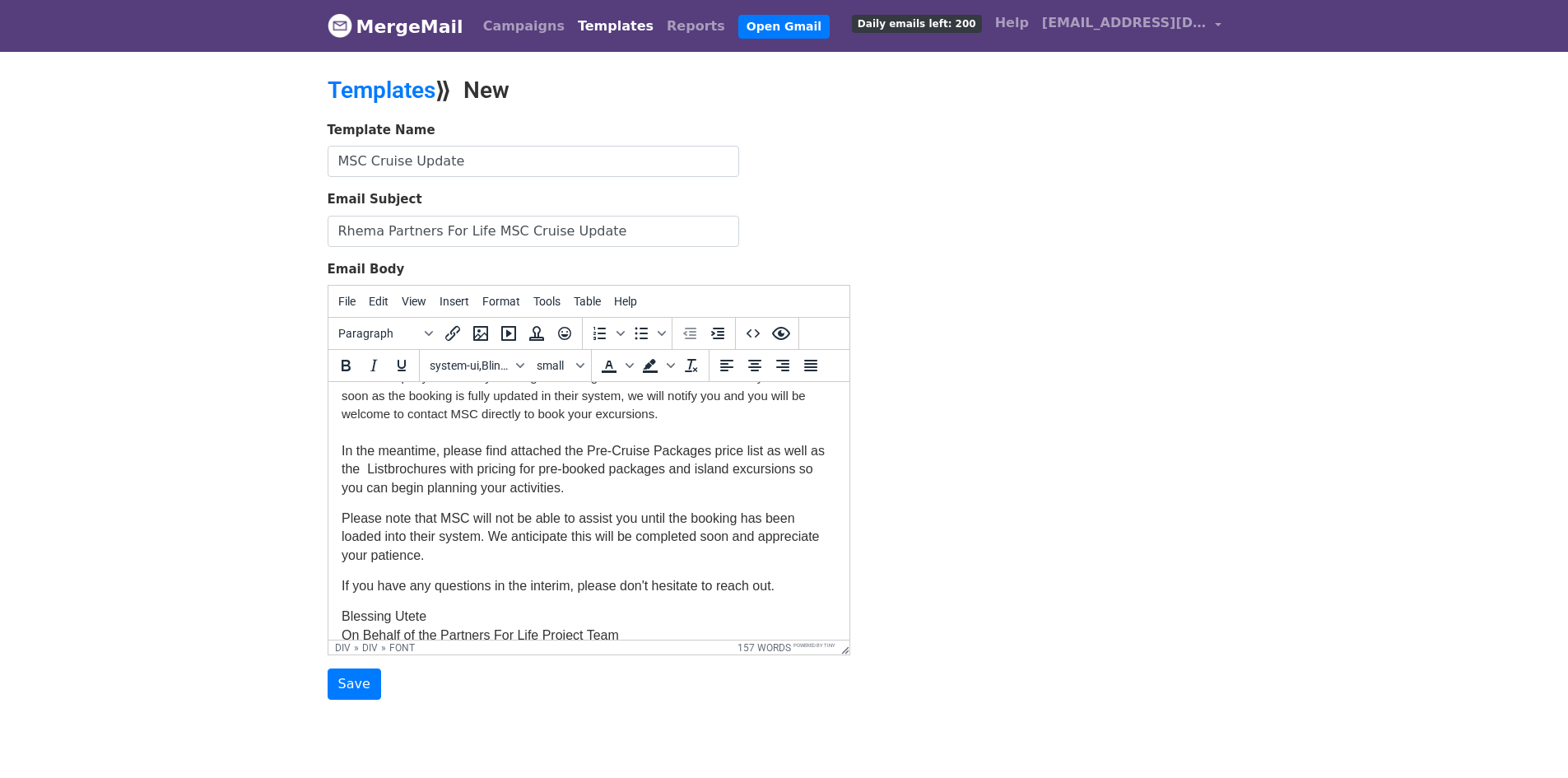
click at [780, 453] on font "We are pleased to confirm that you have been assigned cabin number {{CABIN-NO}}…" at bounding box center [586, 423] width 492 height 144
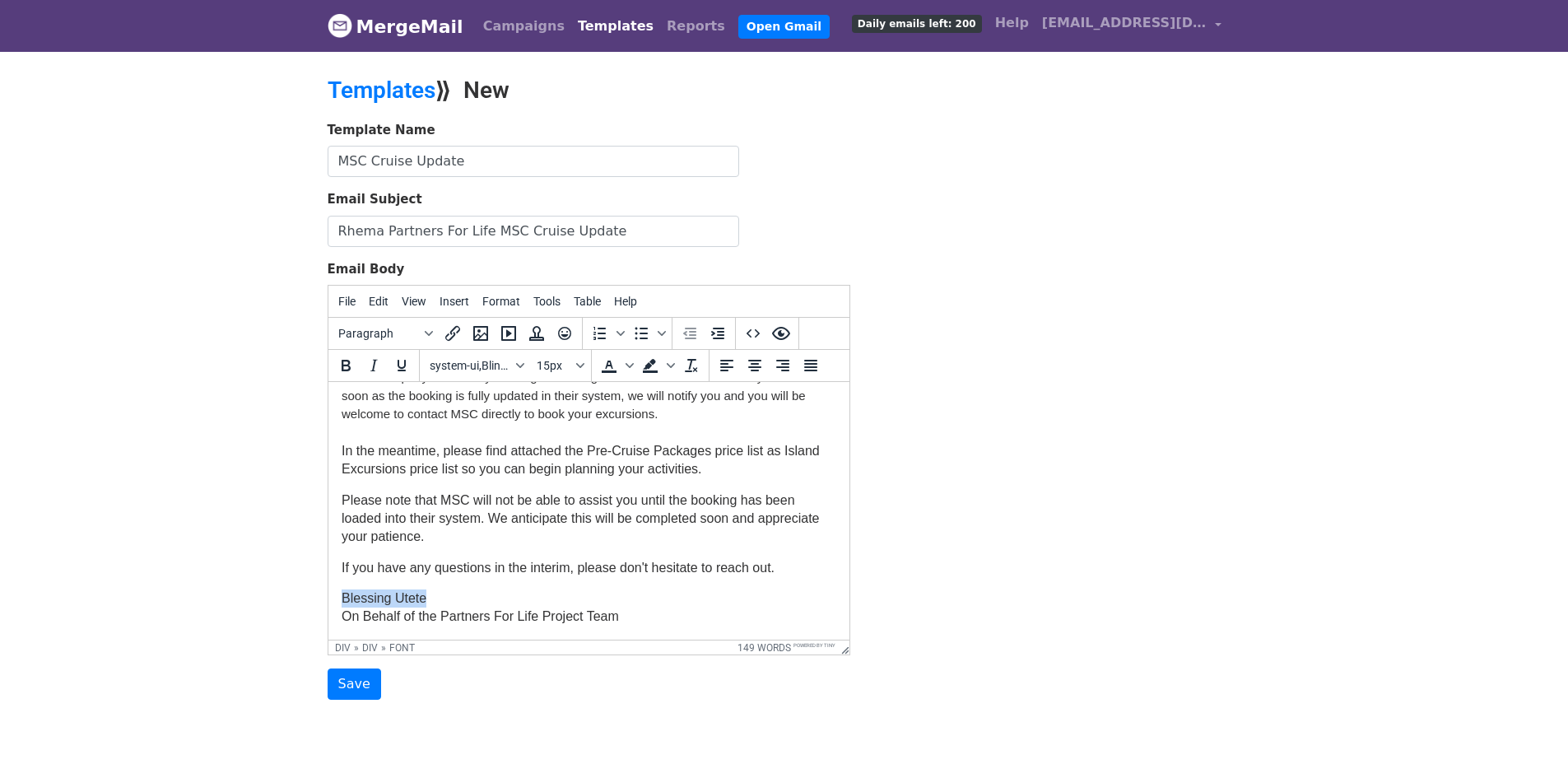
drag, startPoint x: 439, startPoint y: 604, endPoint x: 646, endPoint y: 981, distance: 430.1
click at [328, 599] on html "Dear {{FIRSTNAME}}{{LASTNAME}} We wanted to provide you with an update on your …" at bounding box center [588, 457] width 521 height 365
click at [728, 585] on div "Dear {{FIRSTNAME}}{{LASTNAME}} We wanted to provide you with an update on your …" at bounding box center [587, 447] width 495 height 320
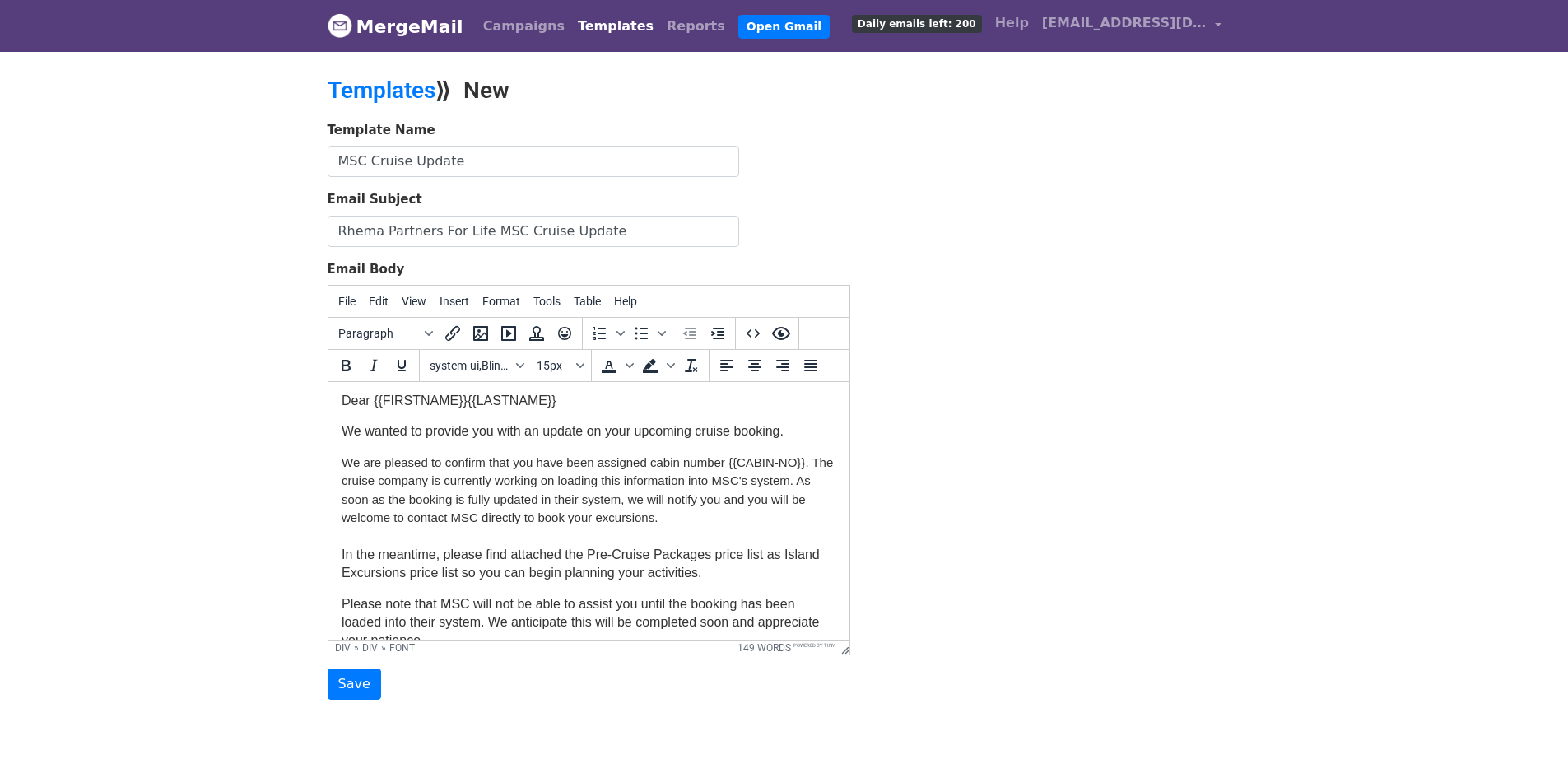
scroll to position [0, 0]
click at [568, 426] on p "We wanted to provide you with an update on your upcoming cruise booking." at bounding box center [587, 435] width 495 height 18
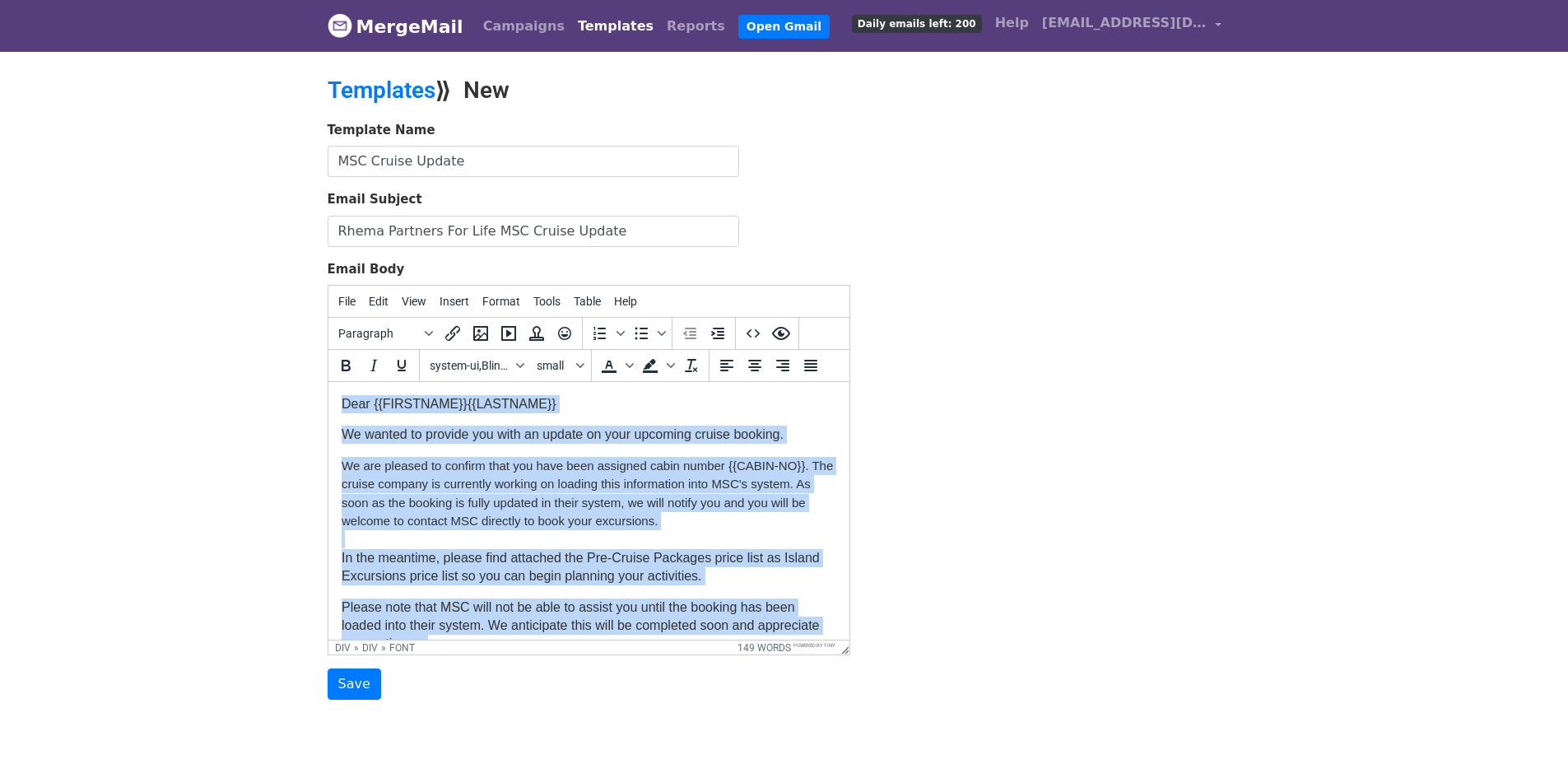
scroll to position [107, 0]
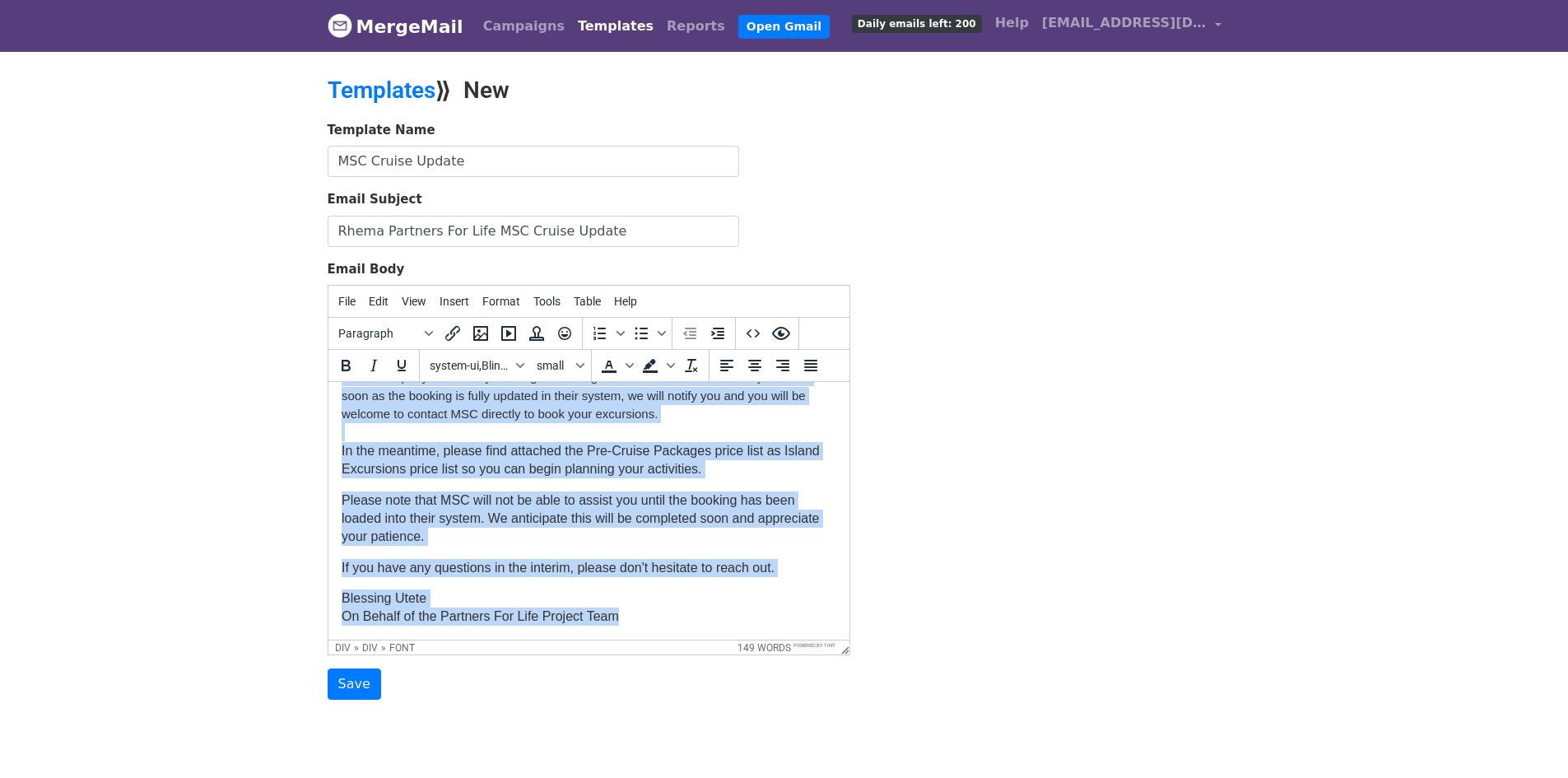
drag, startPoint x: 340, startPoint y: 405, endPoint x: 713, endPoint y: 679, distance: 462.8
click at [713, 639] on html "Dear {{FIRSTNAME}}{{LASTNAME}} We wanted to provide you with an update on your …" at bounding box center [588, 457] width 521 height 365
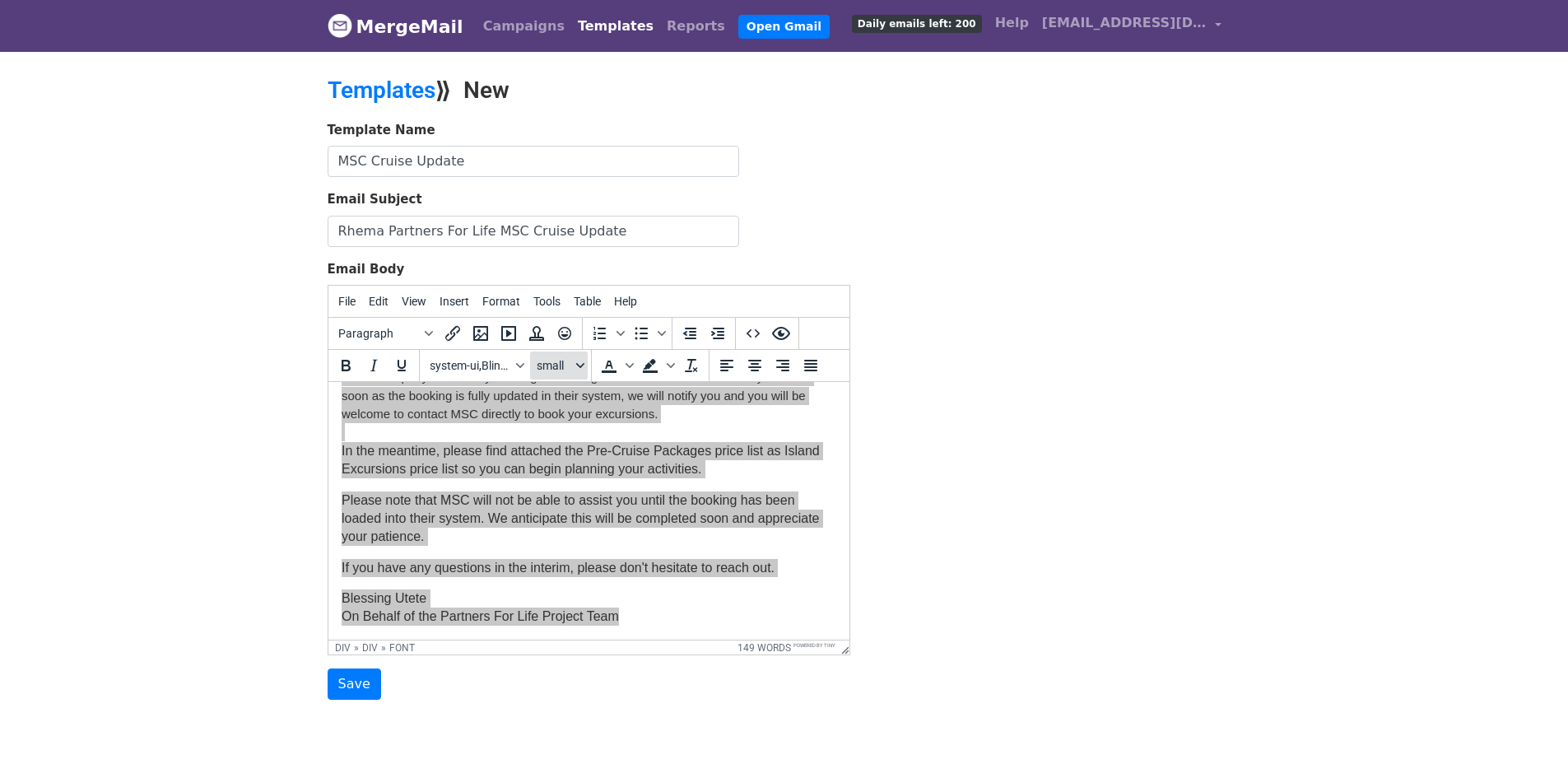
click at [578, 370] on button "small" at bounding box center [558, 366] width 58 height 28
click at [573, 452] on div "12pt" at bounding box center [576, 450] width 24 height 20
click at [475, 365] on span "system-ui,BlinkMacSystemFont,-apple-system,Segoe UI,Roboto,Oxygen,Ubuntu,Cantar…" at bounding box center [470, 366] width 81 height 13
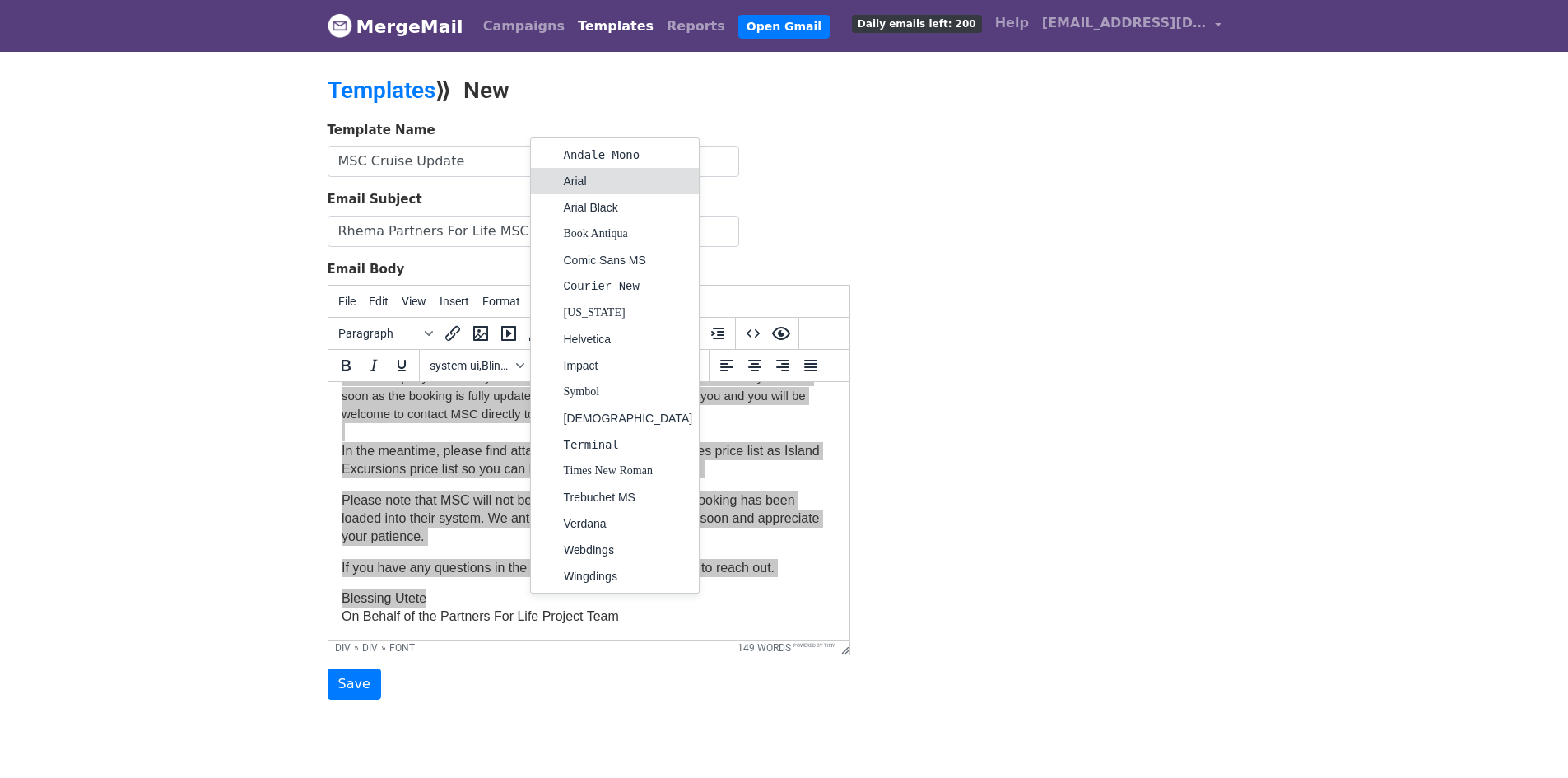
click at [586, 188] on div "Arial" at bounding box center [628, 181] width 129 height 20
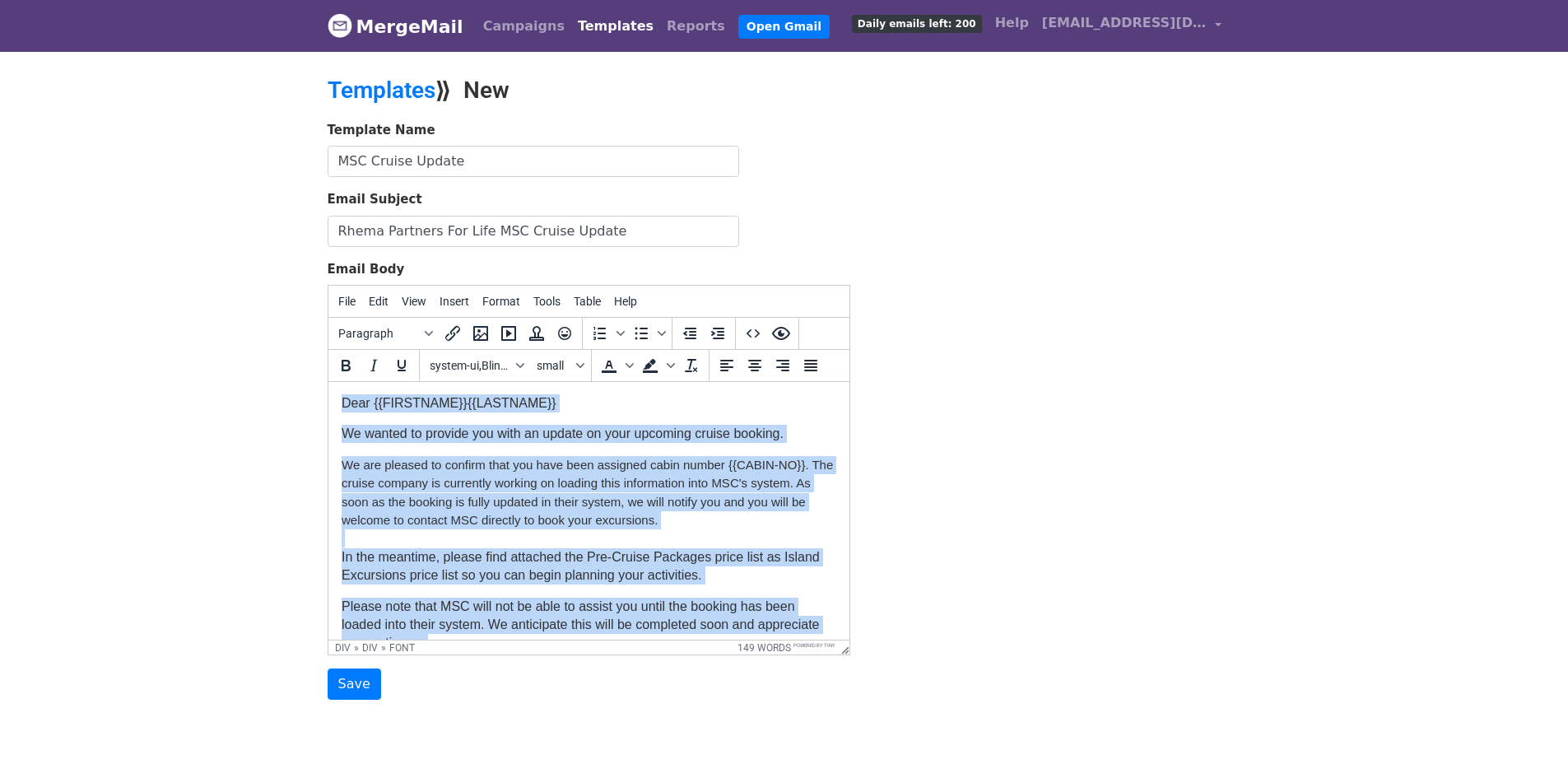
scroll to position [0, 0]
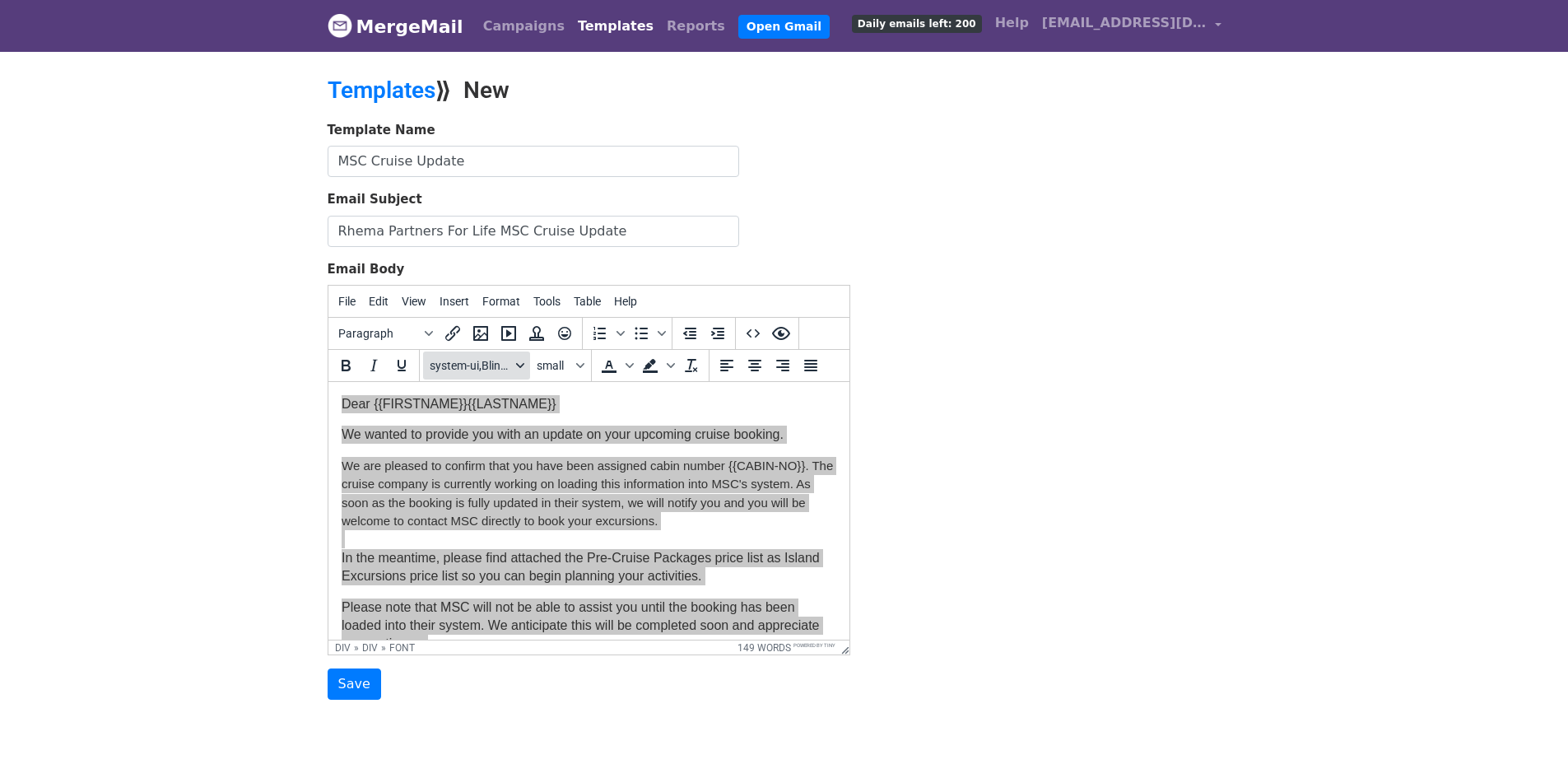
click at [504, 366] on span "system-ui,BlinkMacSystemFont,-apple-system,Segoe UI,Roboto,Oxygen,Ubuntu,Cantar…" at bounding box center [470, 366] width 81 height 13
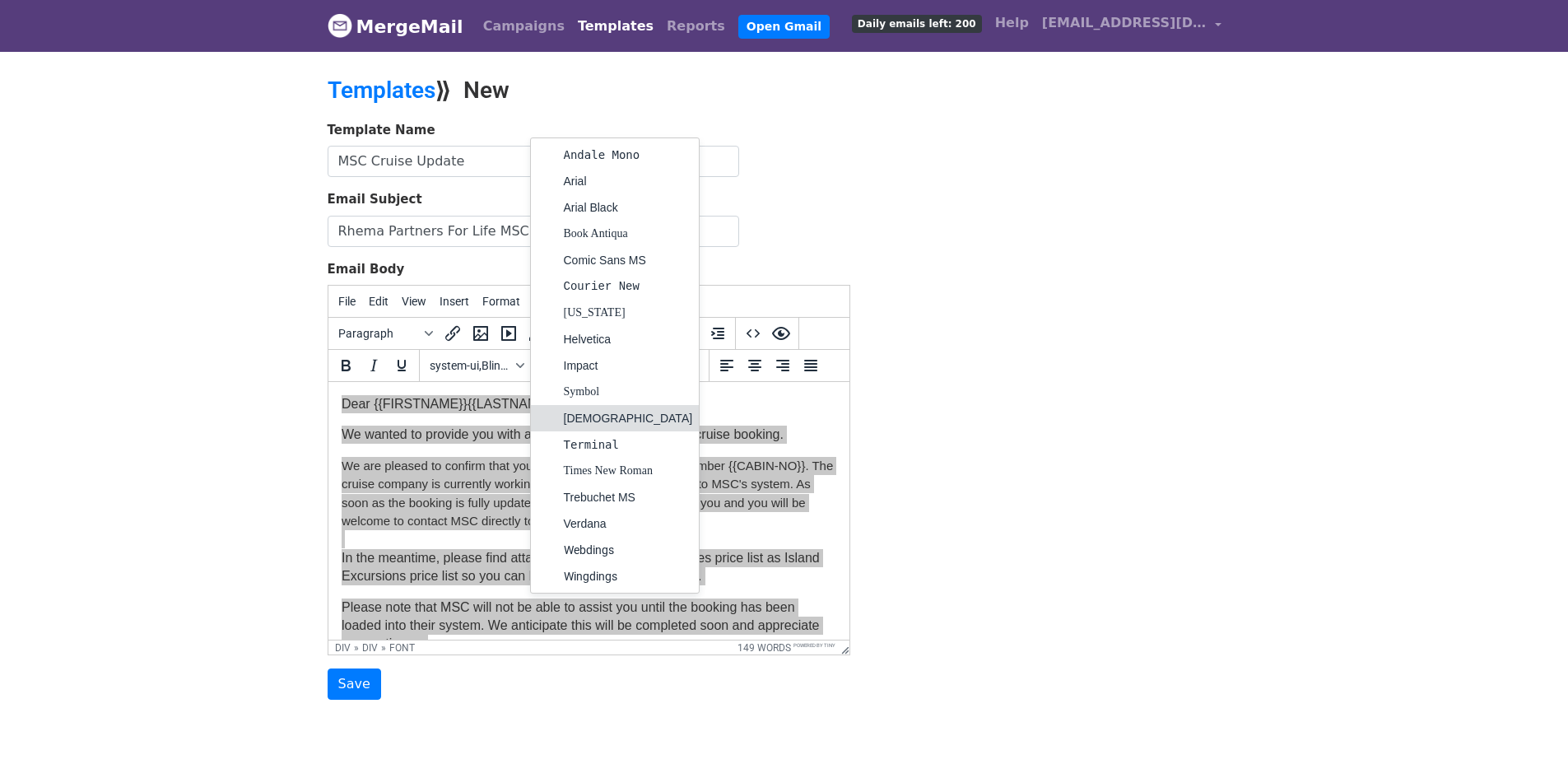
click at [575, 414] on div "[DEMOGRAPHIC_DATA]" at bounding box center [628, 418] width 129 height 20
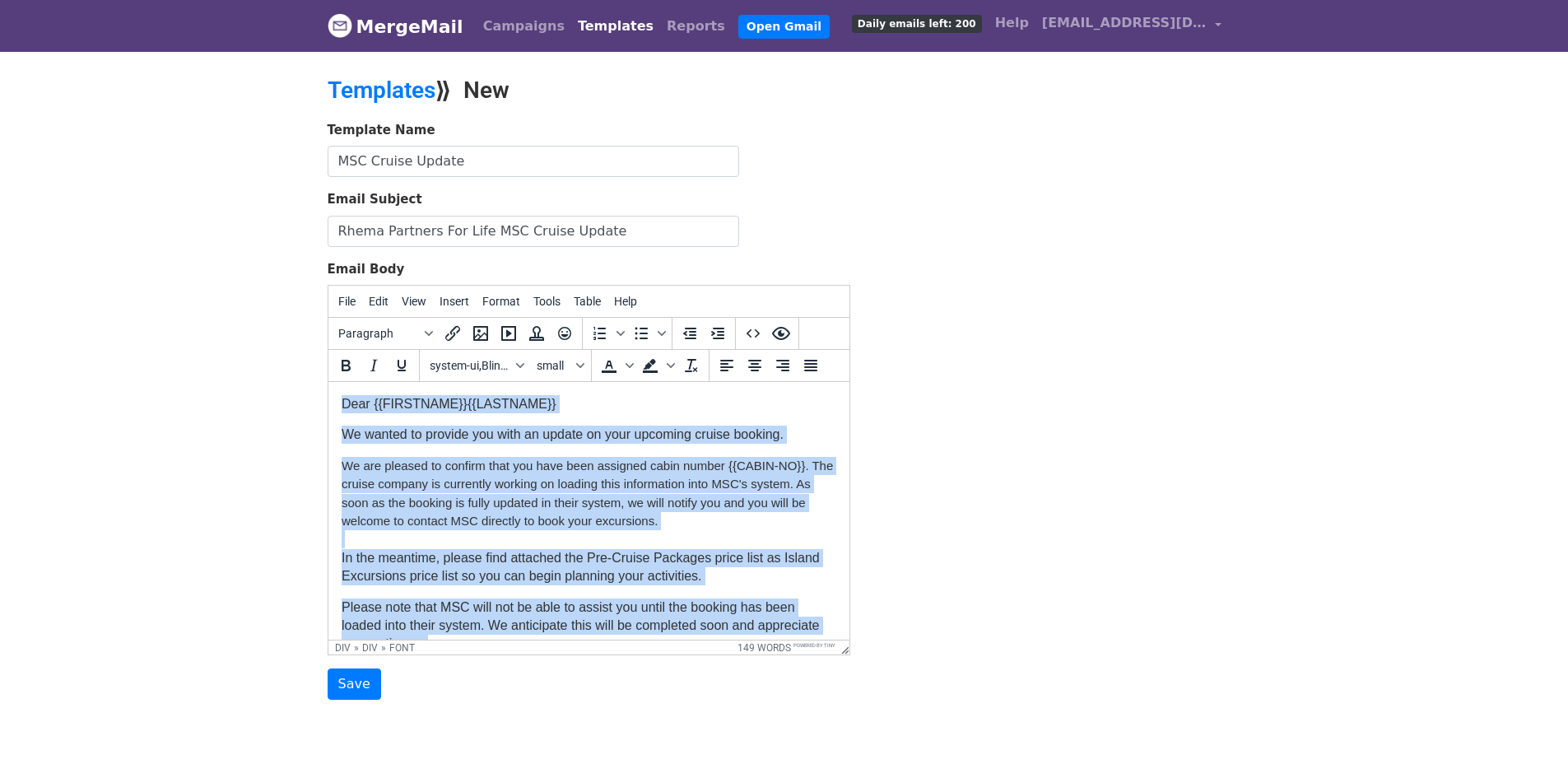
click at [761, 530] on div "We are pleased to confirm that you have been assigned cabin number {{CABIN-NO}}…" at bounding box center [587, 521] width 495 height 129
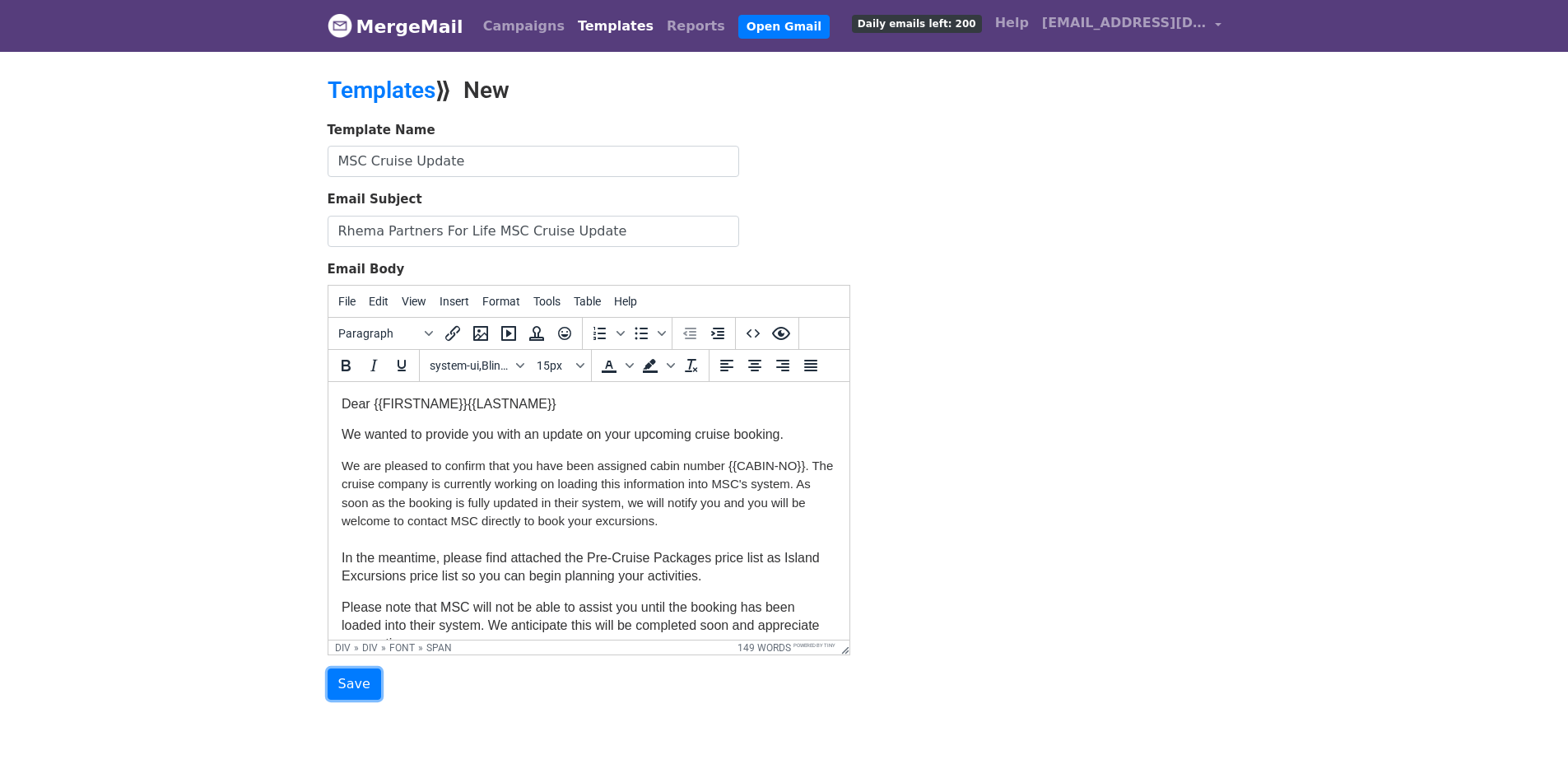
drag, startPoint x: 687, startPoint y: 1069, endPoint x: 754, endPoint y: 473, distance: 599.8
click at [450, 331] on icon "Insert/edit link" at bounding box center [453, 334] width 20 height 20
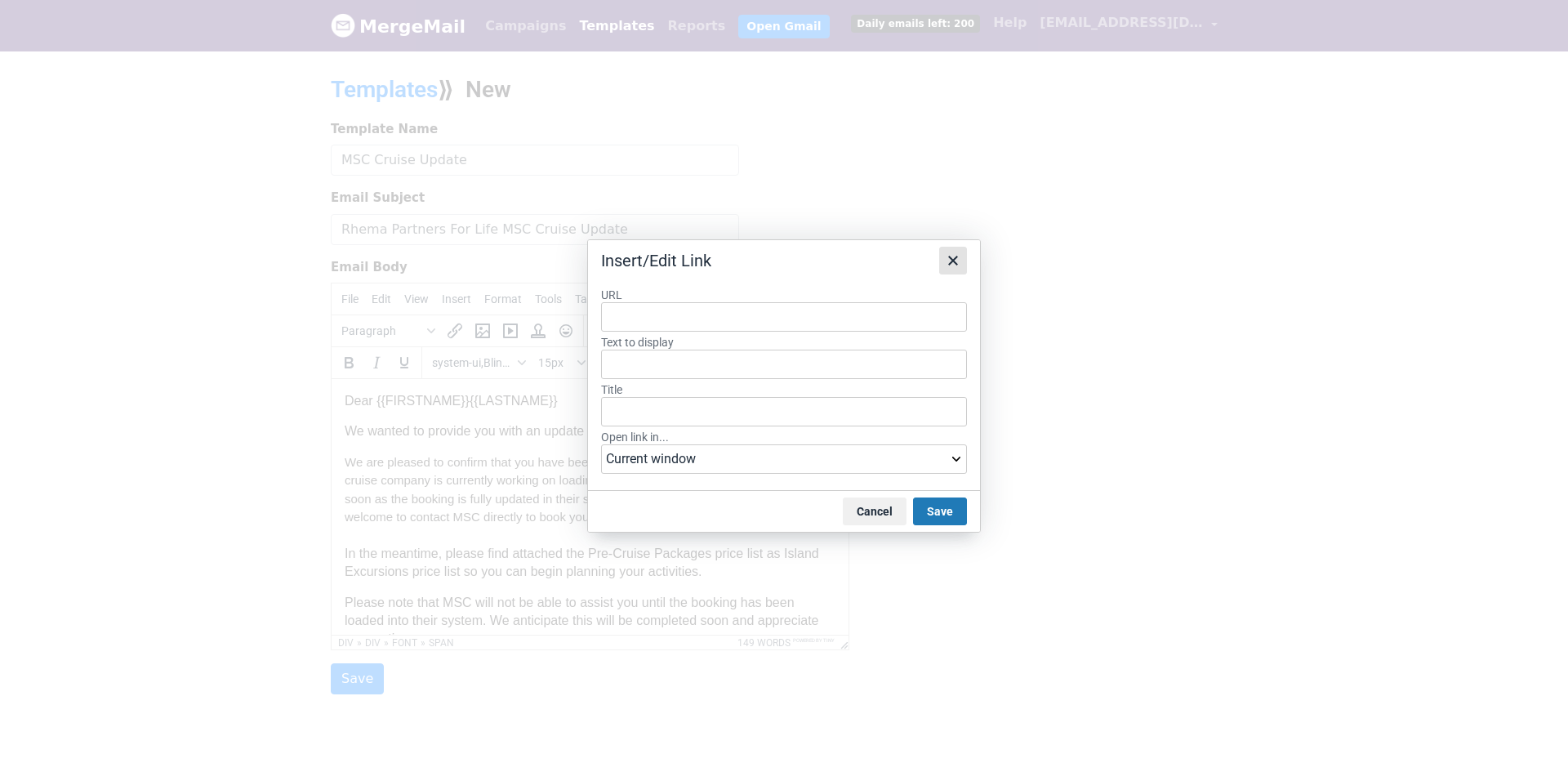
click at [962, 264] on icon "Close" at bounding box center [953, 261] width 20 height 20
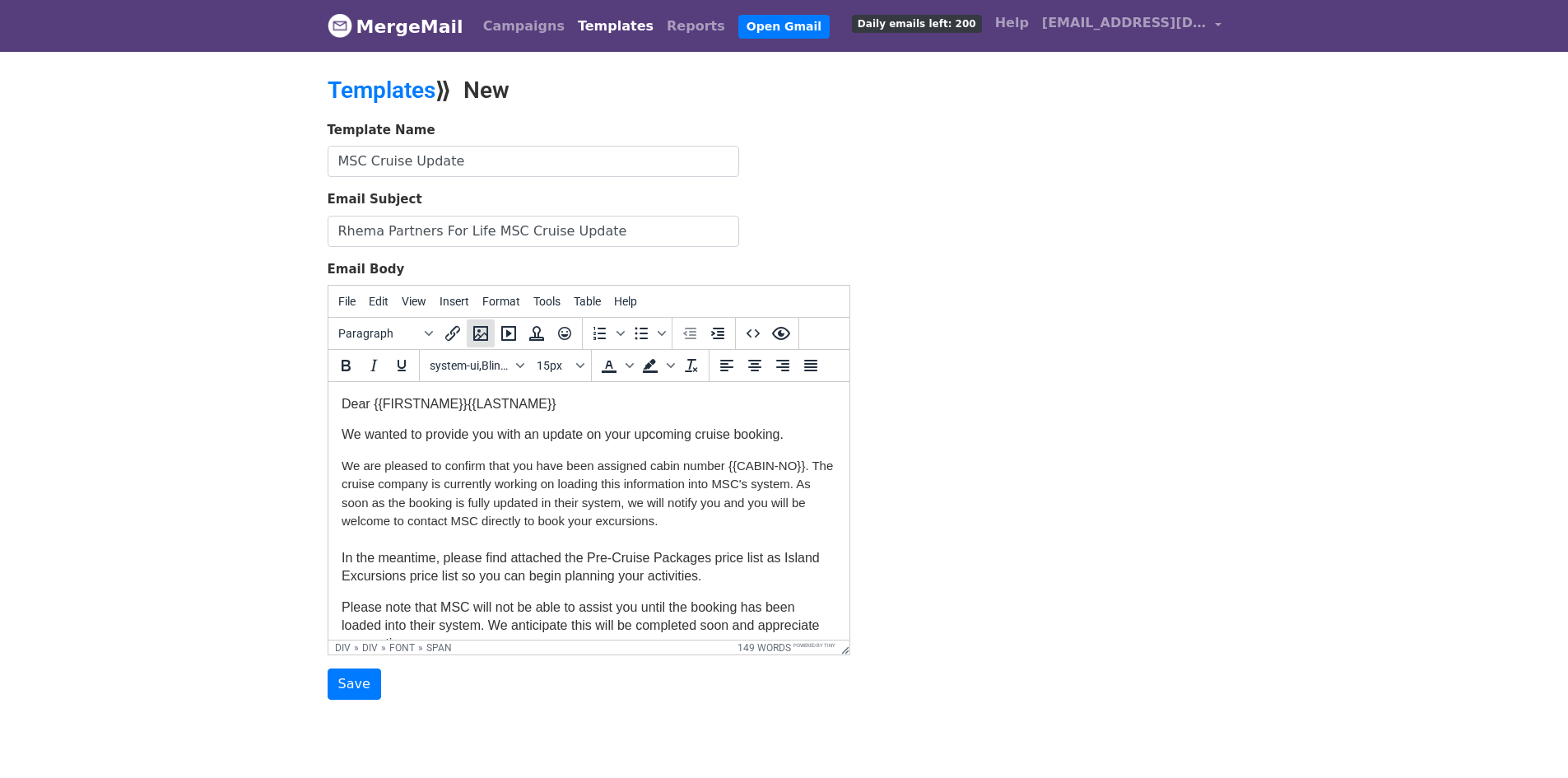
click at [482, 338] on icon "Insert/edit image" at bounding box center [481, 334] width 20 height 20
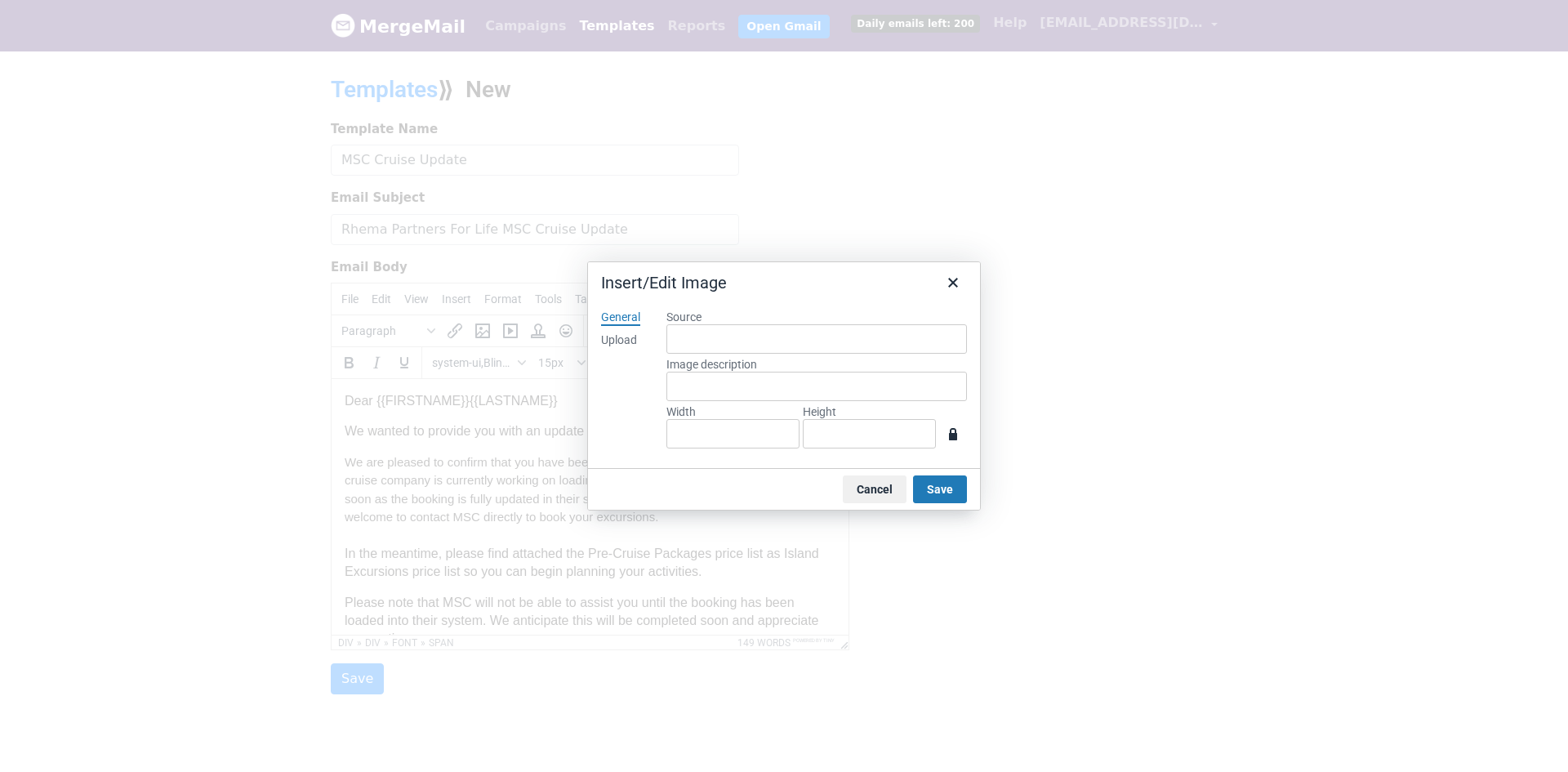
click at [618, 341] on div "Upload" at bounding box center [618, 340] width 36 height 17
click at [952, 275] on icon "Close" at bounding box center [953, 282] width 20 height 20
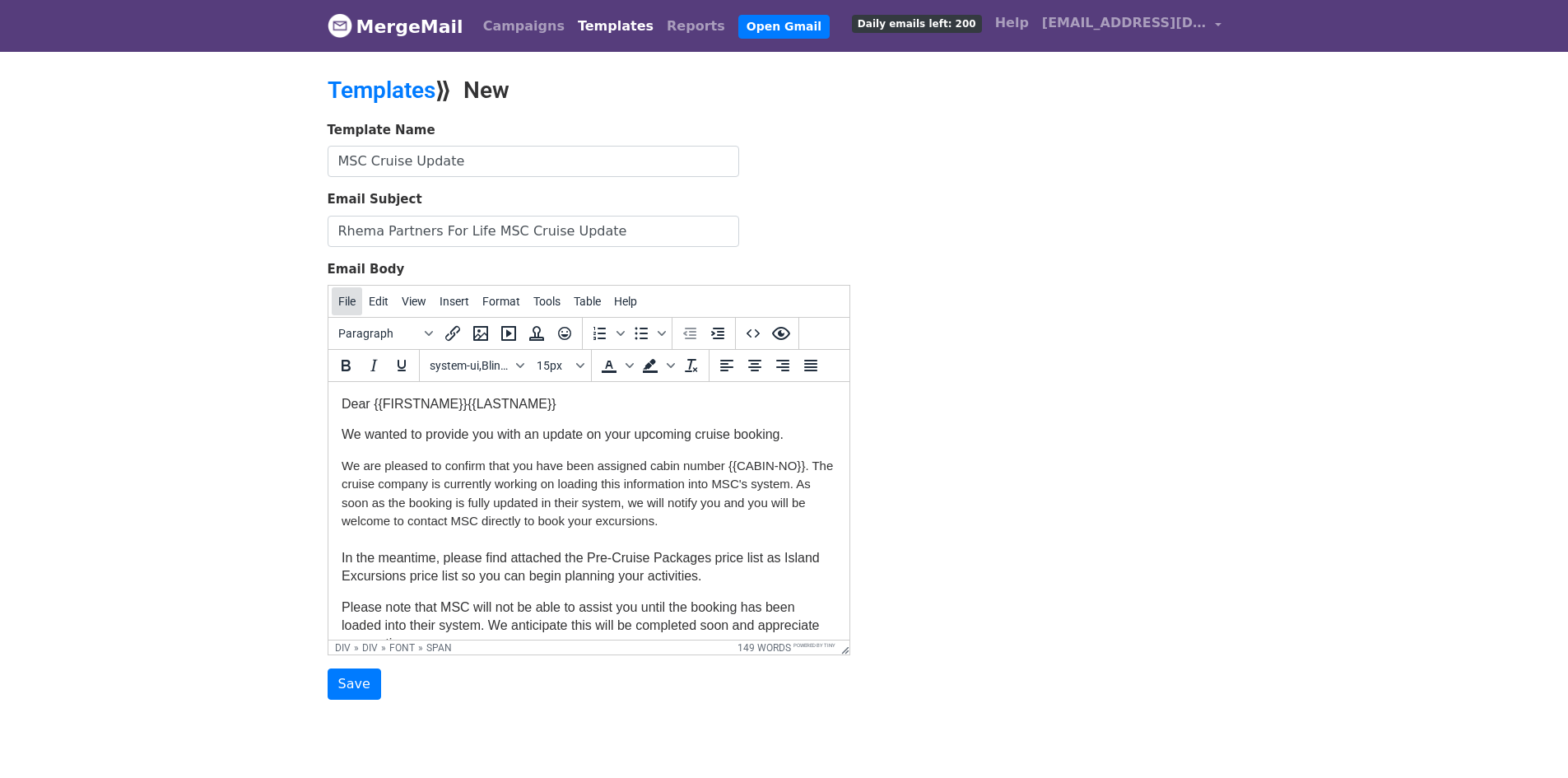
click at [355, 307] on button "File" at bounding box center [347, 301] width 30 height 28
click at [700, 407] on div "Dear {{FIRSTNAME}}{{LASTNAME}}" at bounding box center [587, 405] width 495 height 18
click at [352, 687] on input "Save" at bounding box center [355, 684] width 53 height 31
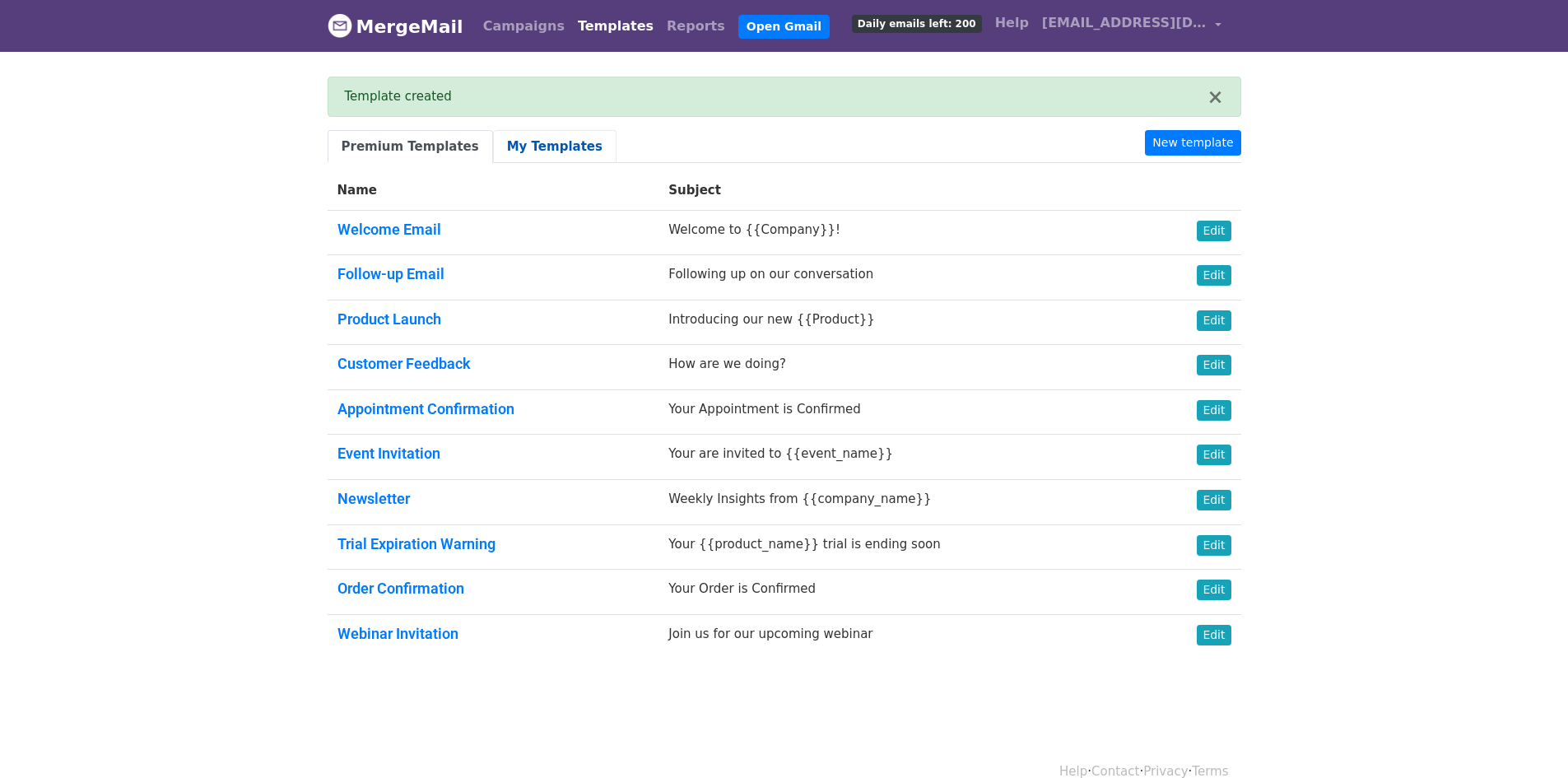
click at [522, 144] on link "My Templates" at bounding box center [555, 147] width 124 height 33
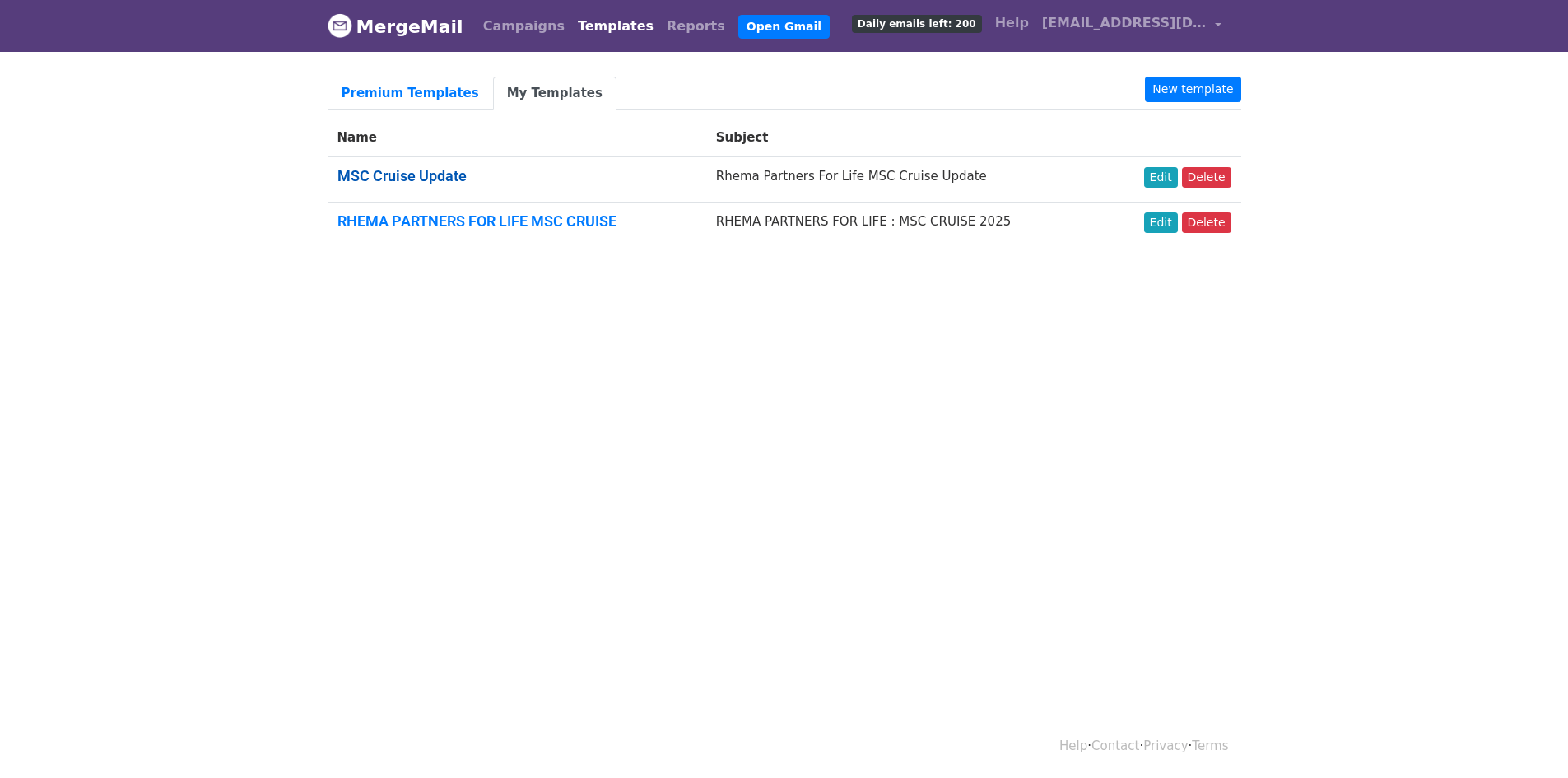
click at [403, 176] on link "MSC Cruise Update" at bounding box center [401, 175] width 129 height 18
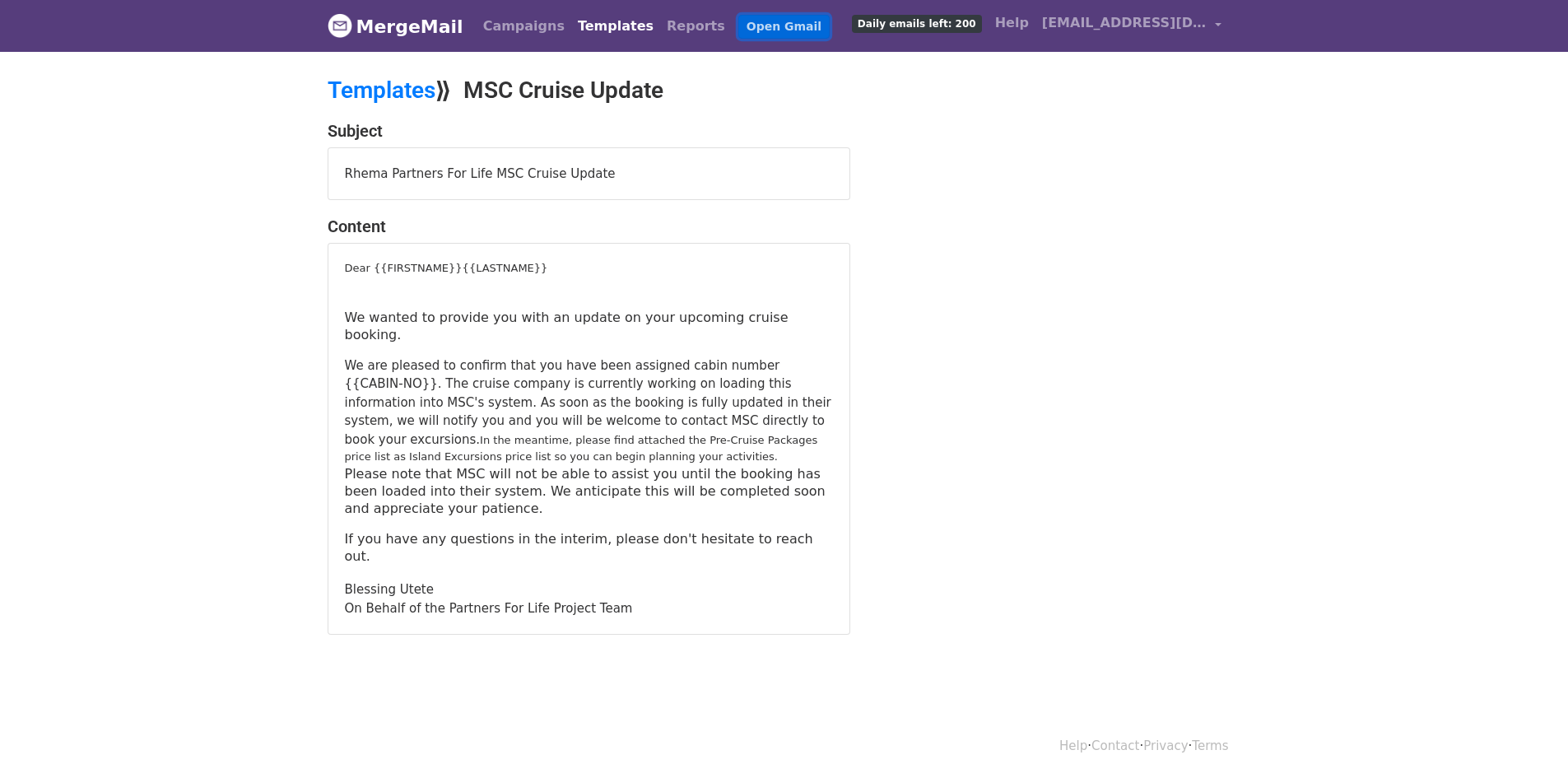
click at [739, 29] on link "Open Gmail" at bounding box center [784, 27] width 91 height 24
click at [438, 267] on div "Dear {{FIRSTNAME}}{{LASTNAME}}" at bounding box center [588, 269] width 488 height 17
click at [438, 270] on div "Dear {{FIRSTNAME}}{{LASTNAME}}" at bounding box center [588, 269] width 488 height 17
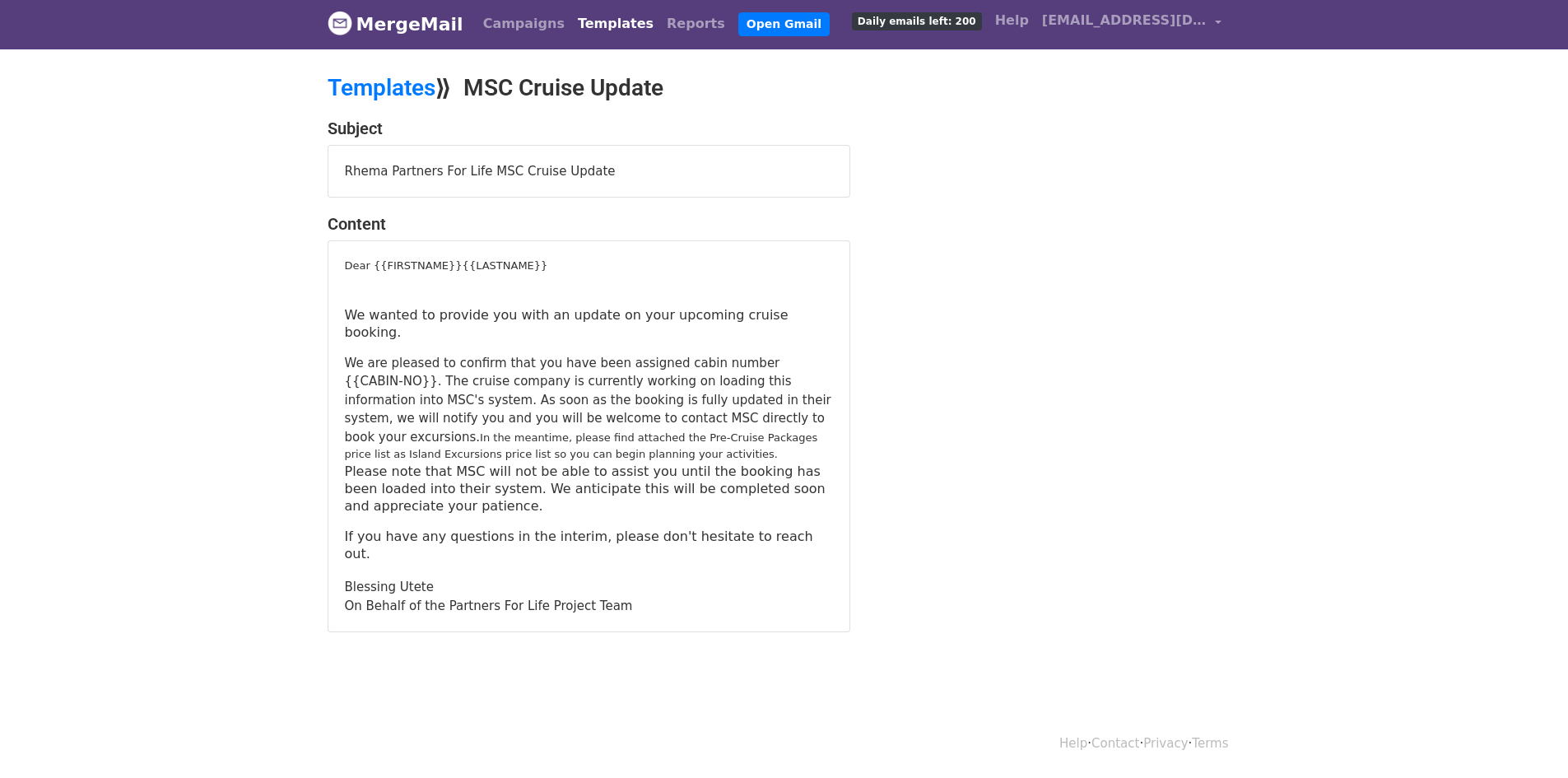
click at [507, 270] on div "Dear {{FIRSTNAME}}{{LASTNAME}}" at bounding box center [588, 266] width 488 height 17
click at [386, 82] on link "Templates" at bounding box center [381, 88] width 108 height 28
